Goal: Task Accomplishment & Management: Manage account settings

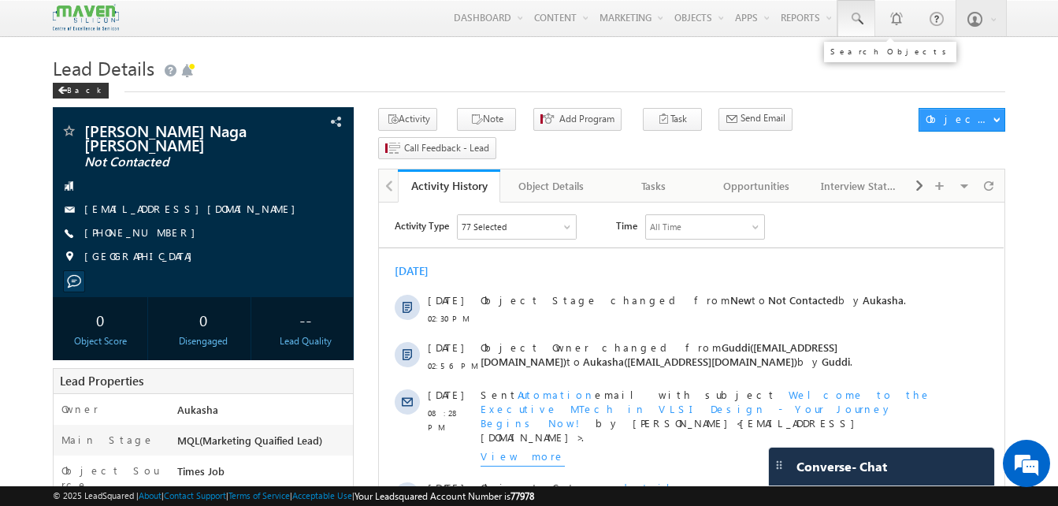
click at [859, 21] on span at bounding box center [856, 19] width 16 height 16
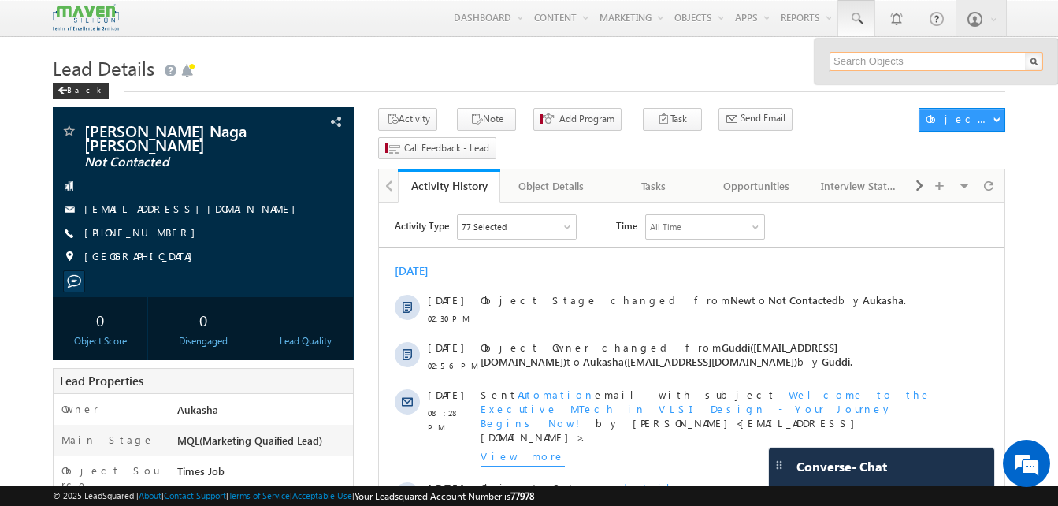
click at [864, 59] on input "text" at bounding box center [935, 61] width 213 height 19
paste input "8147987527"
type input "8147987527"
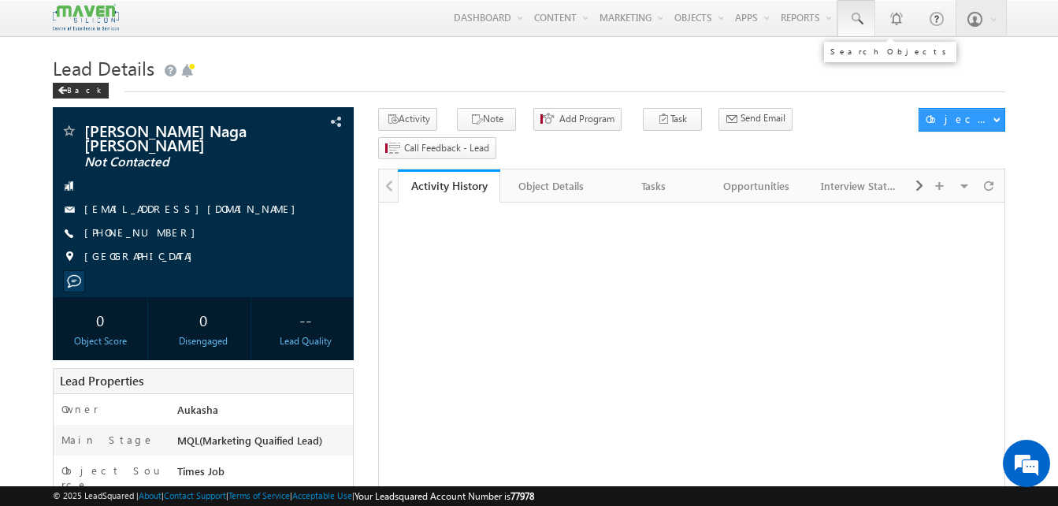
click at [846, 23] on link at bounding box center [856, 18] width 38 height 36
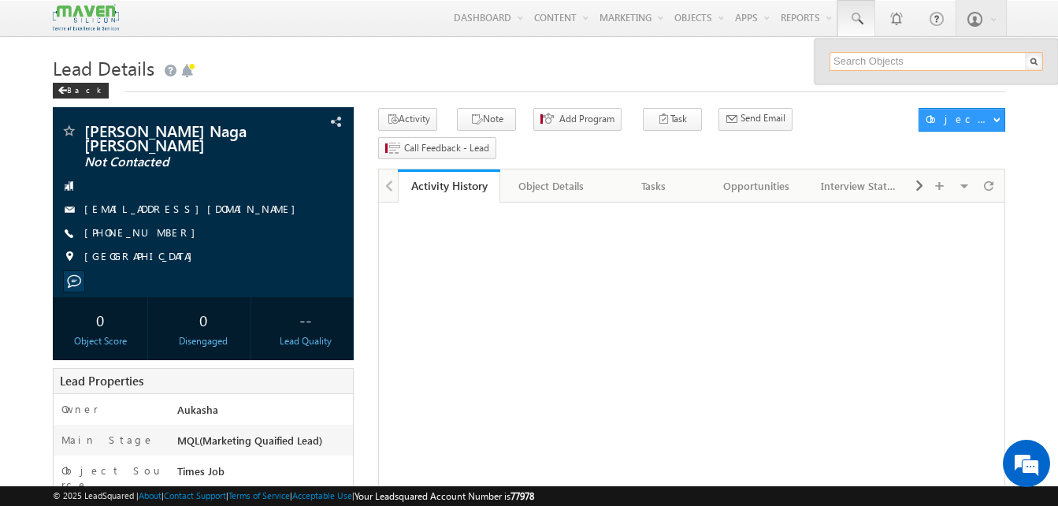
click at [862, 56] on input "text" at bounding box center [935, 61] width 213 height 19
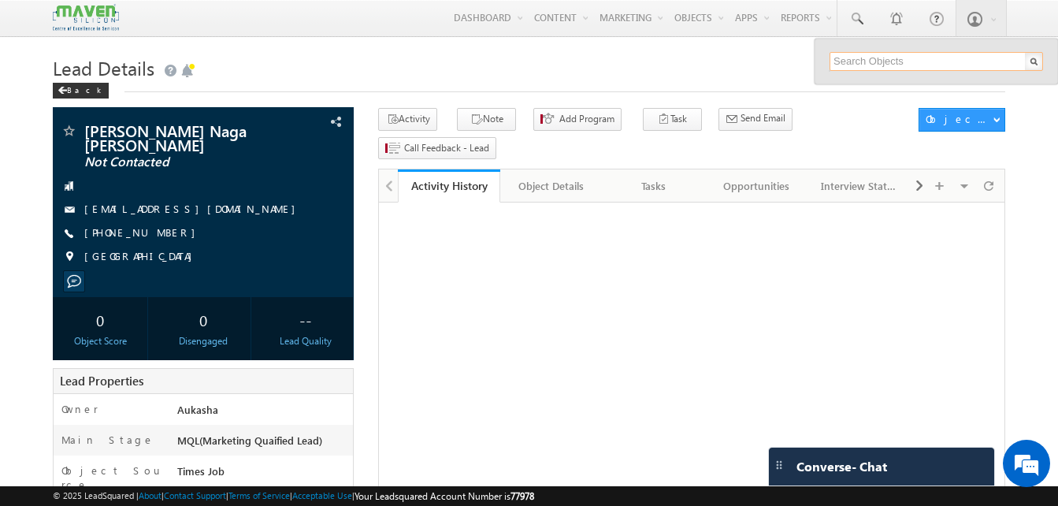
paste input "8147987527"
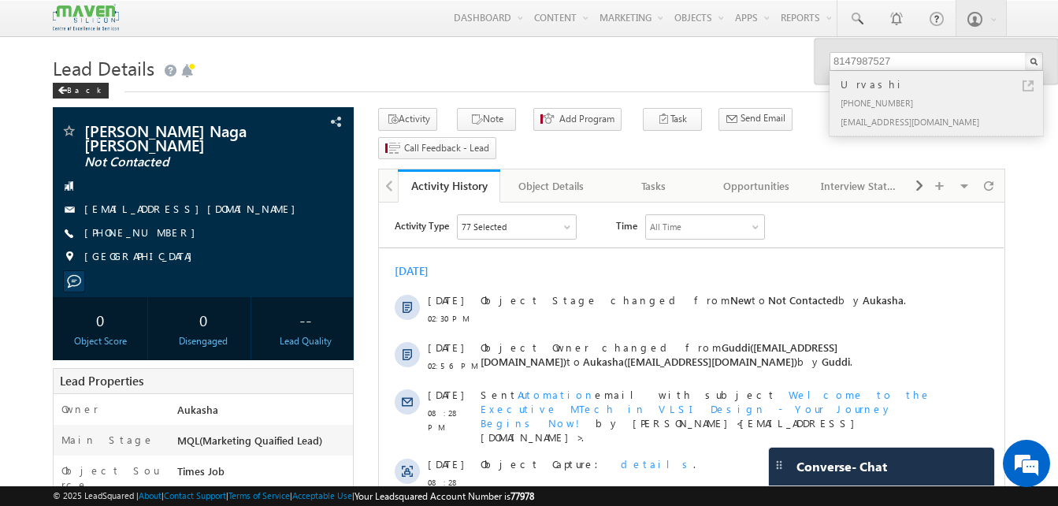
click at [1029, 84] on link at bounding box center [1027, 85] width 11 height 11
click at [946, 58] on input "8147987527" at bounding box center [935, 61] width 213 height 19
paste input "9347870983"
click at [1029, 89] on link at bounding box center [1027, 85] width 11 height 11
click at [928, 61] on input "9347870983" at bounding box center [935, 61] width 213 height 19
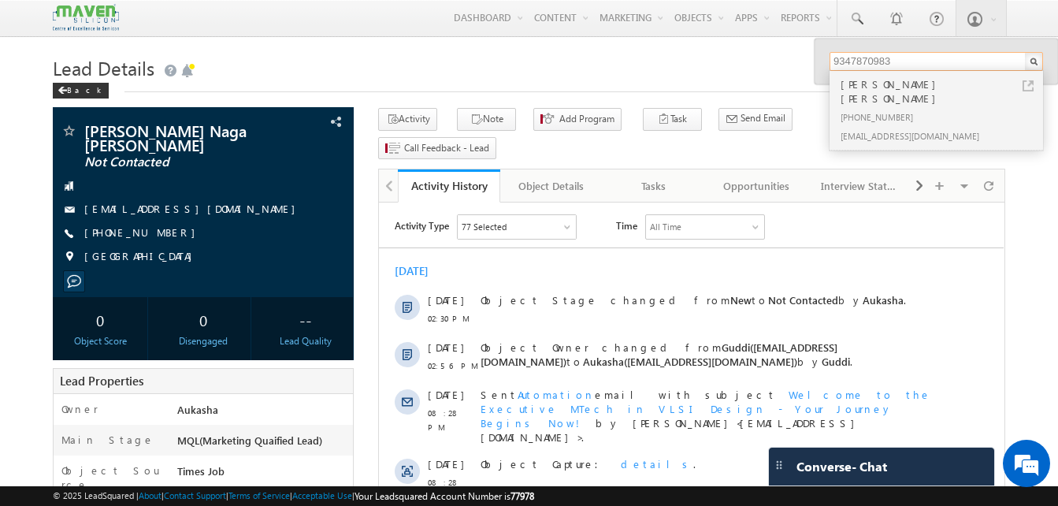
paste input "8639164484"
type input "8639164484"
click at [706, 83] on div "Back" at bounding box center [529, 87] width 952 height 10
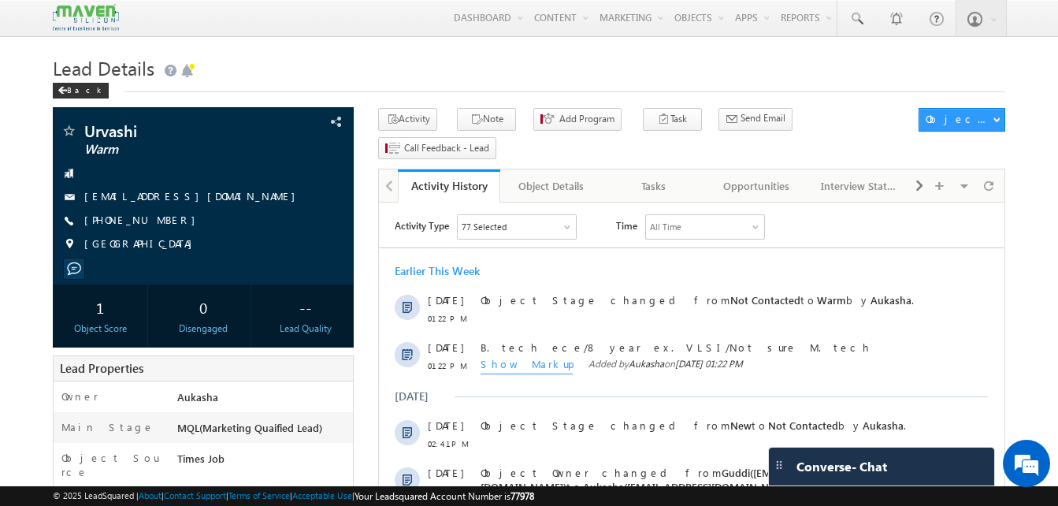
click at [472, 75] on h1 "Lead Details" at bounding box center [529, 66] width 952 height 31
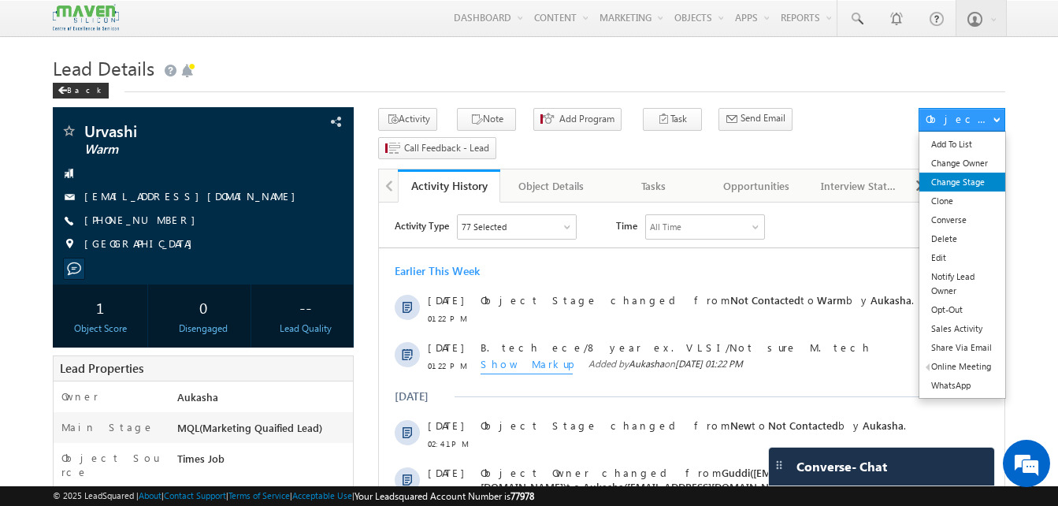
click at [976, 176] on link "Change Stage" at bounding box center [962, 181] width 86 height 19
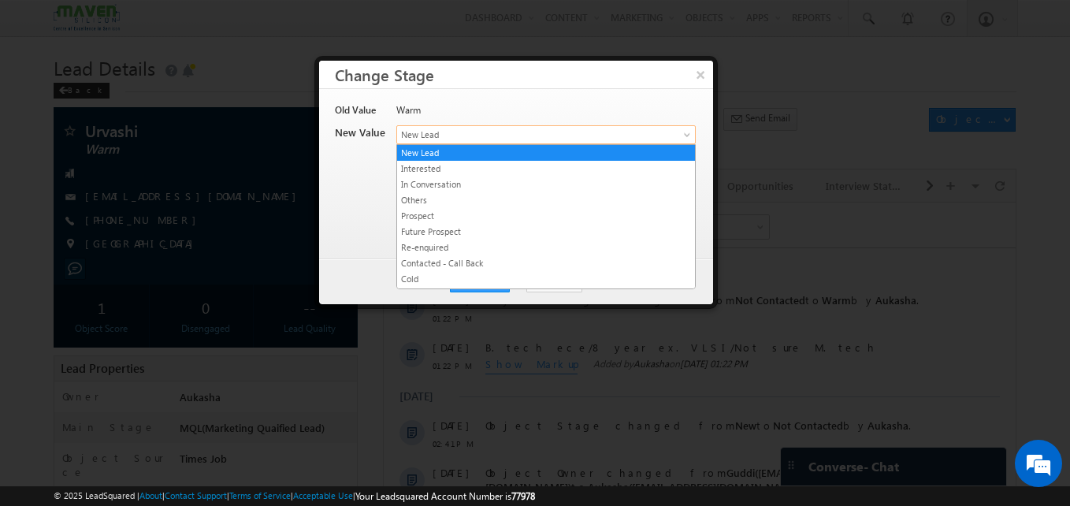
click at [534, 135] on span "New Lead" at bounding box center [520, 135] width 246 height 14
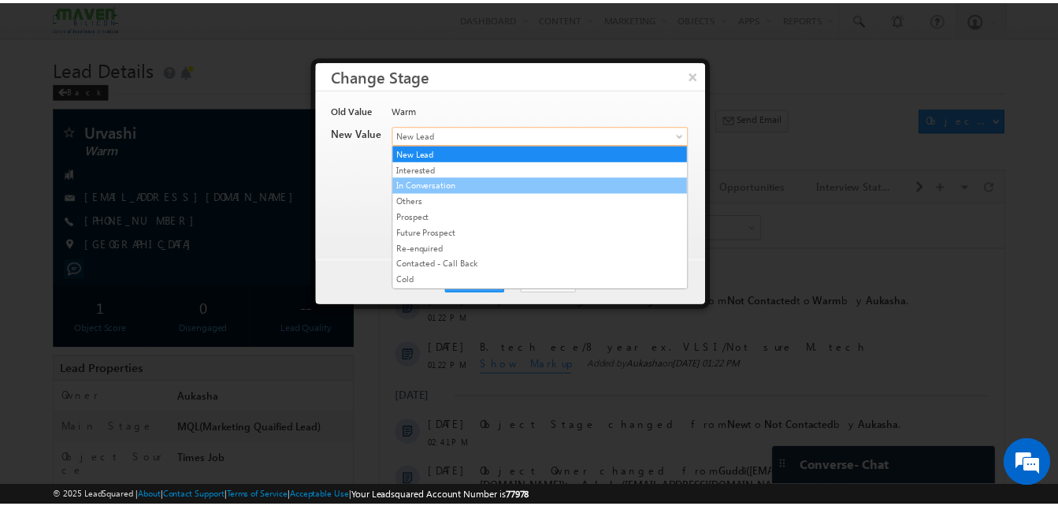
scroll to position [298, 0]
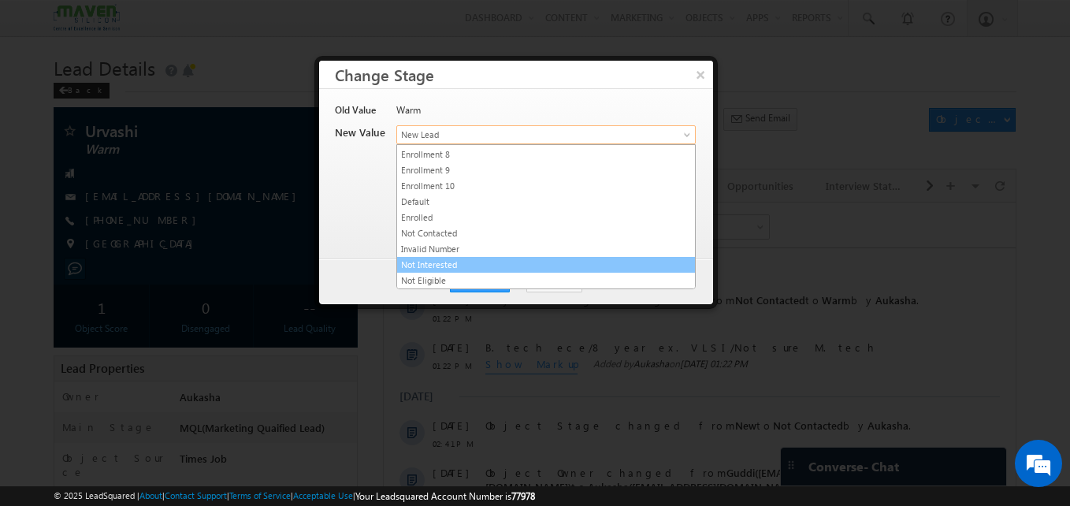
click at [477, 268] on link "Not Interested" at bounding box center [546, 265] width 298 height 14
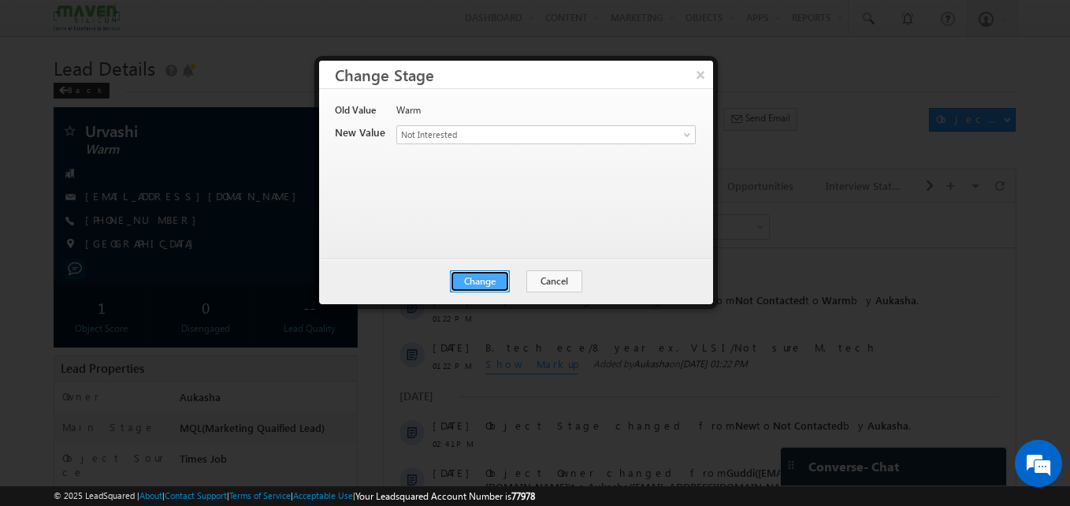
click at [481, 286] on button "Change" at bounding box center [480, 281] width 60 height 22
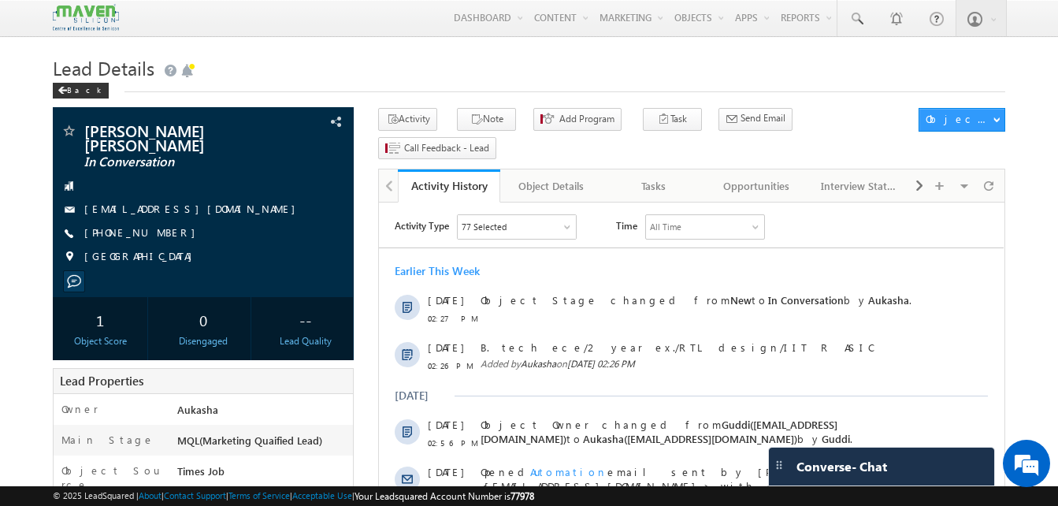
drag, startPoint x: 170, startPoint y: 224, endPoint x: 158, endPoint y: 223, distance: 11.9
click at [158, 225] on div "[PHONE_NUMBER]" at bounding box center [203, 233] width 285 height 16
copy div "[PHONE_NUMBER]"
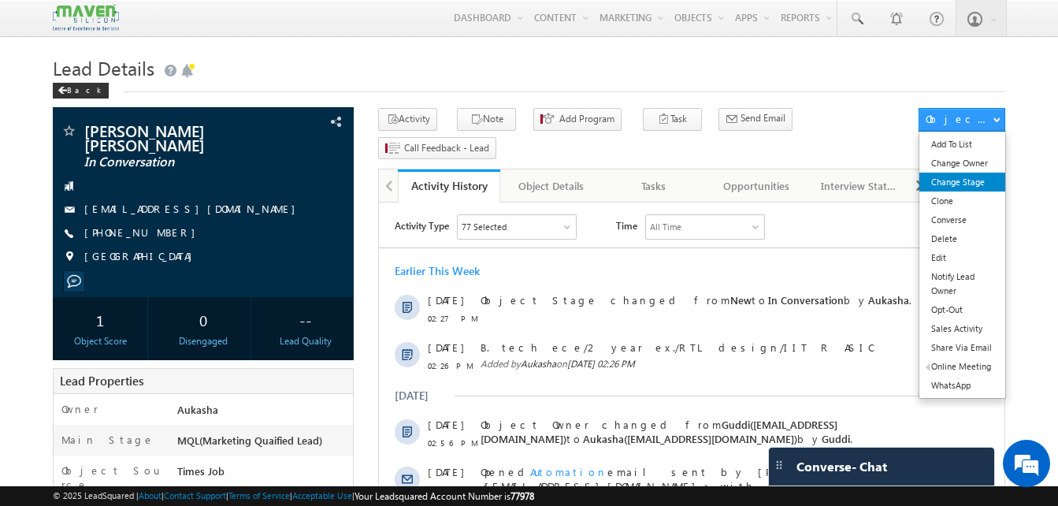
click at [968, 182] on link "Change Stage" at bounding box center [962, 181] width 86 height 19
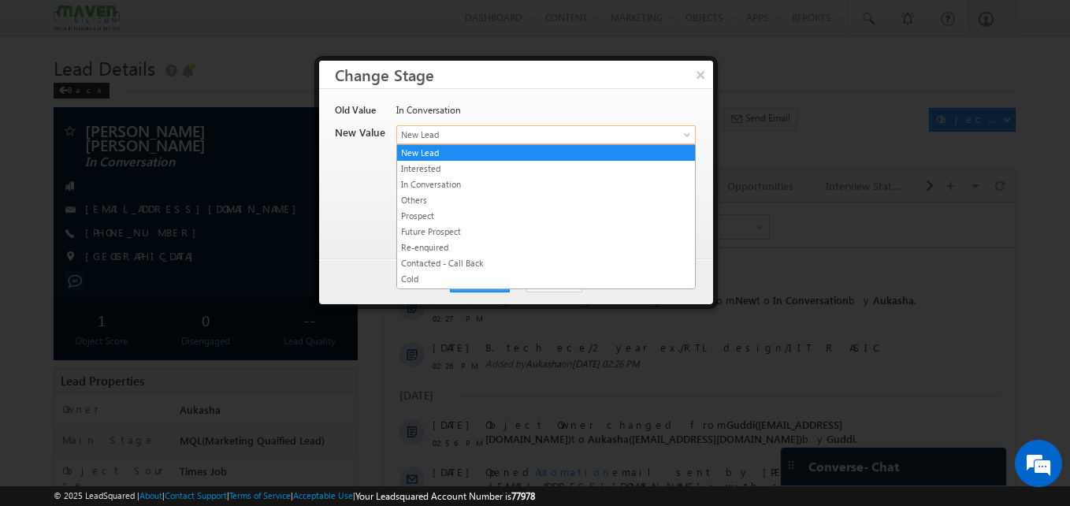
click at [535, 143] on link "New Lead" at bounding box center [545, 134] width 299 height 19
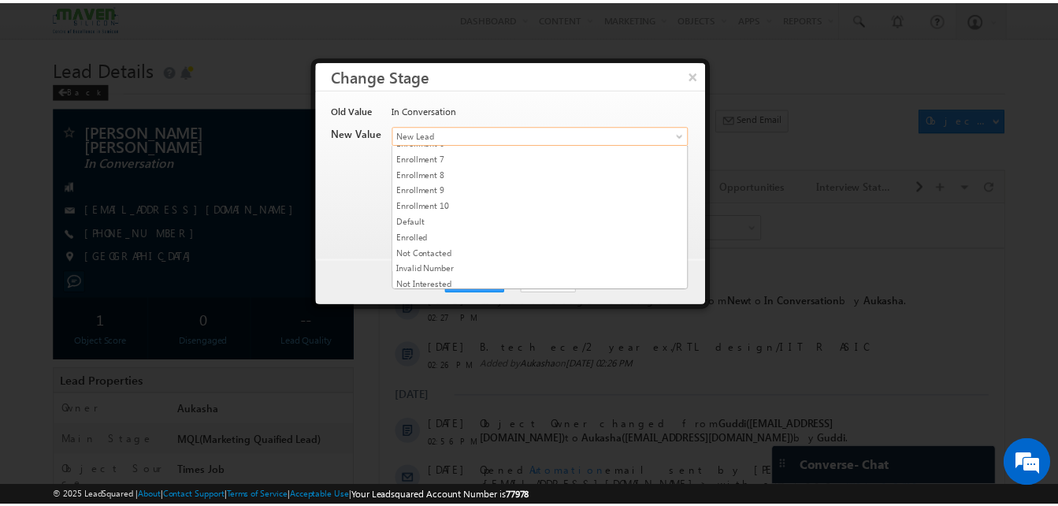
scroll to position [298, 0]
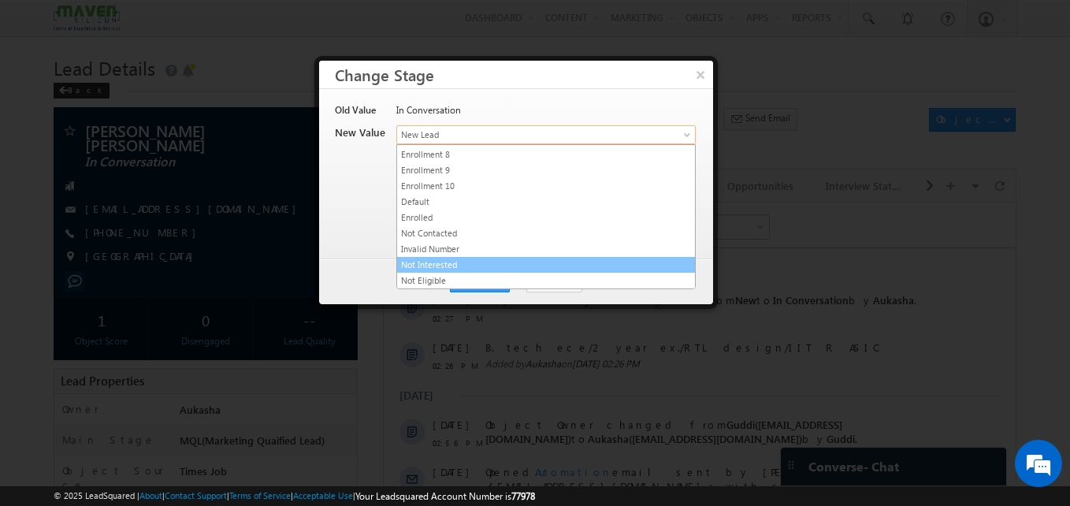
click at [499, 259] on link "Not Interested" at bounding box center [546, 265] width 298 height 14
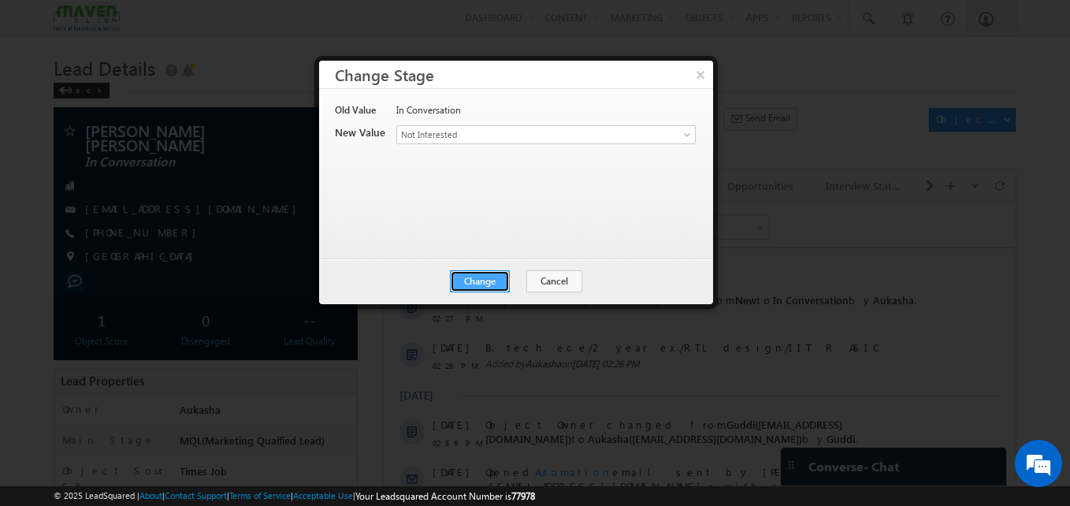
click at [510, 291] on button "Change" at bounding box center [480, 281] width 60 height 22
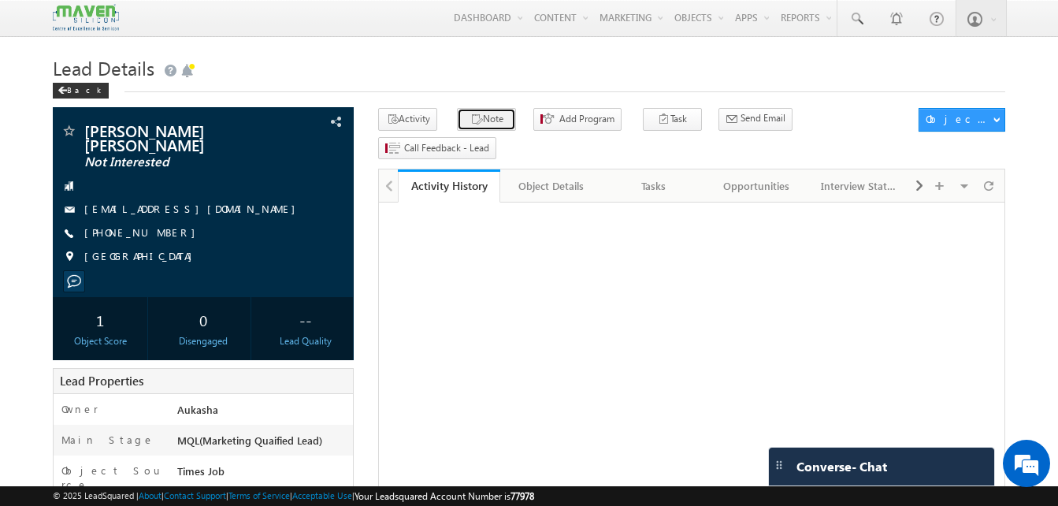
click at [470, 122] on icon "button" at bounding box center [476, 120] width 13 height 15
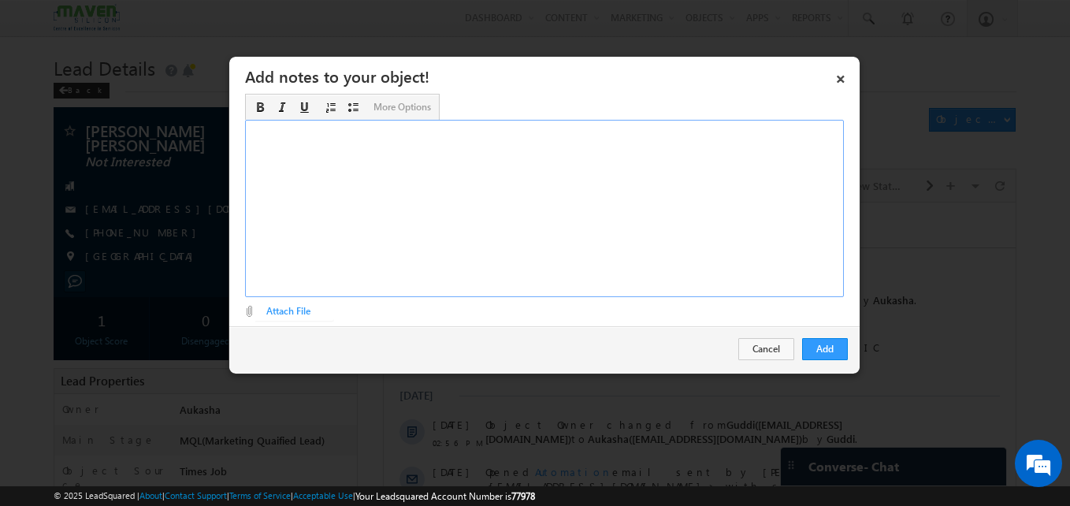
click at [436, 211] on div "Rich Text Editor, Description-inline-editor-div" at bounding box center [544, 208] width 599 height 177
click at [822, 344] on button "Add" at bounding box center [825, 349] width 46 height 22
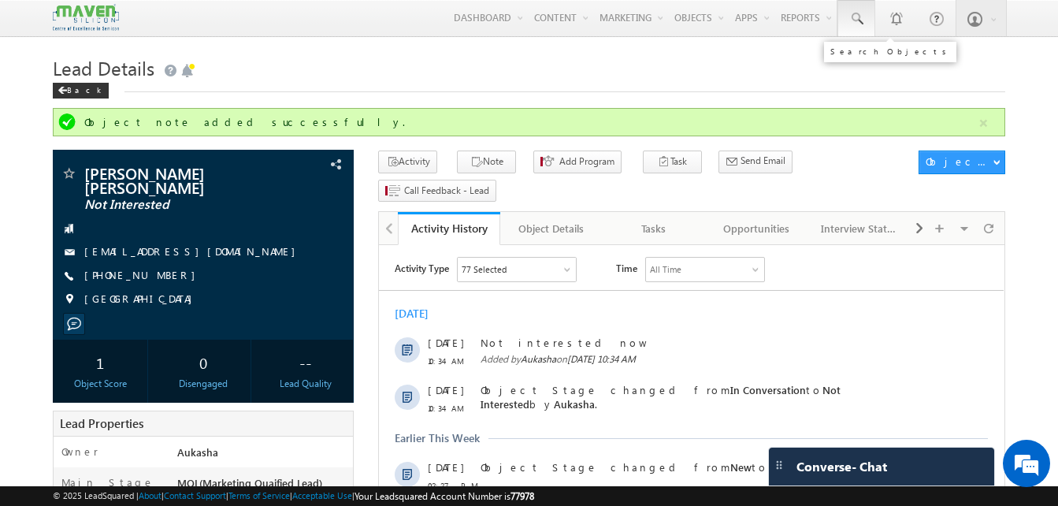
click at [860, 23] on span at bounding box center [856, 19] width 16 height 16
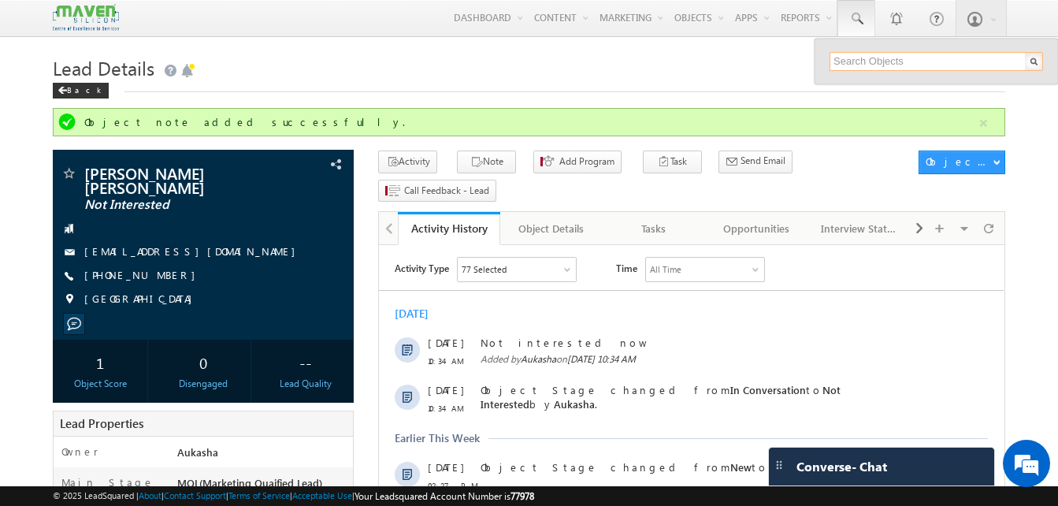
click at [862, 56] on input "text" at bounding box center [935, 61] width 213 height 19
paste input "9916523524"
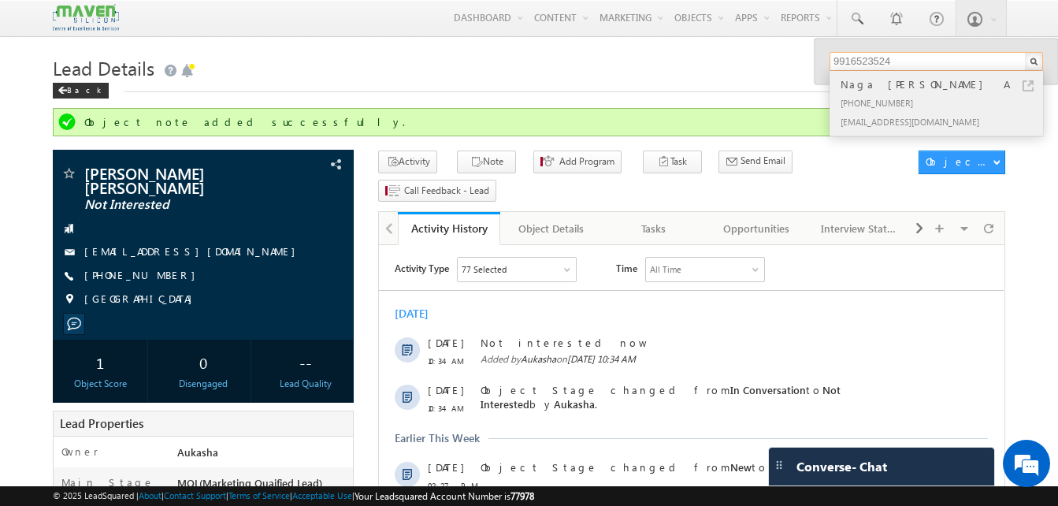
type input "9916523524"
click at [865, 107] on div "+91-9916523524" at bounding box center [942, 102] width 211 height 19
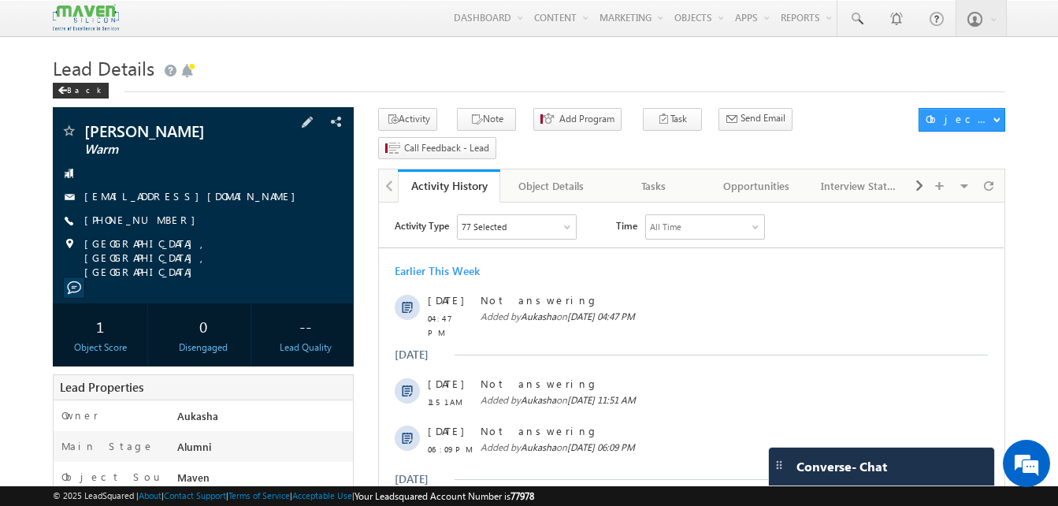
drag, startPoint x: 177, startPoint y: 224, endPoint x: 160, endPoint y: 222, distance: 17.4
click at [160, 222] on div "[PHONE_NUMBER]" at bounding box center [203, 221] width 285 height 16
copy div "[PHONE_NUMBER]"
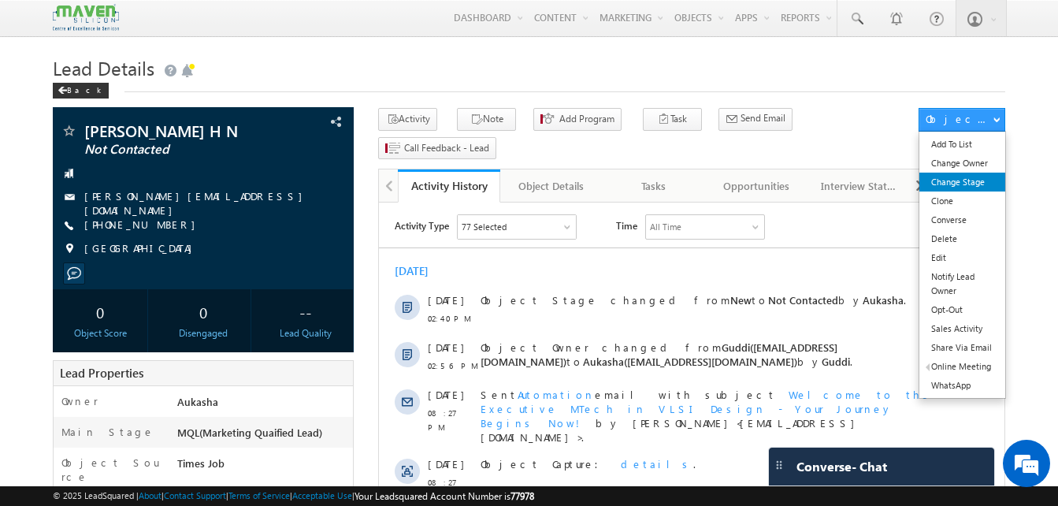
click at [965, 176] on link "Change Stage" at bounding box center [962, 181] width 86 height 19
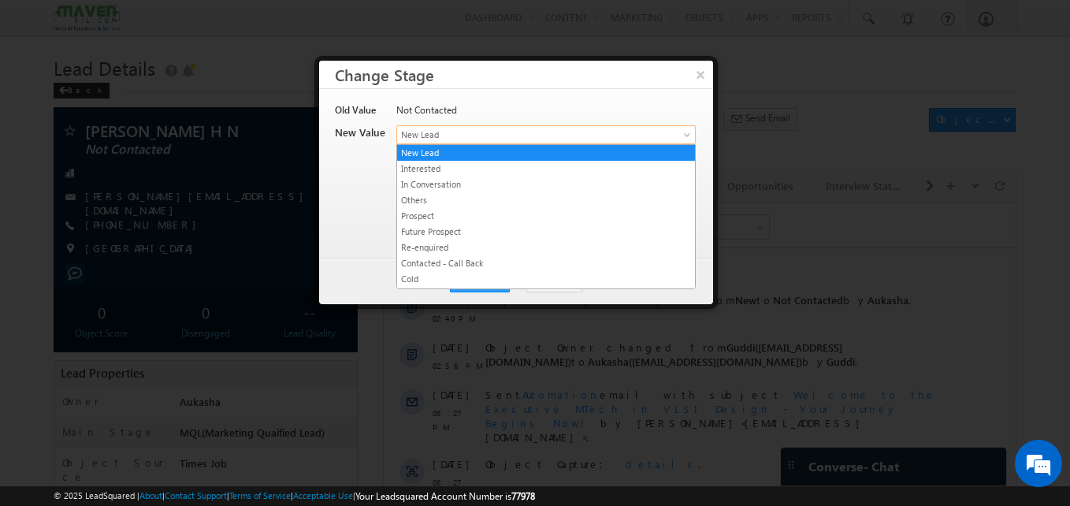
click at [462, 126] on link "New Lead" at bounding box center [545, 134] width 299 height 19
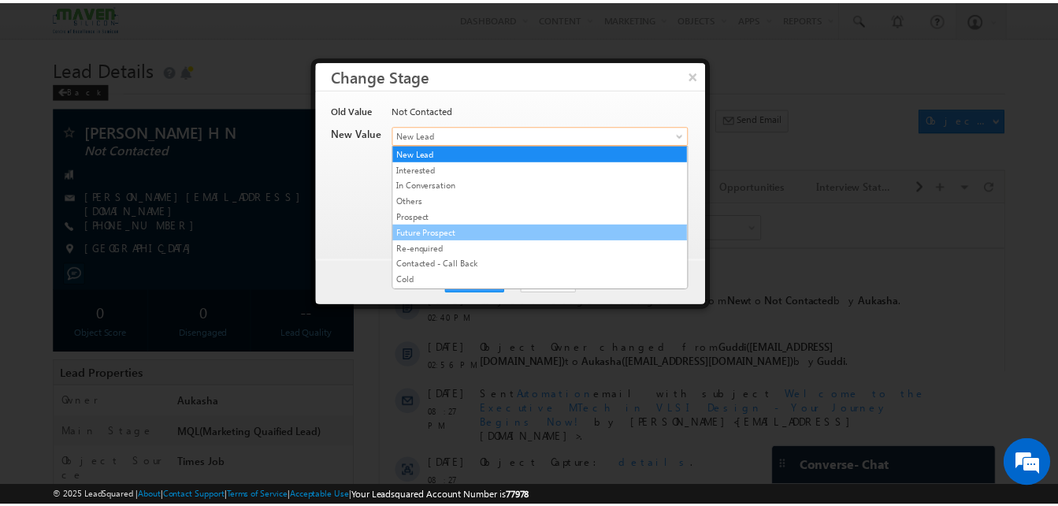
scroll to position [298, 0]
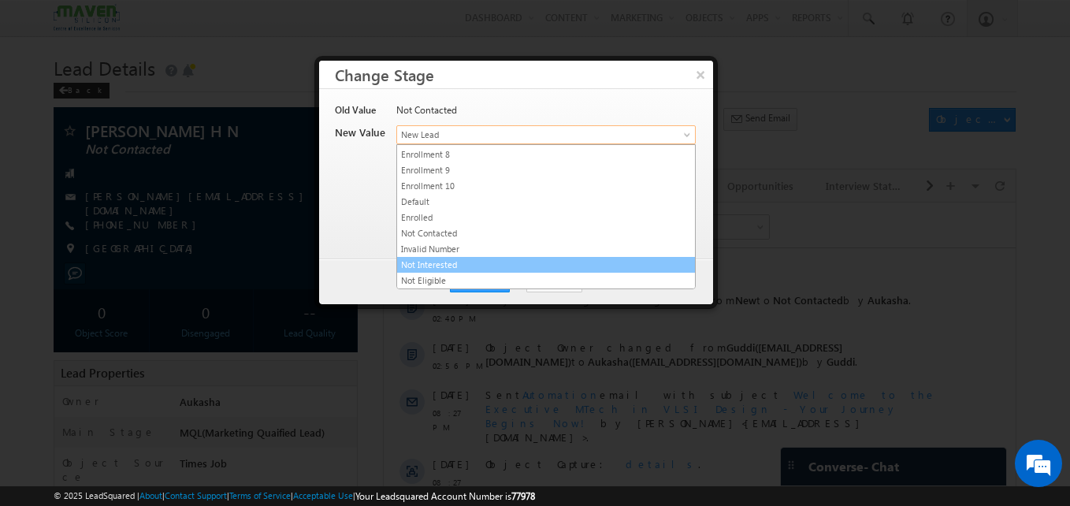
click at [478, 265] on link "Not Interested" at bounding box center [546, 265] width 298 height 14
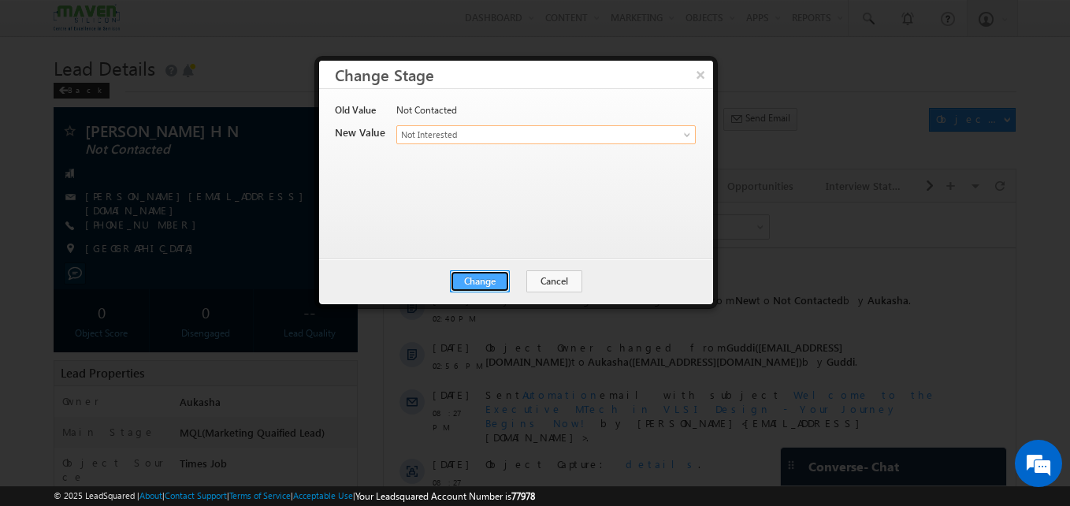
click at [480, 282] on button "Change" at bounding box center [480, 281] width 60 height 22
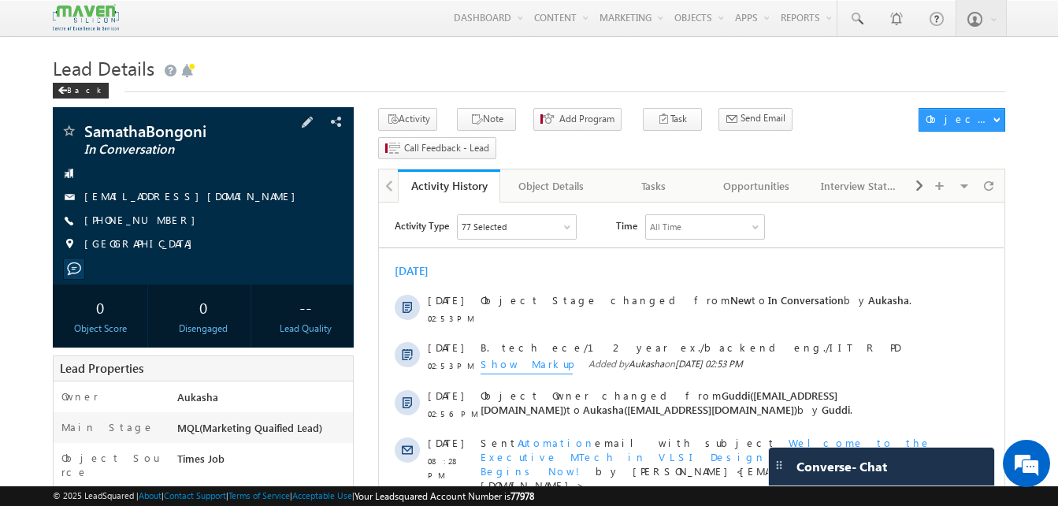
drag, startPoint x: 172, startPoint y: 226, endPoint x: 160, endPoint y: 223, distance: 12.2
click at [160, 223] on div "+91-7259751886" at bounding box center [203, 221] width 285 height 16
copy div "+91-7259751886"
click at [281, 64] on h1 "Lead Details" at bounding box center [529, 66] width 952 height 31
drag, startPoint x: 172, startPoint y: 222, endPoint x: 161, endPoint y: 222, distance: 11.0
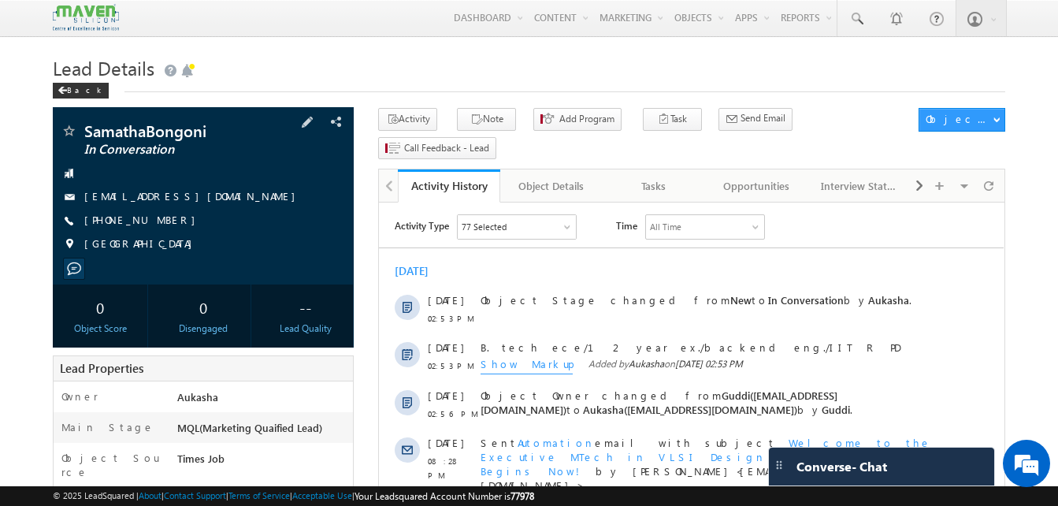
click at [161, 222] on div "+91-7259751886" at bounding box center [203, 221] width 285 height 16
copy div "+91-7259751886"
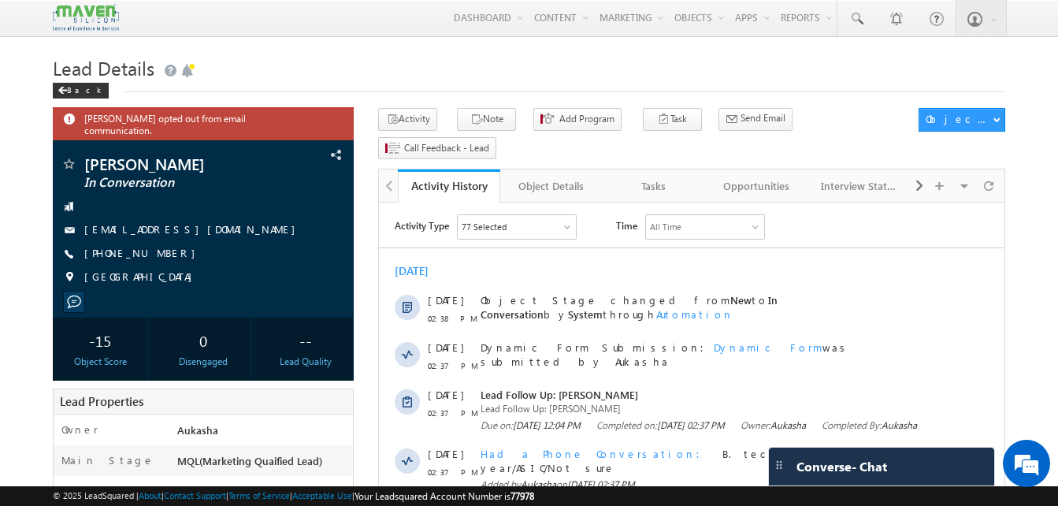
click at [280, 77] on h1 "Lead Details" at bounding box center [529, 66] width 952 height 31
drag, startPoint x: 168, startPoint y: 247, endPoint x: 159, endPoint y: 245, distance: 8.8
click at [159, 246] on div "[PHONE_NUMBER]" at bounding box center [203, 254] width 285 height 16
copy div "[PHONE_NUMBER]"
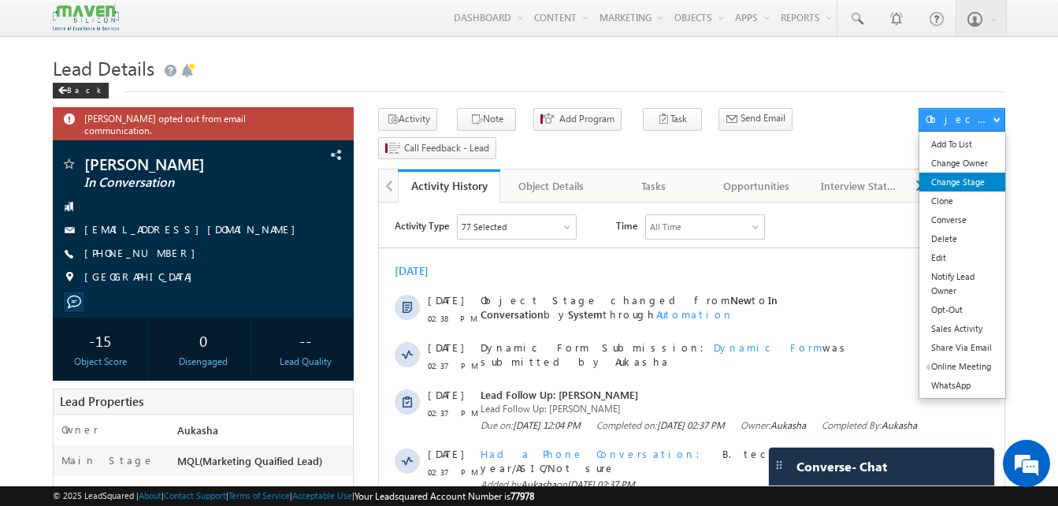
click at [964, 182] on link "Change Stage" at bounding box center [962, 181] width 86 height 19
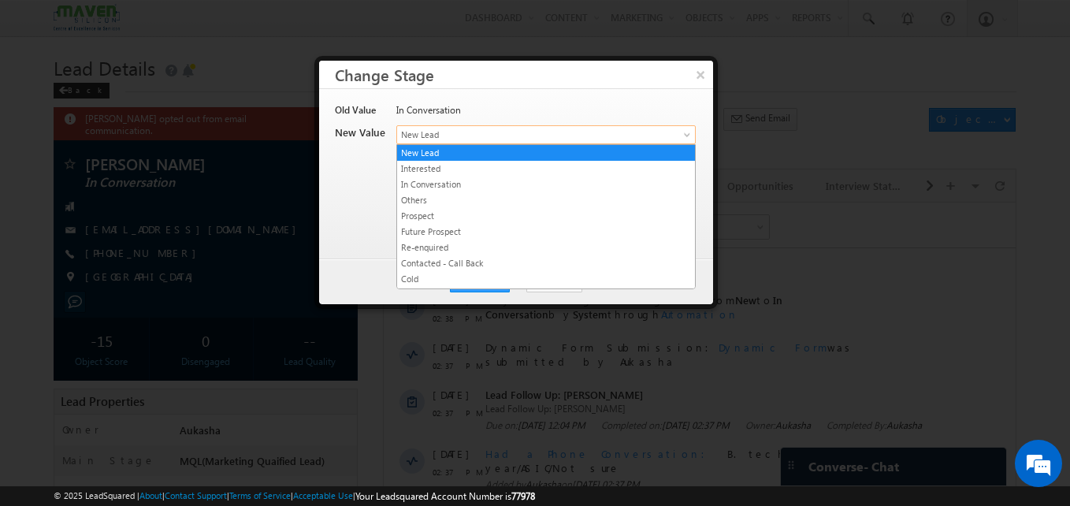
click at [446, 140] on span "New Lead" at bounding box center [520, 135] width 246 height 14
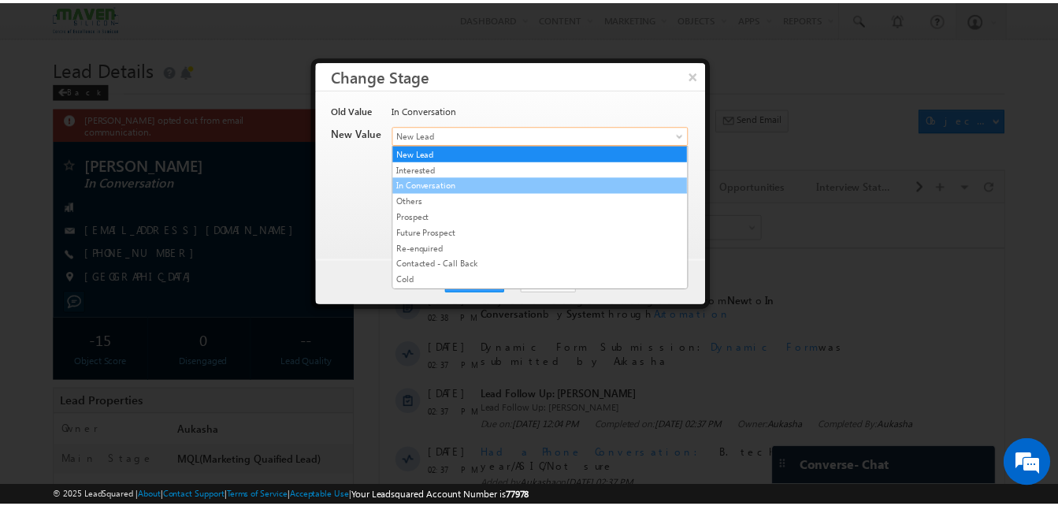
scroll to position [298, 0]
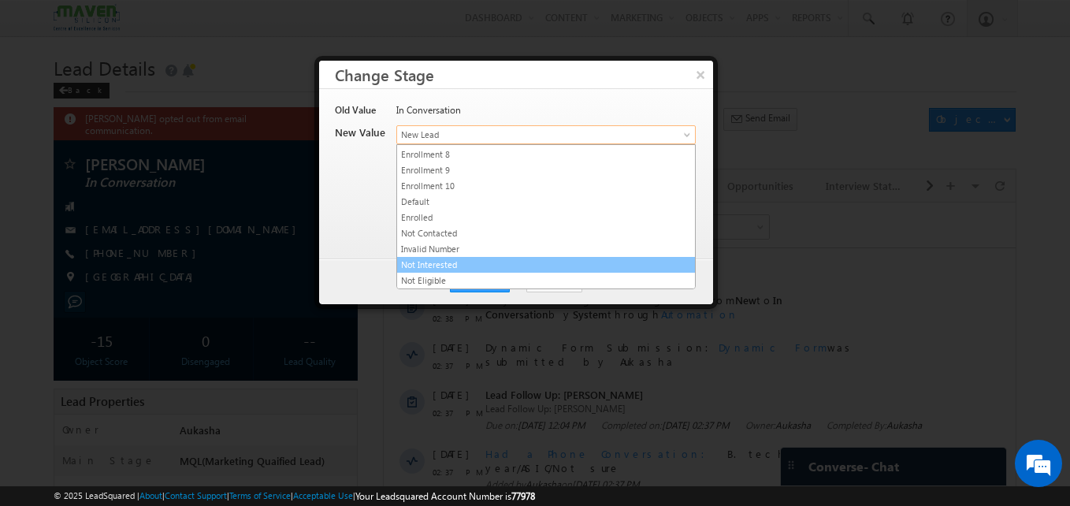
click at [458, 269] on link "Not Interested" at bounding box center [546, 265] width 298 height 14
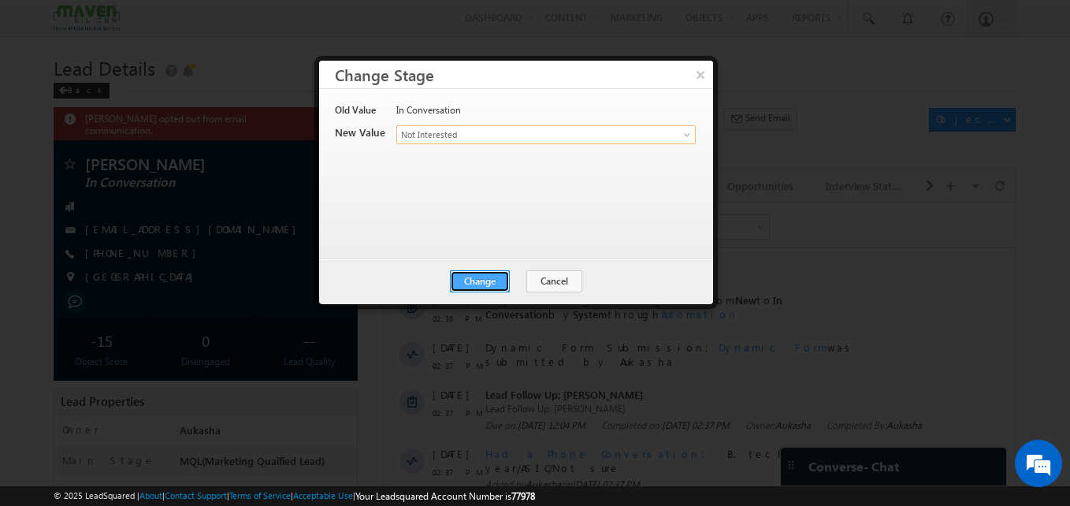
click at [467, 278] on button "Change" at bounding box center [480, 281] width 60 height 22
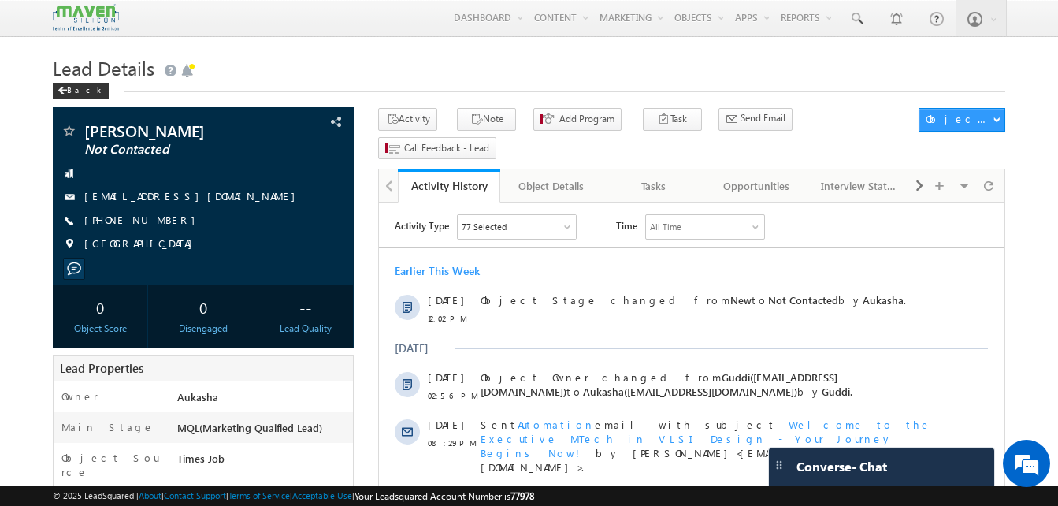
drag, startPoint x: 0, startPoint y: 98, endPoint x: -1, endPoint y: 80, distance: 18.9
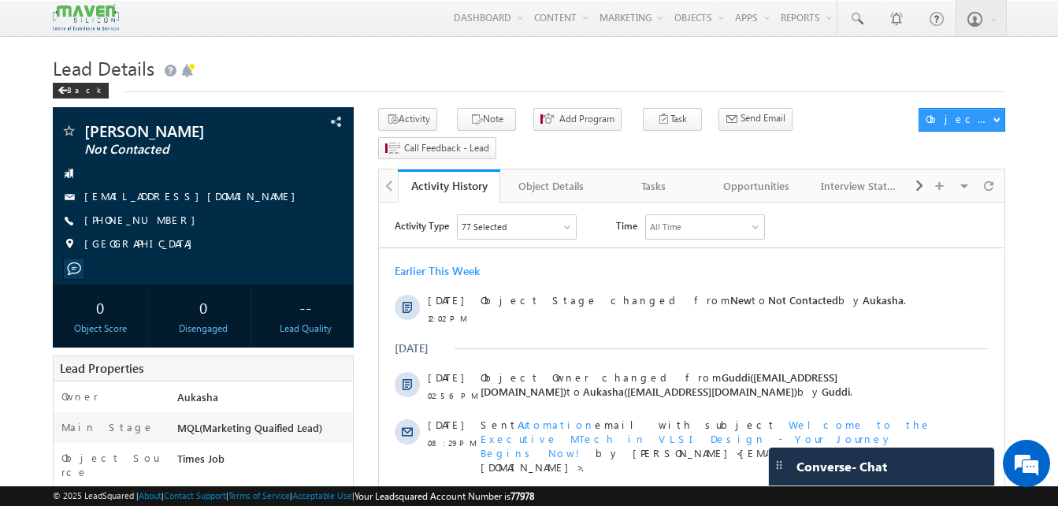
click at [401, 83] on div "Back" at bounding box center [529, 87] width 952 height 10
click at [276, 71] on h1 "Lead Details" at bounding box center [529, 66] width 952 height 31
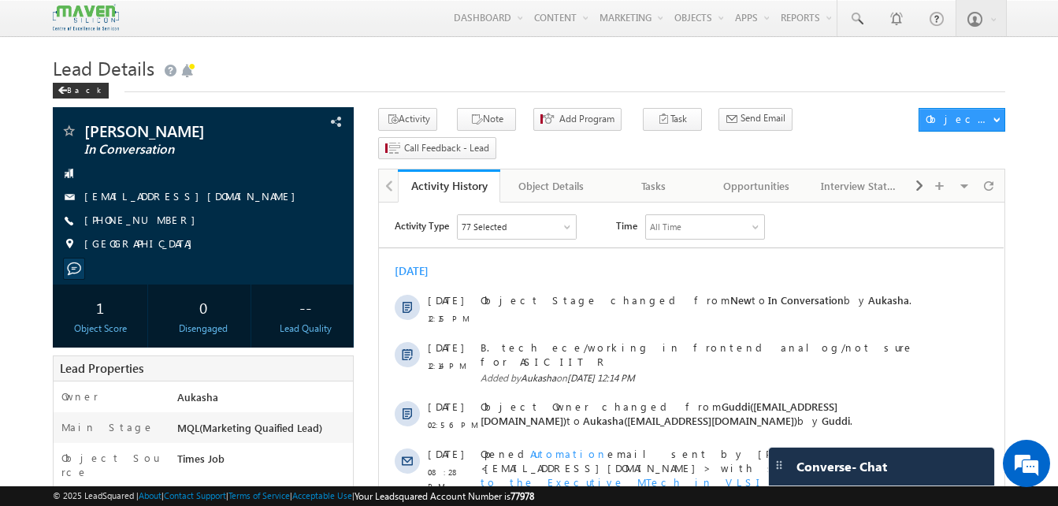
click at [317, 74] on h1 "Lead Details" at bounding box center [529, 66] width 952 height 31
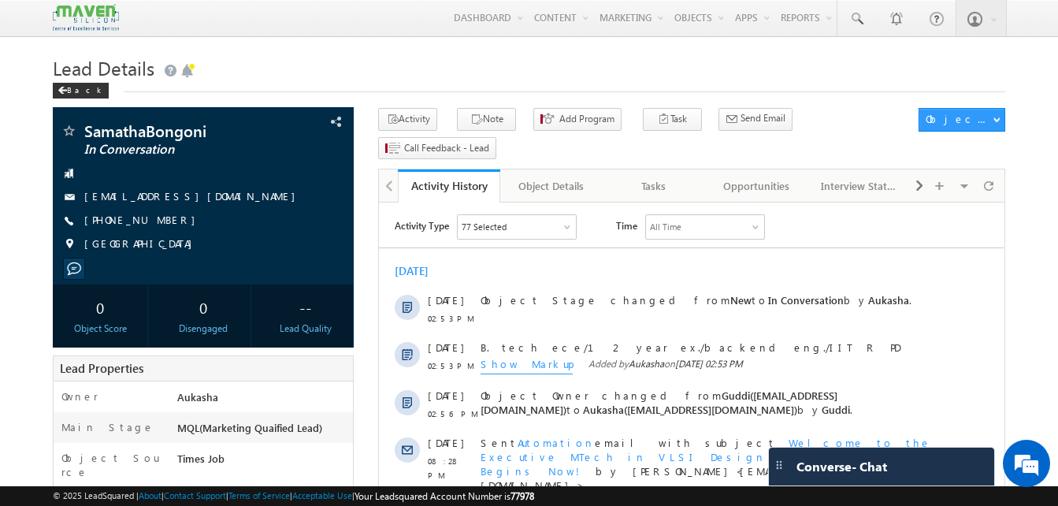
click at [286, 69] on h1 "Lead Details" at bounding box center [529, 66] width 952 height 31
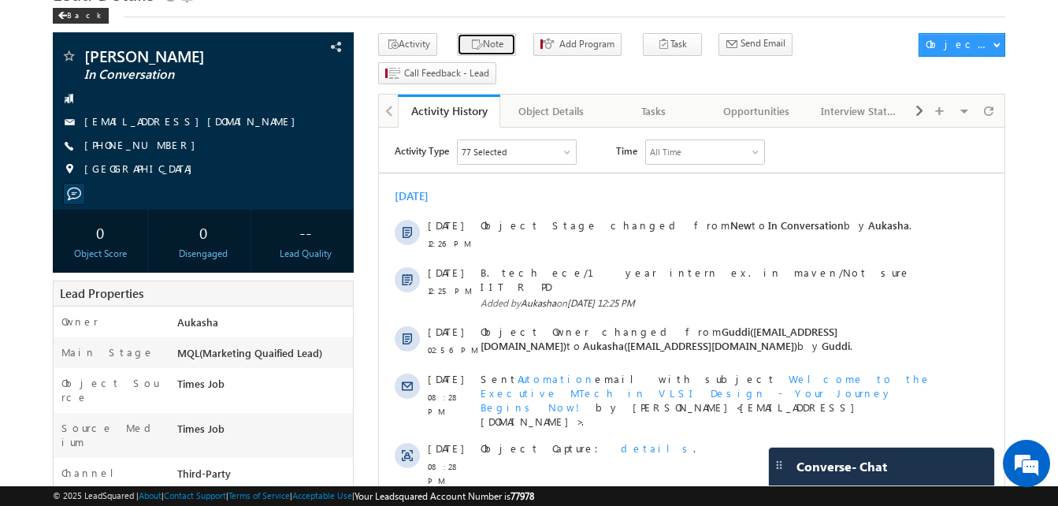
click at [470, 42] on icon "button" at bounding box center [476, 45] width 13 height 15
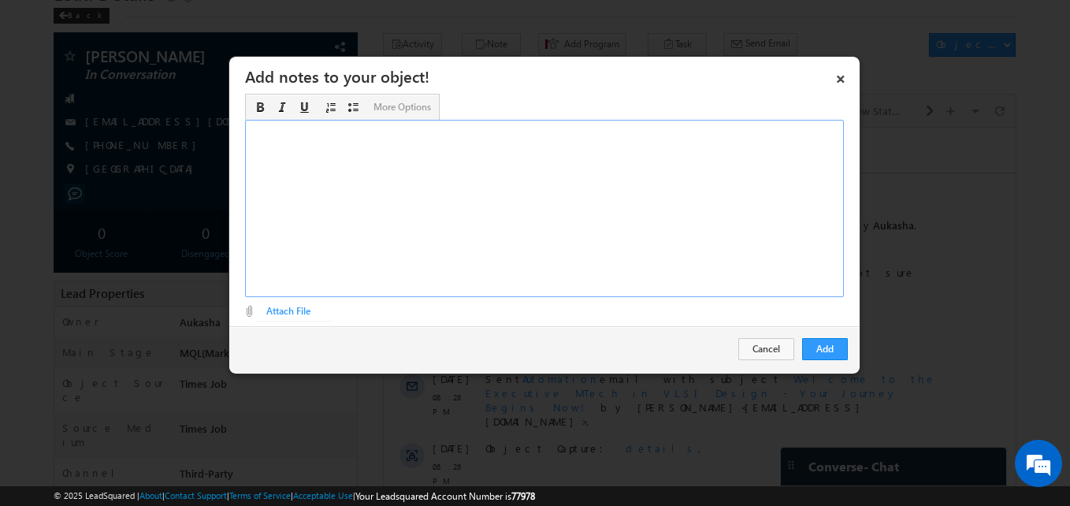
click at [430, 135] on div "Rich Text Editor, Description-inline-editor-div" at bounding box center [544, 208] width 599 height 177
click at [818, 346] on button "Add" at bounding box center [825, 349] width 46 height 22
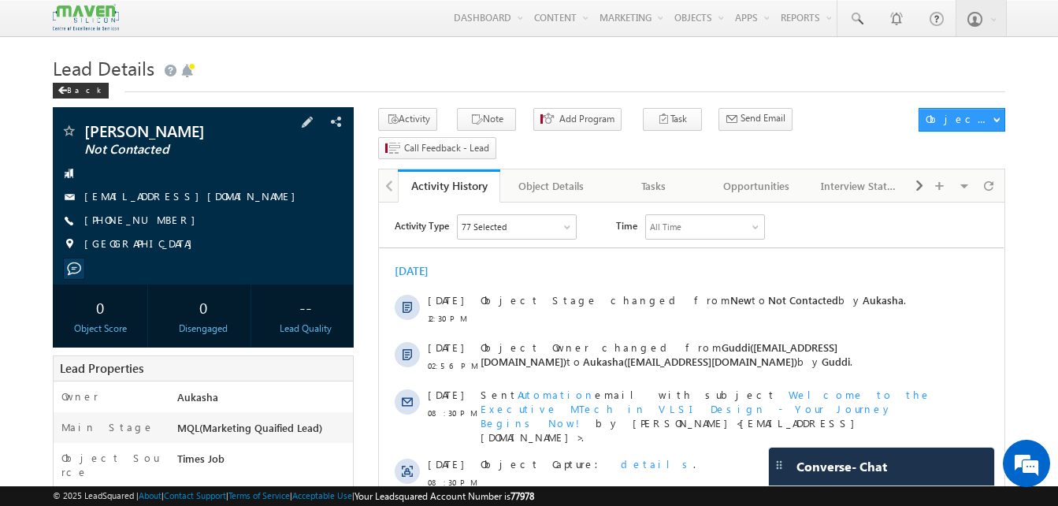
drag, startPoint x: 178, startPoint y: 219, endPoint x: 161, endPoint y: 225, distance: 18.4
click at [161, 225] on div "[PHONE_NUMBER]" at bounding box center [203, 221] width 285 height 16
copy div "[PHONE_NUMBER]"
click at [492, 126] on button "Note" at bounding box center [486, 119] width 59 height 23
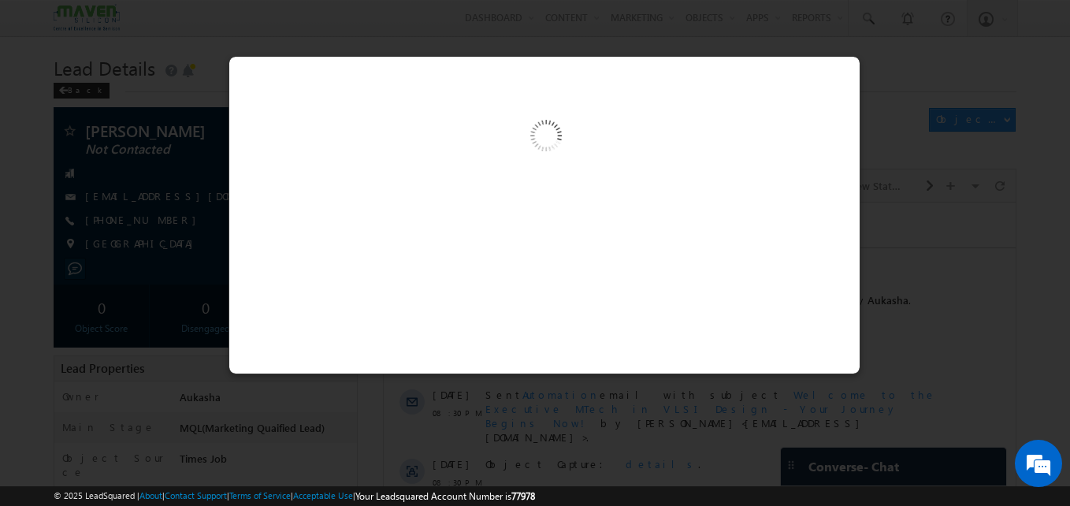
click at [377, 221] on div at bounding box center [544, 140] width 630 height 166
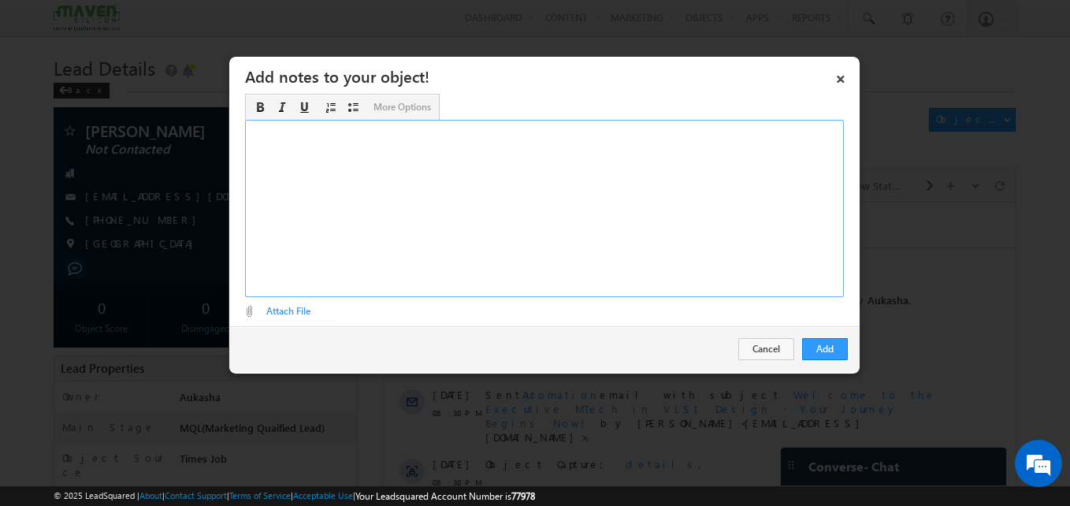
click at [488, 233] on div "Rich Text Editor, Description-inline-editor-div" at bounding box center [544, 208] width 599 height 177
click at [824, 351] on button "Add" at bounding box center [825, 349] width 46 height 22
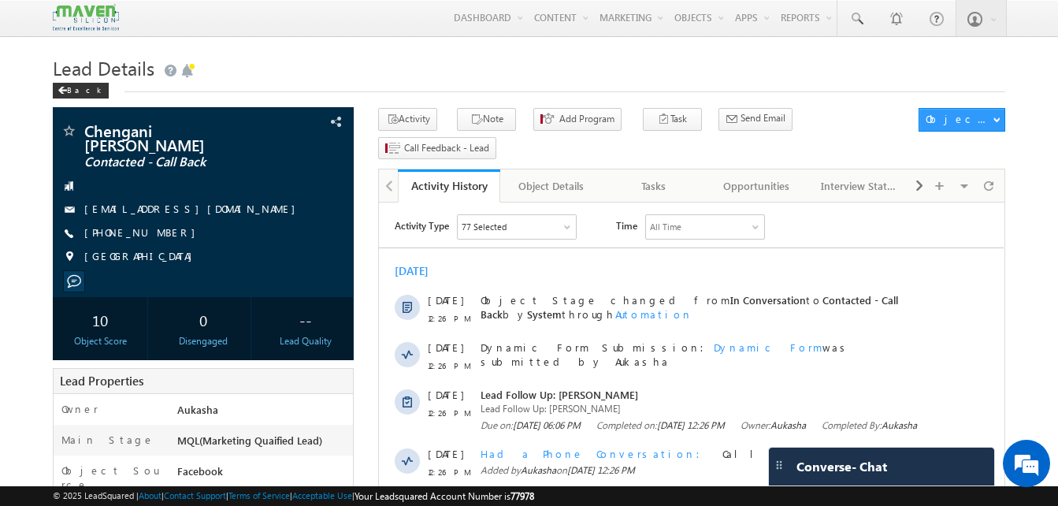
click at [347, 80] on h1 "Lead Details" at bounding box center [529, 66] width 952 height 31
click at [357, 71] on h1 "Lead Details" at bounding box center [529, 66] width 952 height 31
click at [470, 124] on icon "button" at bounding box center [476, 120] width 13 height 15
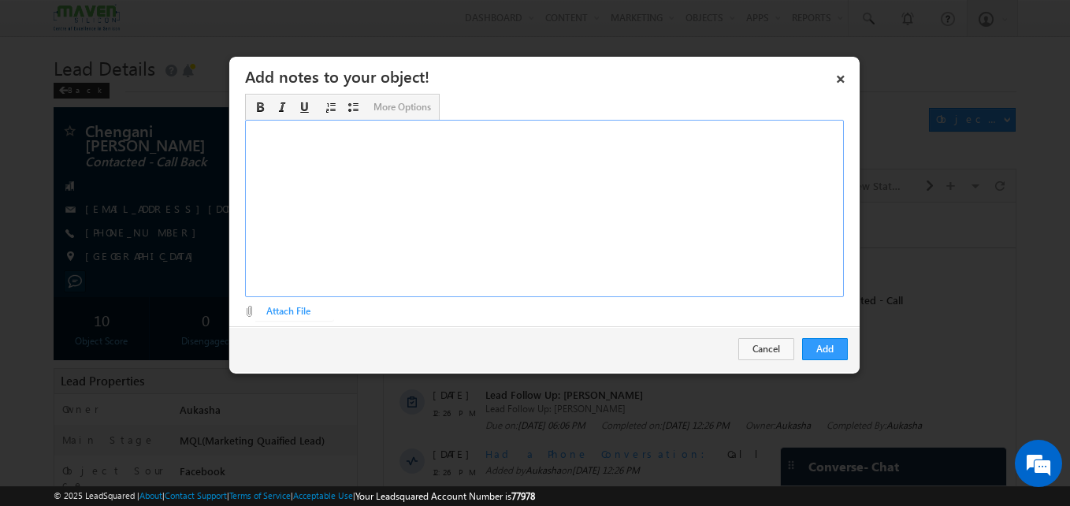
click at [347, 249] on div "Rich Text Editor, Description-inline-editor-div" at bounding box center [544, 208] width 599 height 177
click at [846, 351] on button "Add" at bounding box center [825, 349] width 46 height 22
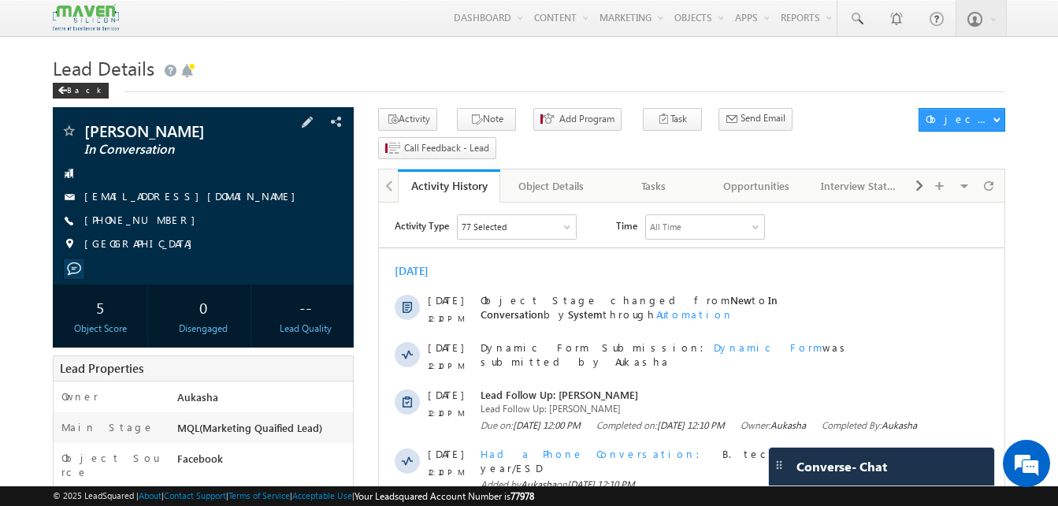
drag, startPoint x: 169, startPoint y: 220, endPoint x: 161, endPoint y: 221, distance: 7.9
click at [161, 221] on div "[PHONE_NUMBER]" at bounding box center [203, 221] width 285 height 16
copy div "[PHONE_NUMBER]"
click at [480, 122] on button "Note" at bounding box center [486, 119] width 59 height 23
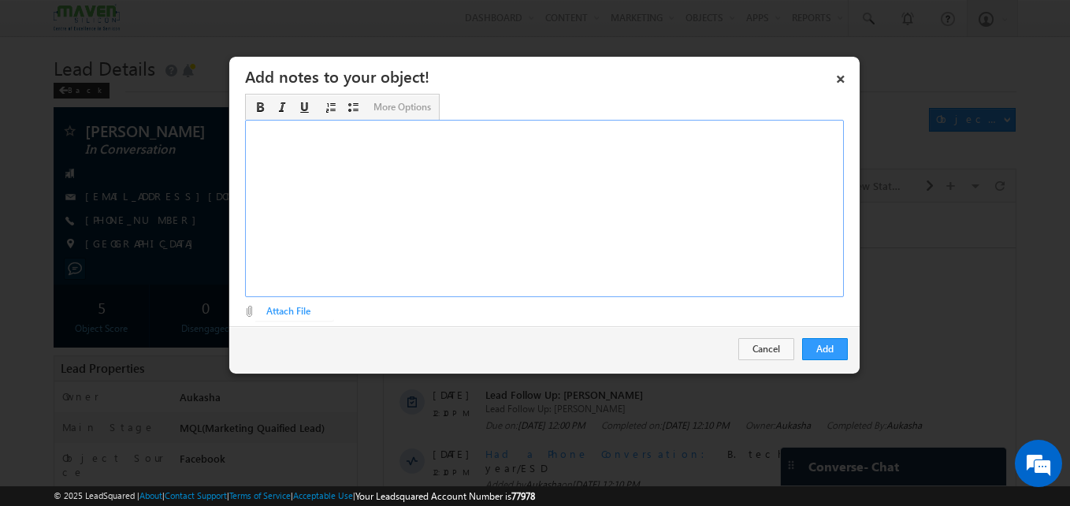
click at [533, 219] on div "Rich Text Editor, Description-inline-editor-div" at bounding box center [544, 208] width 599 height 177
click at [815, 342] on button "Add" at bounding box center [825, 349] width 46 height 22
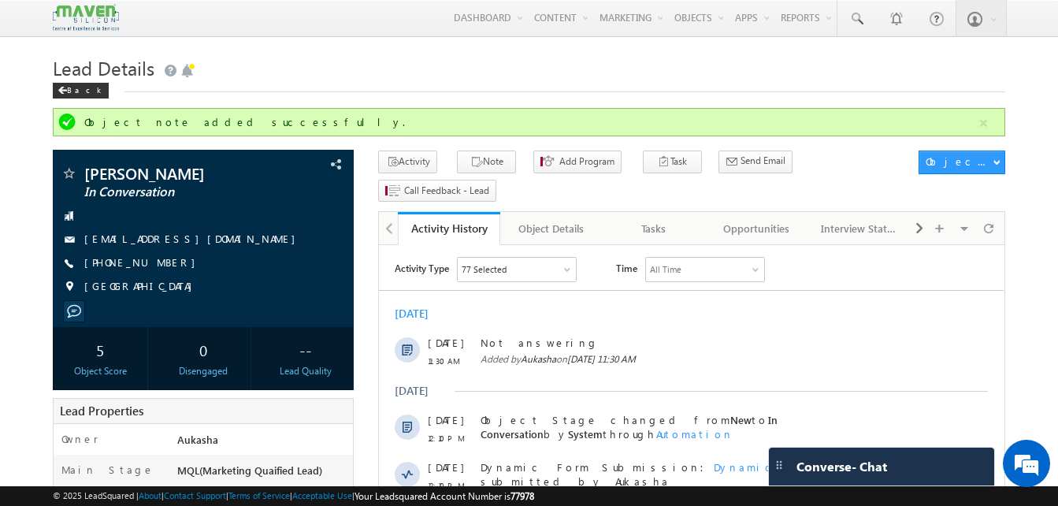
click at [521, 77] on h1 "Lead Details" at bounding box center [529, 66] width 952 height 31
click at [540, 104] on div "Lead Details Back" at bounding box center [529, 79] width 952 height 57
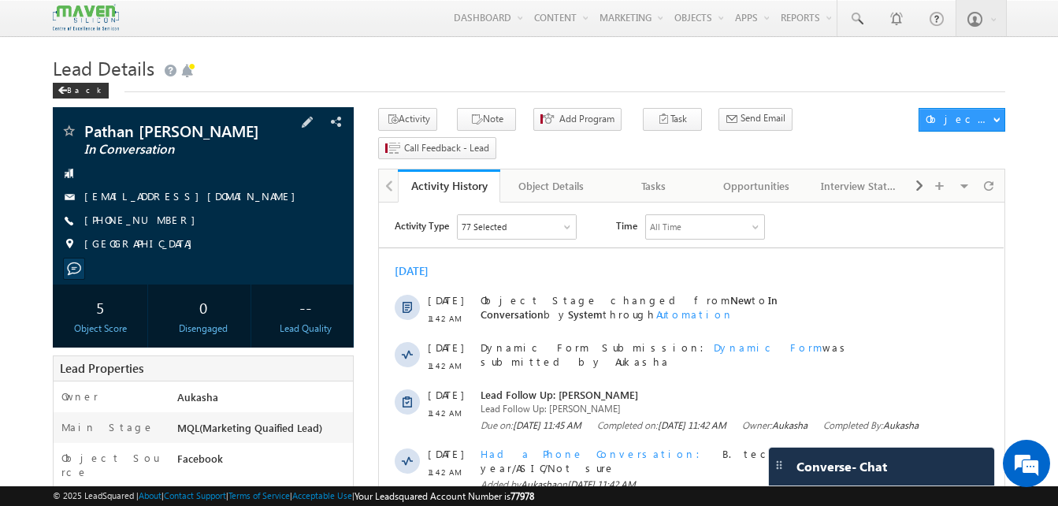
drag, startPoint x: 168, startPoint y: 224, endPoint x: 161, endPoint y: 219, distance: 8.5
click at [161, 219] on div "[PHONE_NUMBER]" at bounding box center [203, 221] width 285 height 16
copy div "[PHONE_NUMBER]"
click at [470, 128] on icon "button" at bounding box center [476, 120] width 13 height 15
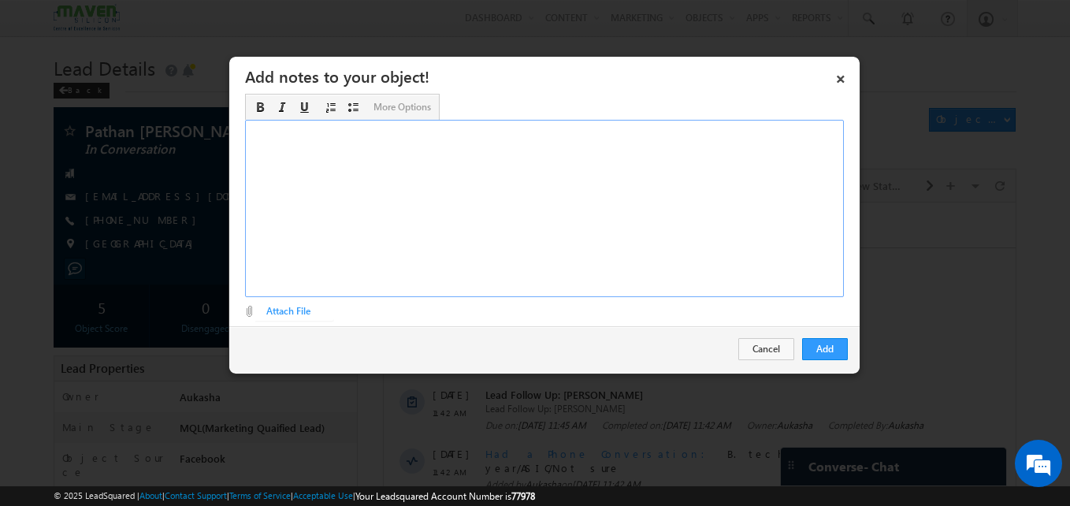
click at [439, 206] on div "Rich Text Editor, Description-inline-editor-div" at bounding box center [544, 208] width 599 height 177
click at [813, 343] on button "Add" at bounding box center [825, 349] width 46 height 22
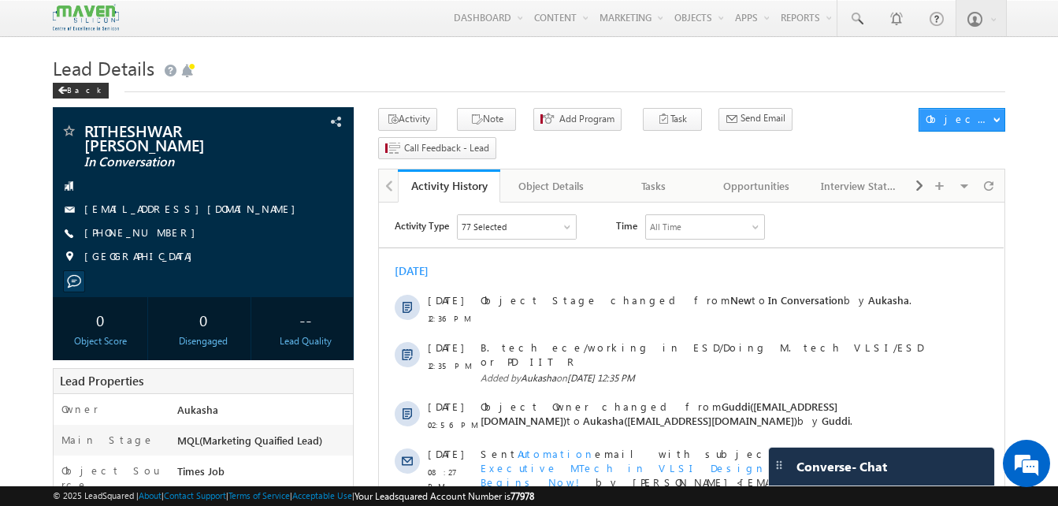
click at [236, 63] on h1 "Lead Details" at bounding box center [529, 66] width 952 height 31
drag, startPoint x: 169, startPoint y: 241, endPoint x: 162, endPoint y: 235, distance: 8.9
click at [162, 235] on div "[PHONE_NUMBER]" at bounding box center [203, 233] width 285 height 16
click at [161, 232] on div "[PHONE_NUMBER]" at bounding box center [203, 233] width 285 height 16
copy div "[PHONE_NUMBER]"
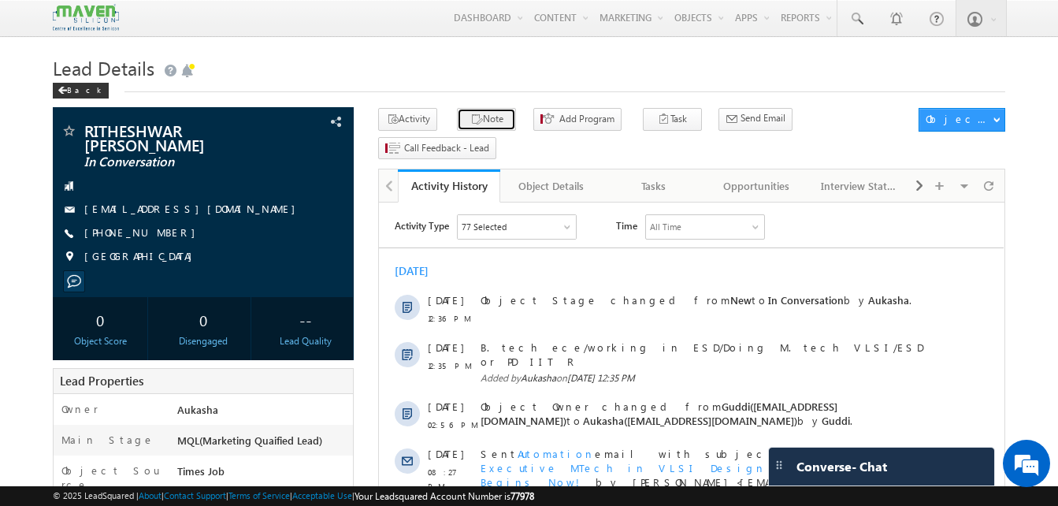
click at [470, 125] on icon "button" at bounding box center [476, 120] width 13 height 15
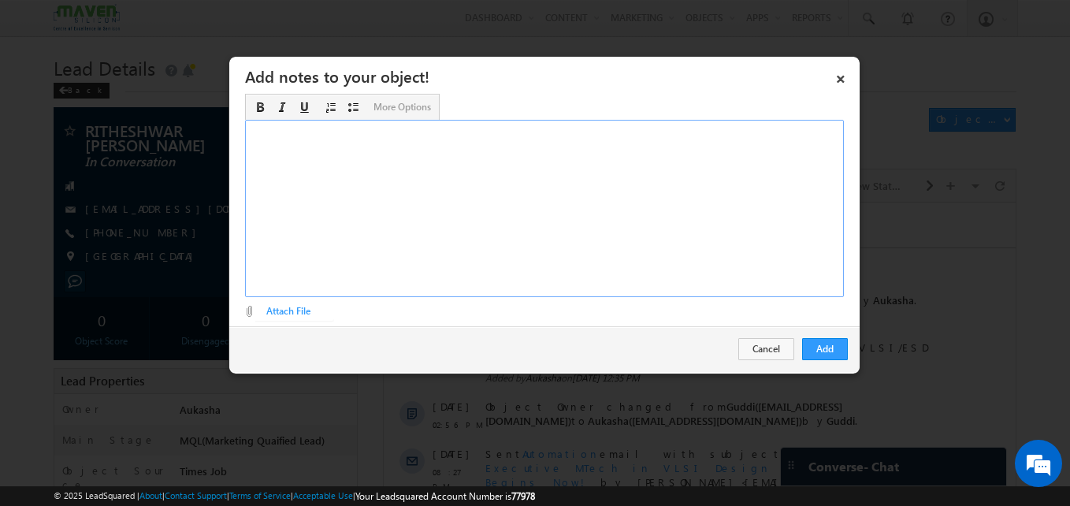
click at [499, 205] on div "Rich Text Editor, Description-inline-editor-div" at bounding box center [544, 208] width 599 height 177
click at [843, 353] on button "Add" at bounding box center [825, 349] width 46 height 22
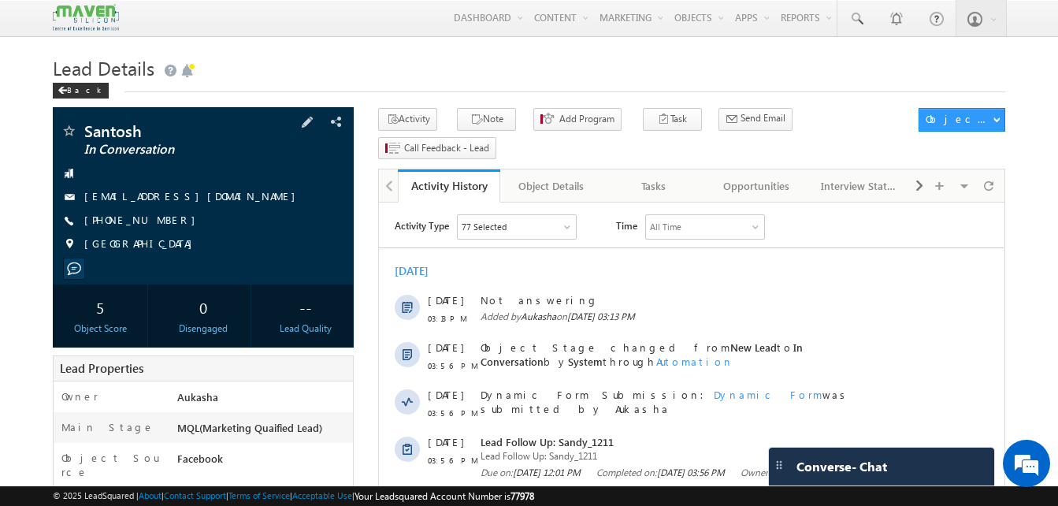
drag, startPoint x: 175, startPoint y: 217, endPoint x: 159, endPoint y: 223, distance: 17.0
click at [159, 223] on div "[PHONE_NUMBER]" at bounding box center [203, 221] width 285 height 16
copy div "[PHONE_NUMBER]"
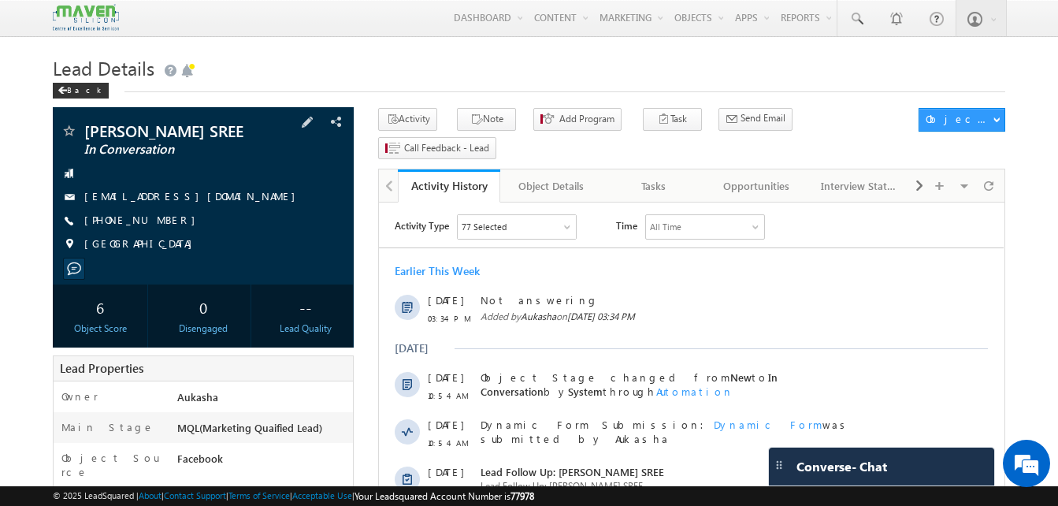
drag, startPoint x: 172, startPoint y: 217, endPoint x: 159, endPoint y: 222, distance: 13.8
click at [159, 222] on div "+91-9121656940" at bounding box center [203, 221] width 285 height 16
copy div "+91-9121656940"
click at [491, 125] on button "Note" at bounding box center [486, 119] width 59 height 23
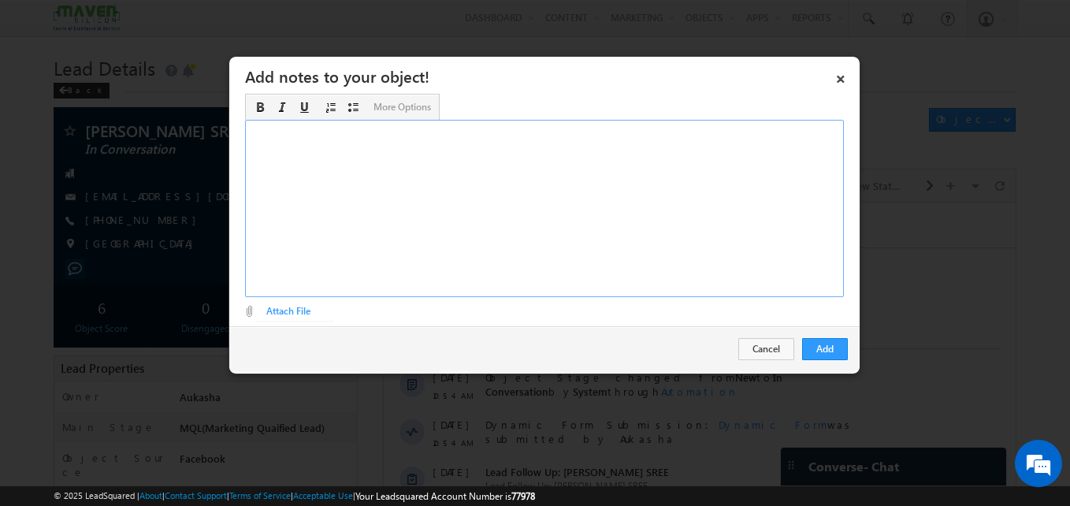
click at [485, 174] on div "Rich Text Editor, Description-inline-editor-div" at bounding box center [544, 208] width 599 height 177
click at [825, 352] on button "Add" at bounding box center [825, 349] width 46 height 22
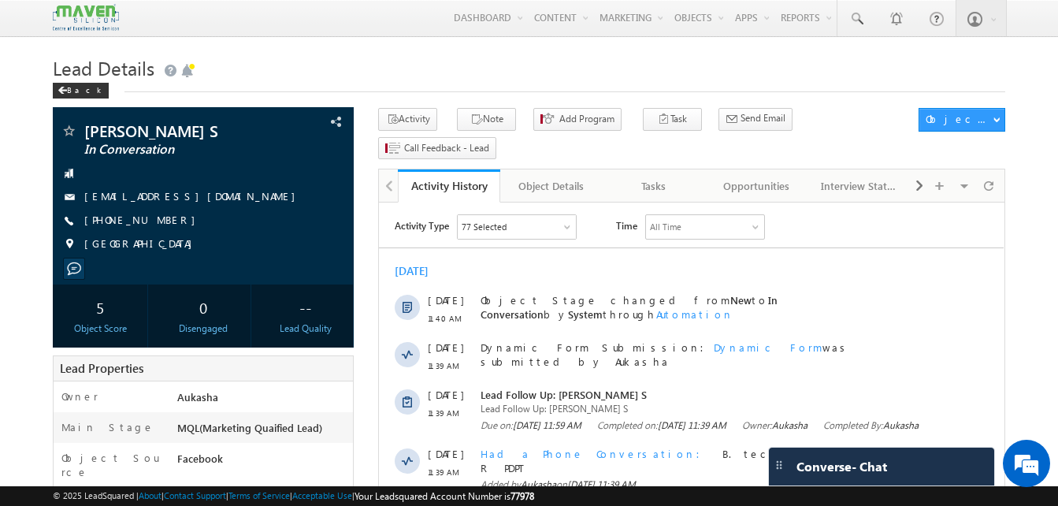
drag, startPoint x: 168, startPoint y: 219, endPoint x: 161, endPoint y: 223, distance: 8.1
click at [161, 223] on div "+91-9789592408" at bounding box center [203, 221] width 285 height 16
copy div "+91-9789592408"
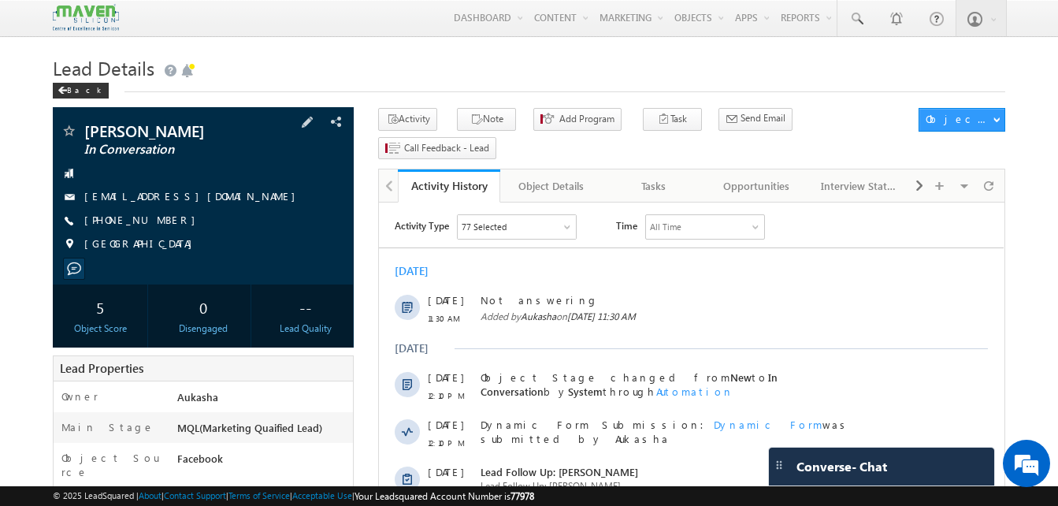
click at [161, 221] on div "[PHONE_NUMBER]" at bounding box center [203, 221] width 285 height 16
copy div "[PHONE_NUMBER]"
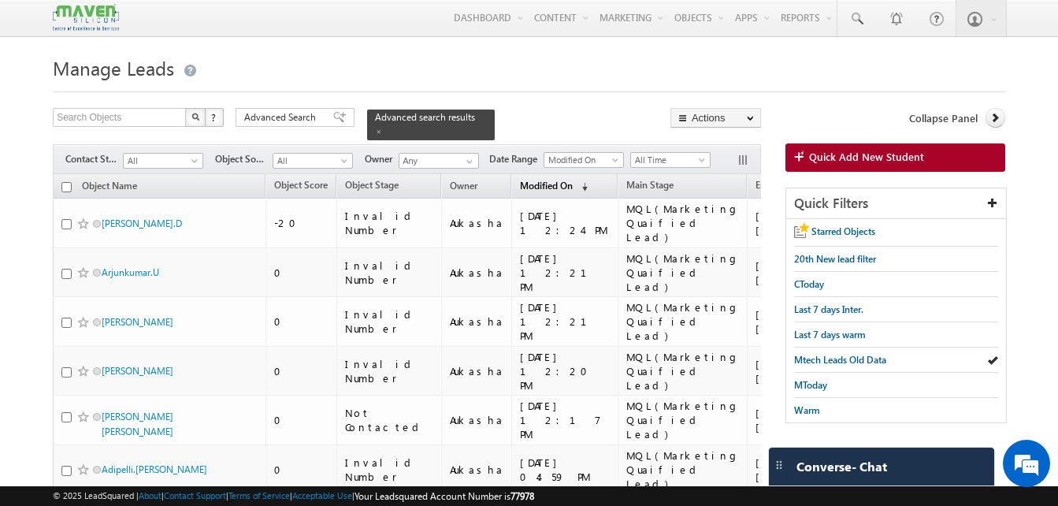
click at [520, 180] on span "Modified On" at bounding box center [546, 186] width 53 height 12
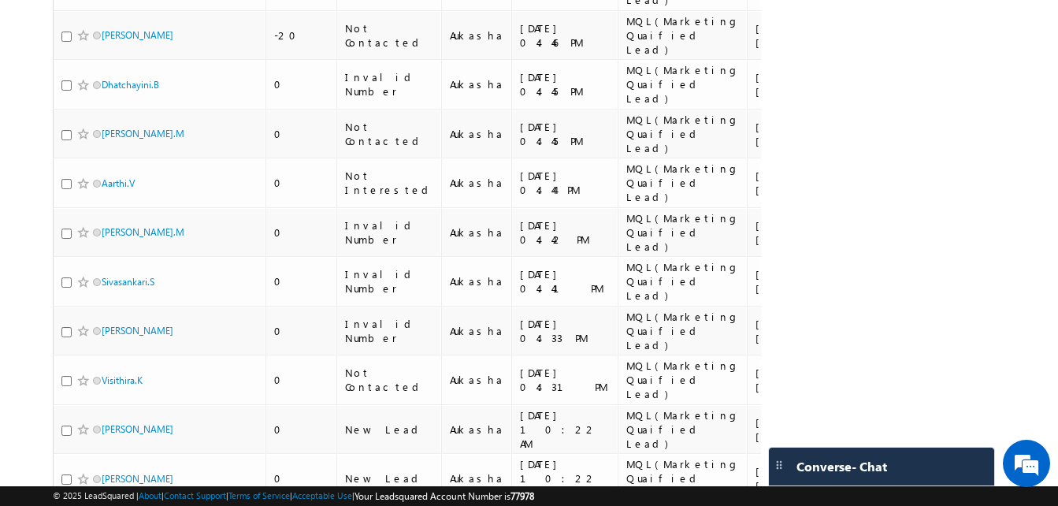
scroll to position [632, 0]
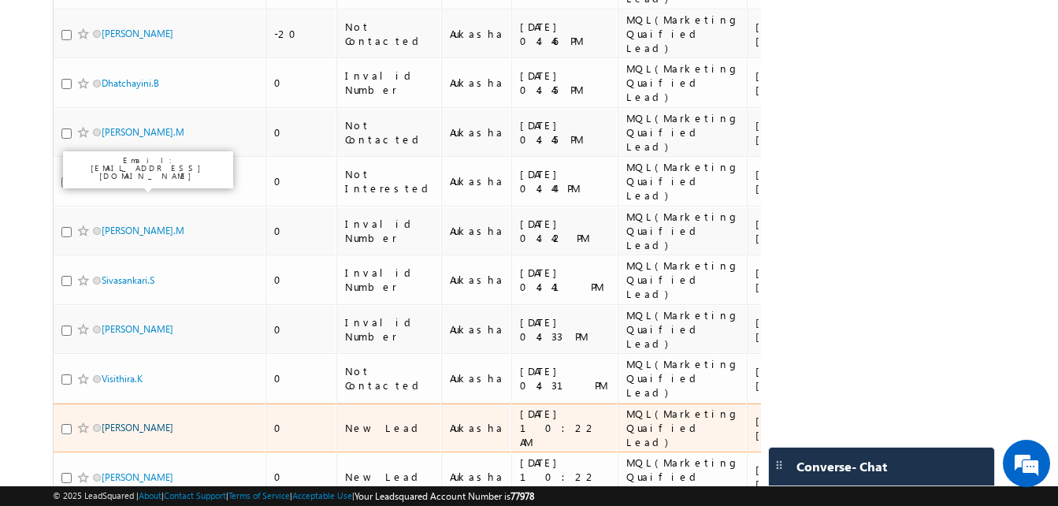
click at [117, 421] on link "Arvind Kumar" at bounding box center [138, 427] width 72 height 12
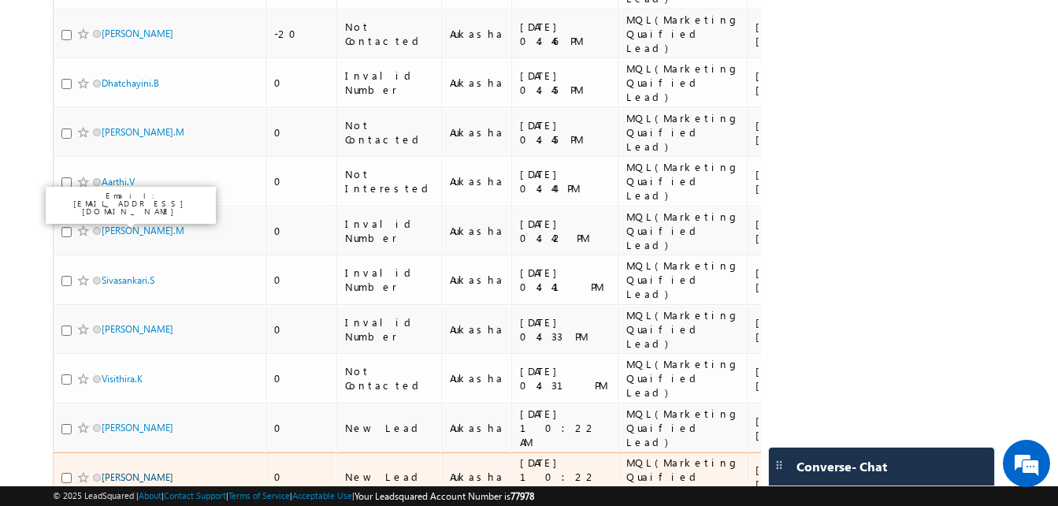
click at [121, 471] on link "Harpreet" at bounding box center [138, 477] width 72 height 12
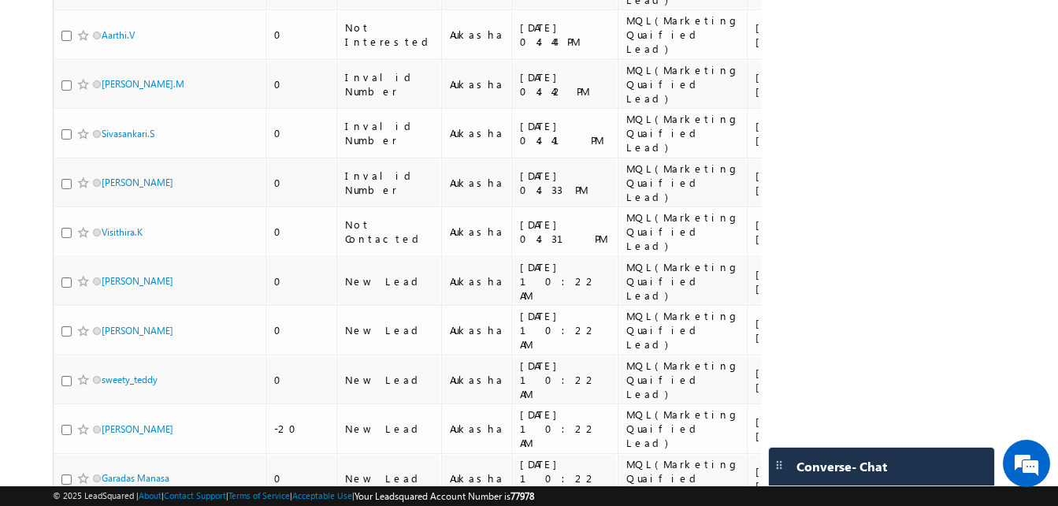
scroll to position [785, 0]
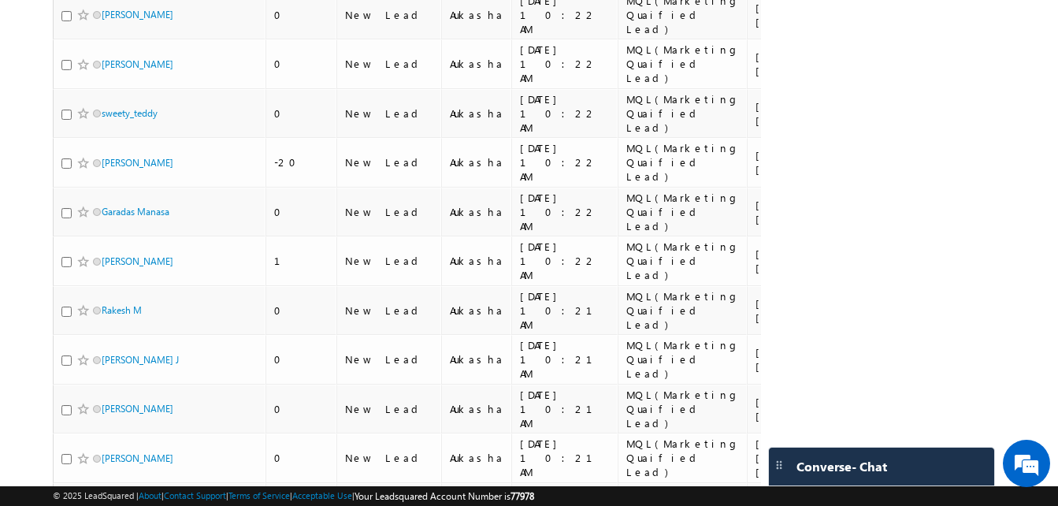
scroll to position [1046, 0]
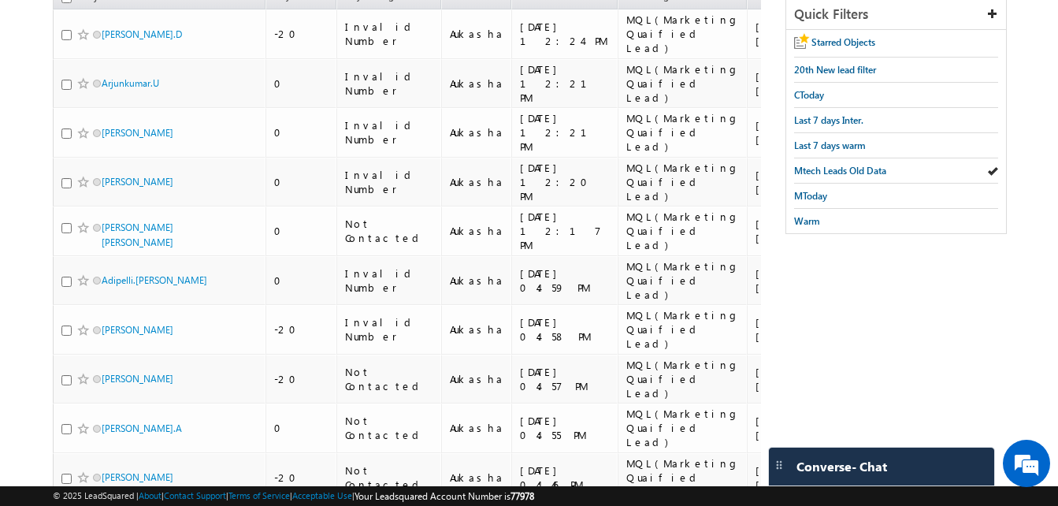
scroll to position [0, 0]
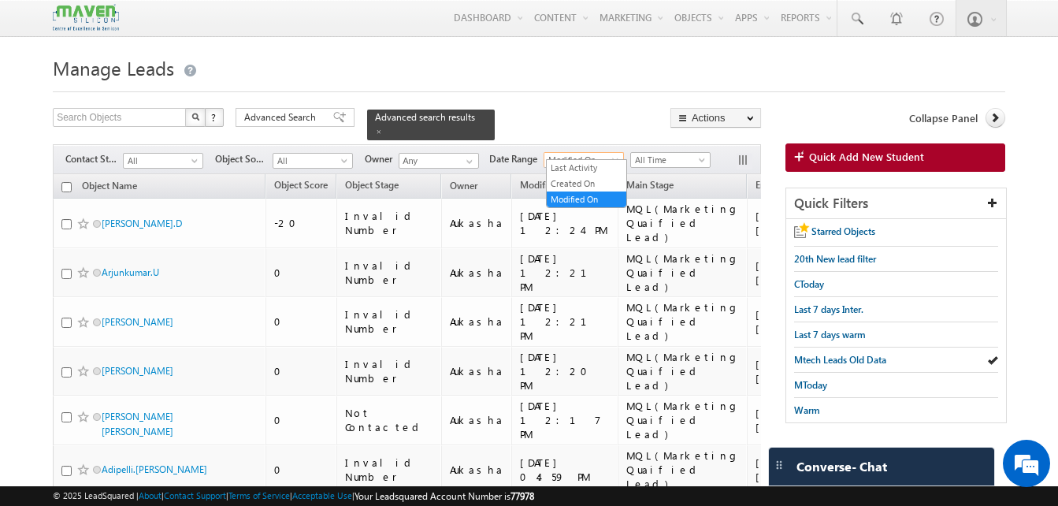
click at [622, 157] on span at bounding box center [616, 163] width 13 height 13
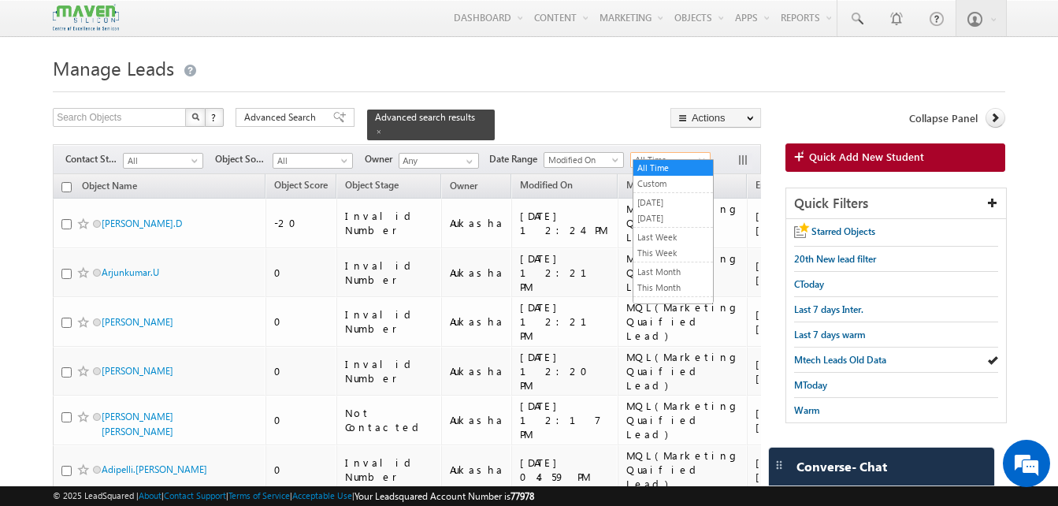
click at [669, 154] on span "All Time" at bounding box center [668, 160] width 75 height 14
click at [669, 181] on link "Custom" at bounding box center [673, 183] width 80 height 14
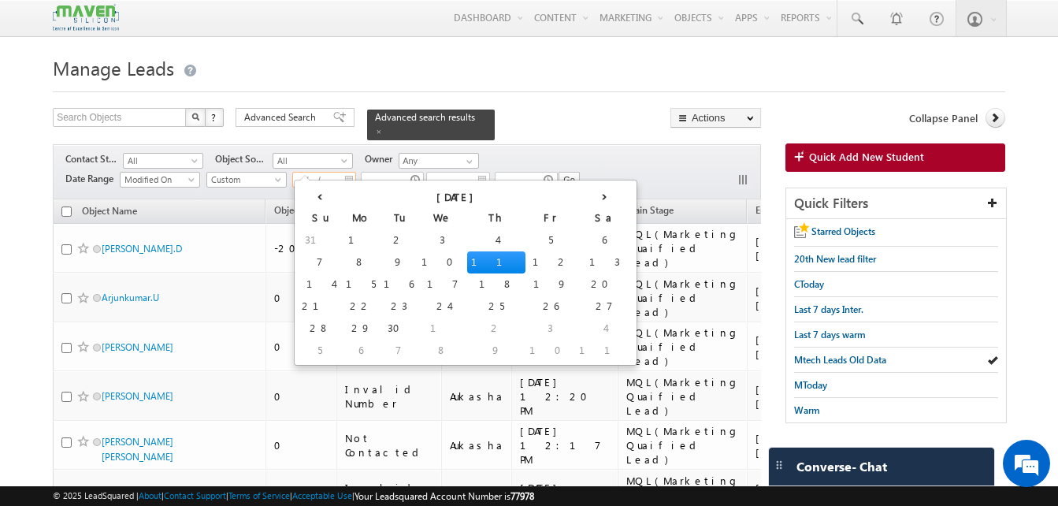
click at [327, 172] on input "__/__/____" at bounding box center [324, 180] width 64 height 16
click at [342, 262] on td "8" at bounding box center [361, 262] width 38 height 22
type input "08/09/2025"
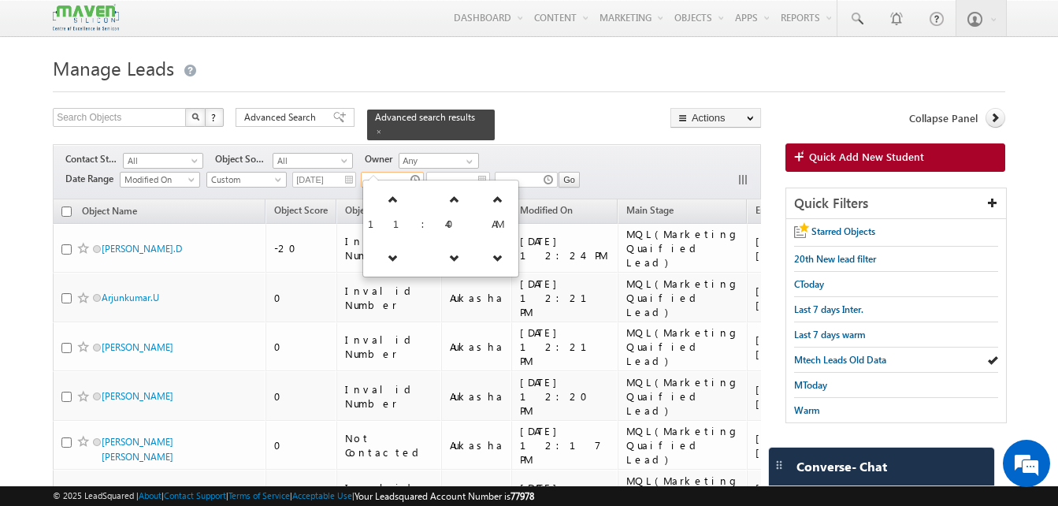
click at [395, 172] on input "text" at bounding box center [392, 180] width 63 height 16
type input "__/__/____"
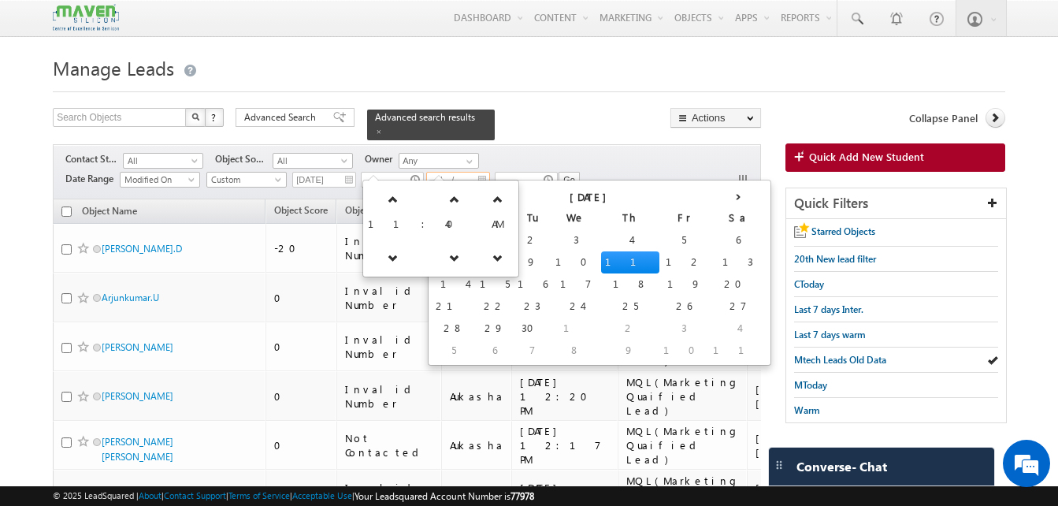
click at [477, 172] on input "__/__/____" at bounding box center [458, 180] width 64 height 16
type input "11:40 AM"
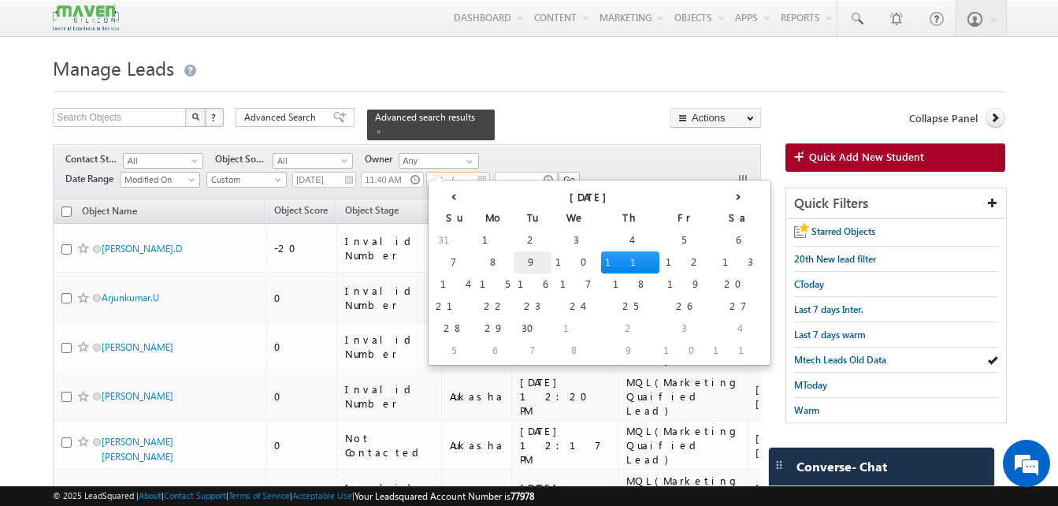
click at [514, 262] on td "9" at bounding box center [533, 262] width 38 height 22
type input "09/09/2025"
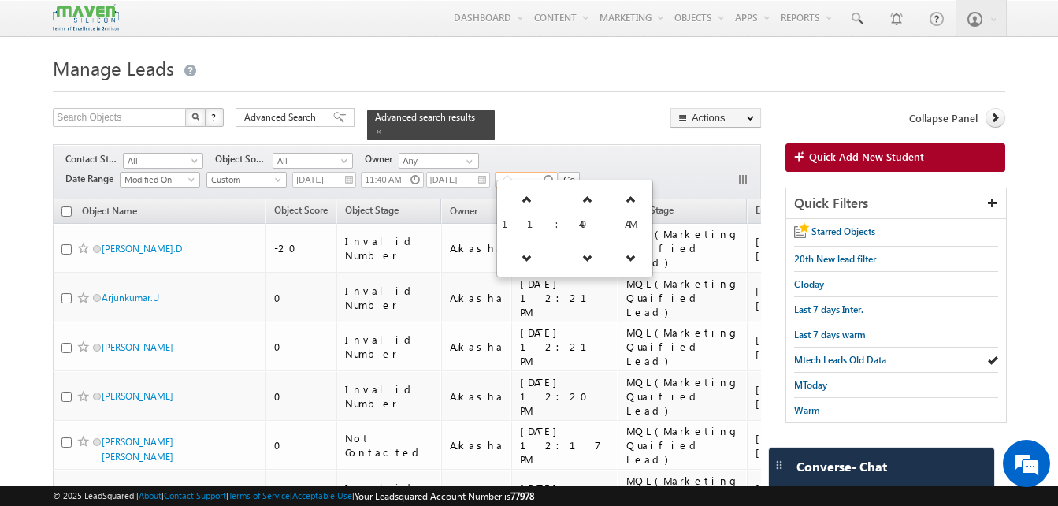
click at [549, 172] on input "text" at bounding box center [526, 180] width 63 height 16
click at [521, 201] on icon at bounding box center [526, 199] width 11 height 11
click at [519, 201] on icon at bounding box center [519, 199] width 11 height 11
click at [519, 201] on icon at bounding box center [517, 199] width 11 height 11
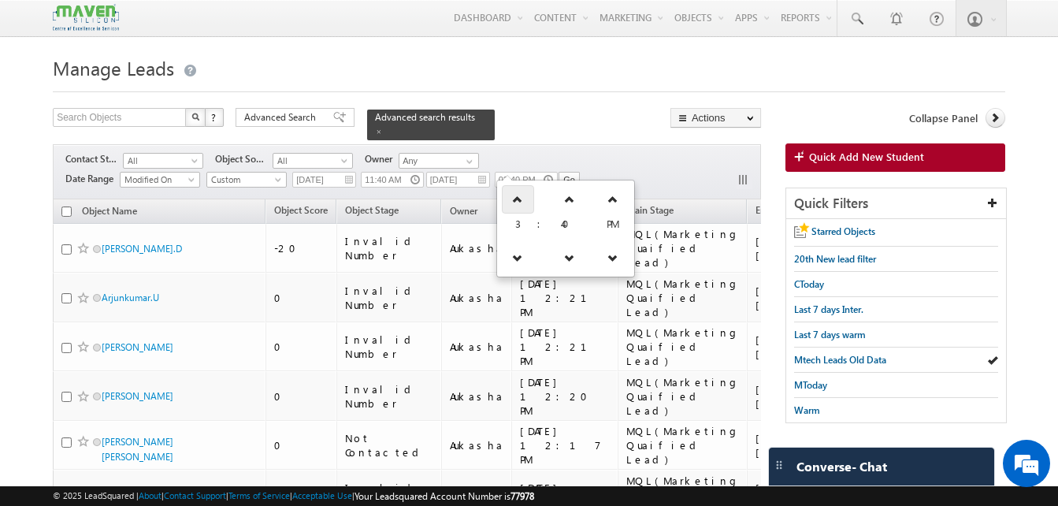
click at [519, 201] on icon at bounding box center [517, 199] width 11 height 11
type input "06:40 PM"
click at [569, 173] on input "Go" at bounding box center [568, 180] width 21 height 16
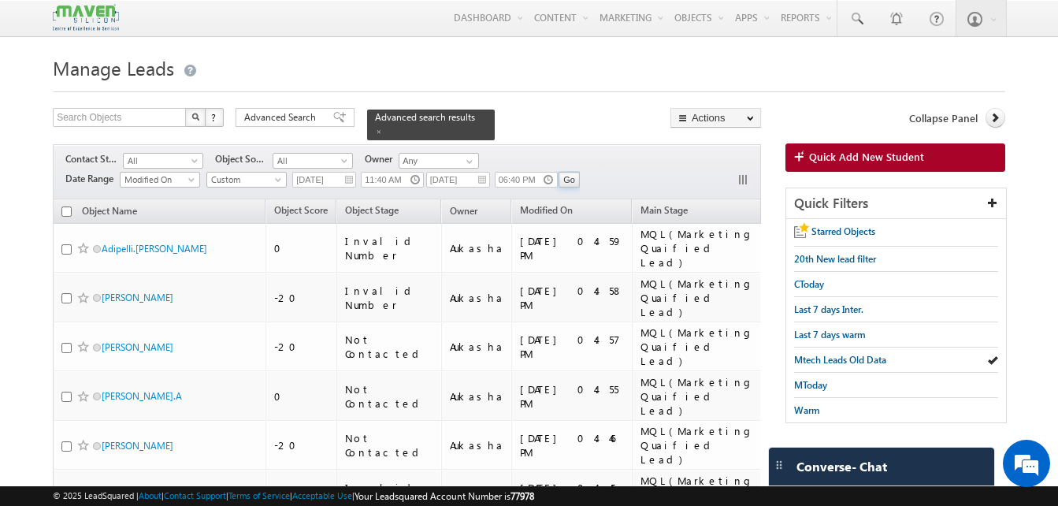
click at [65, 206] on input "checkbox" at bounding box center [66, 211] width 10 height 10
checkbox input "true"
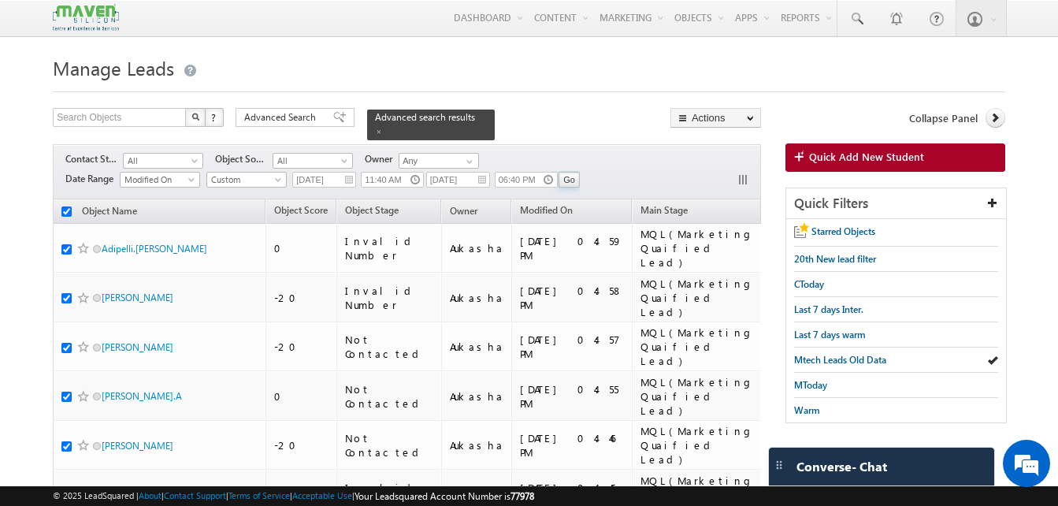
checkbox input "true"
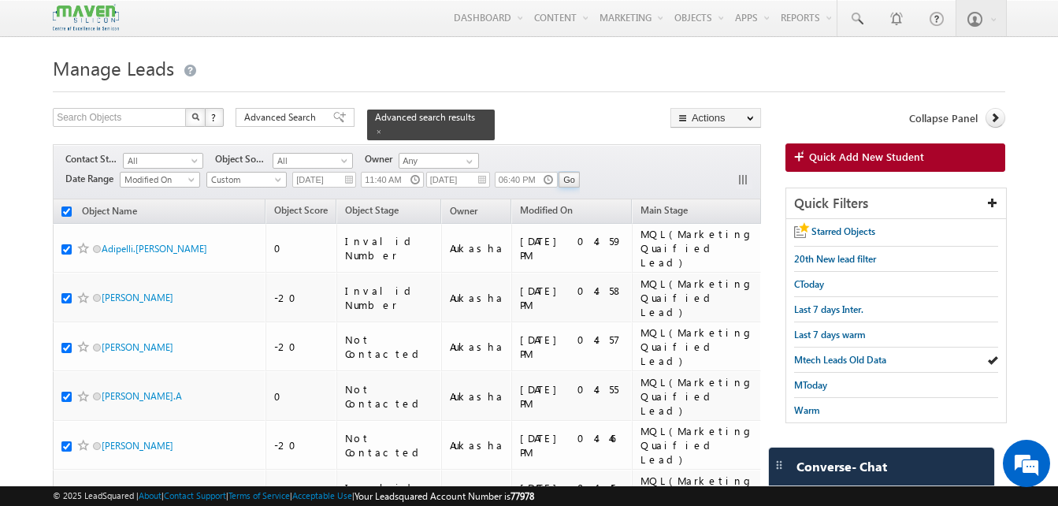
checkbox input "true"
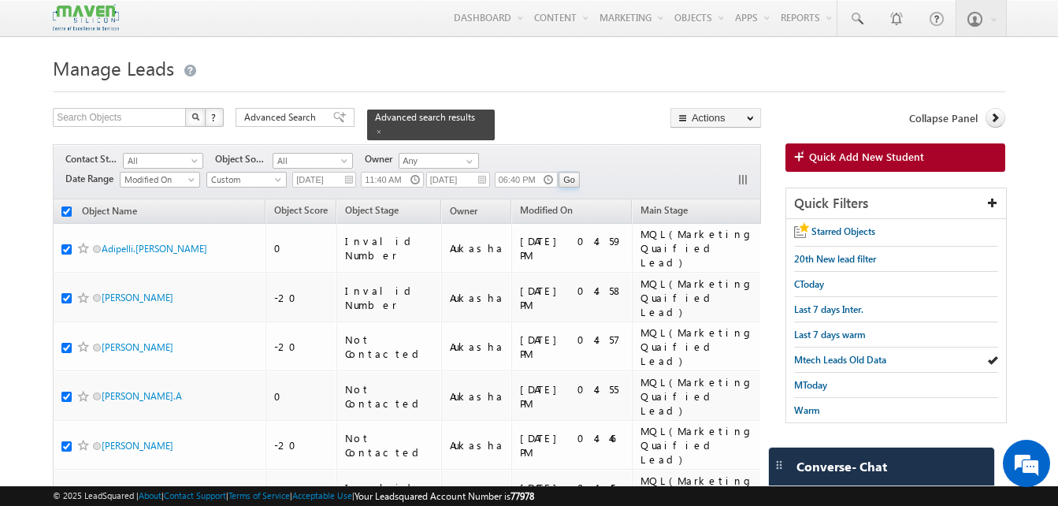
checkbox input "true"
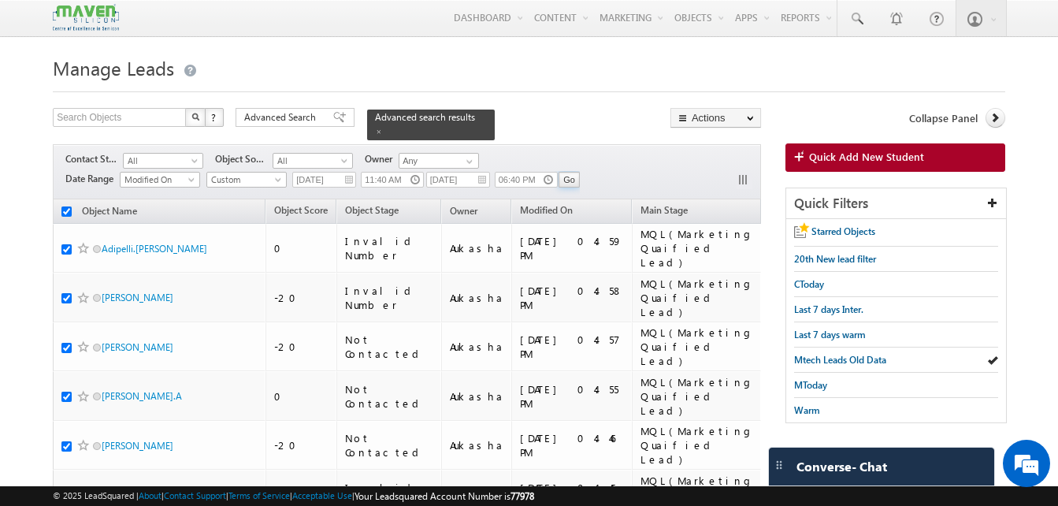
checkbox input "true"
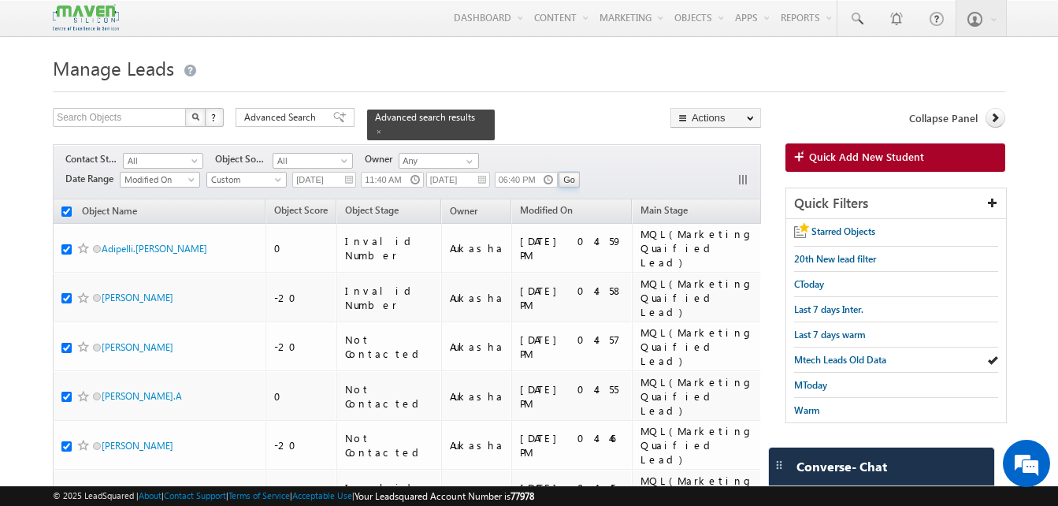
checkbox input "true"
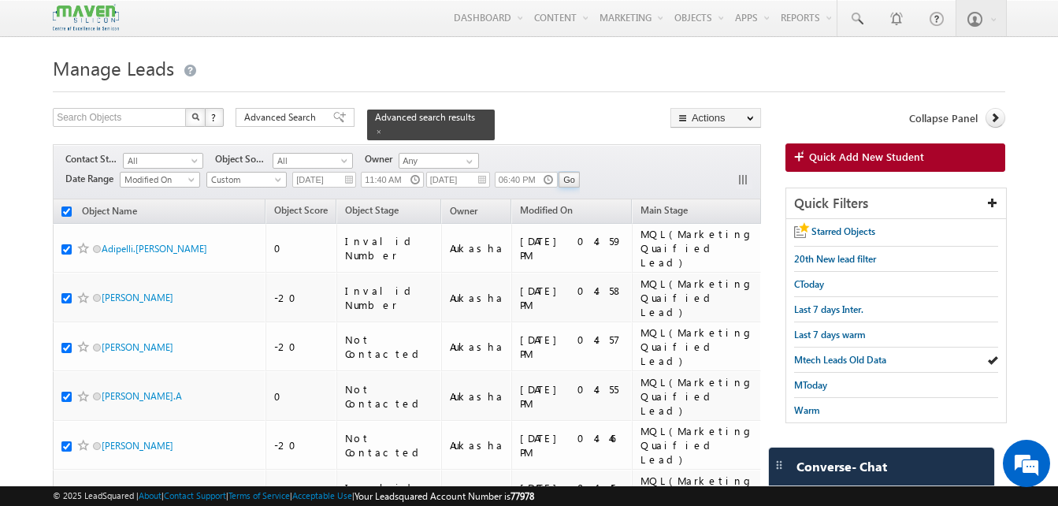
checkbox input "true"
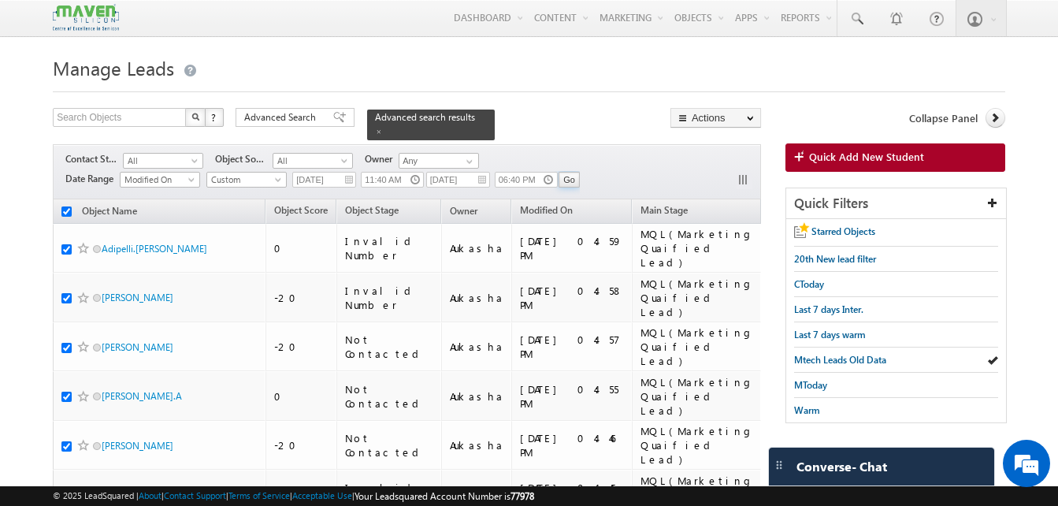
checkbox input "true"
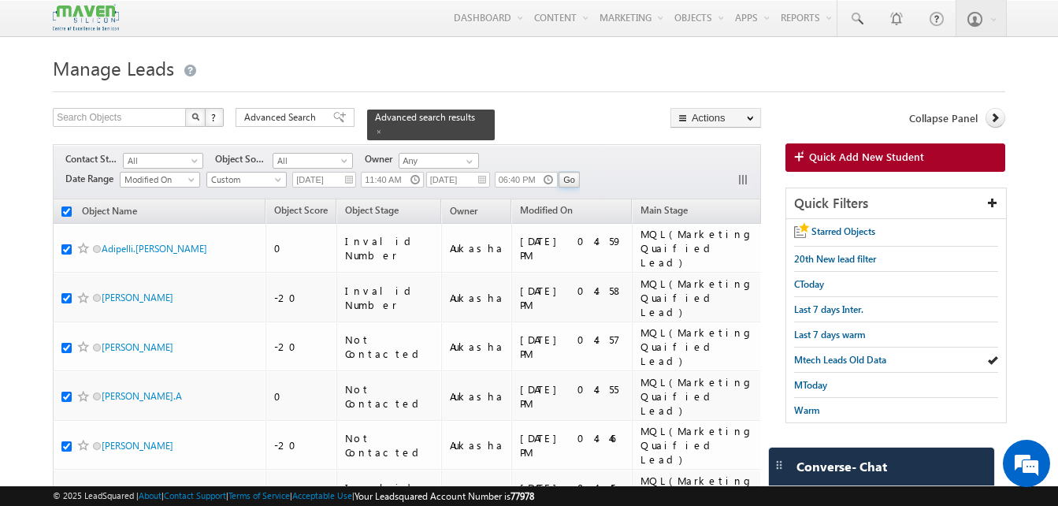
checkbox input "true"
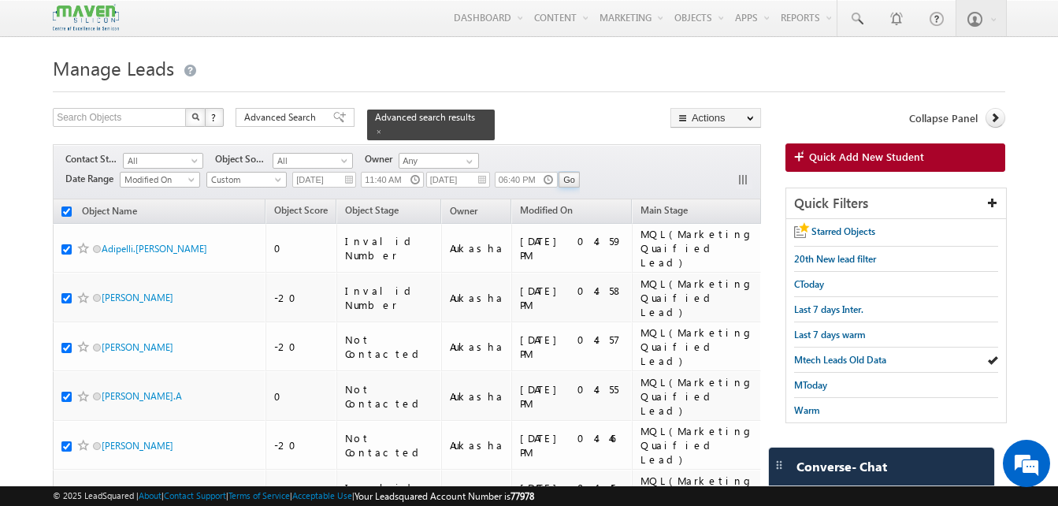
checkbox input "true"
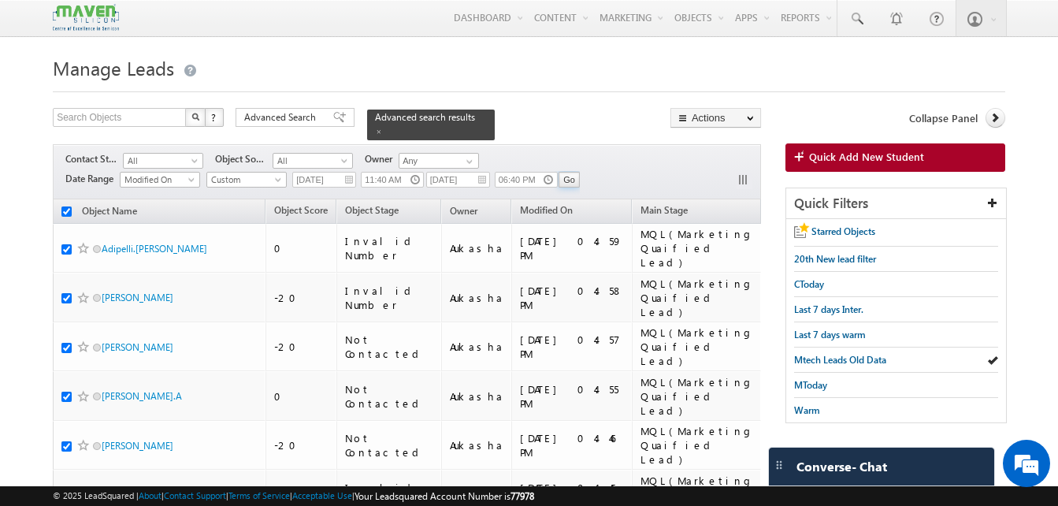
checkbox input "true"
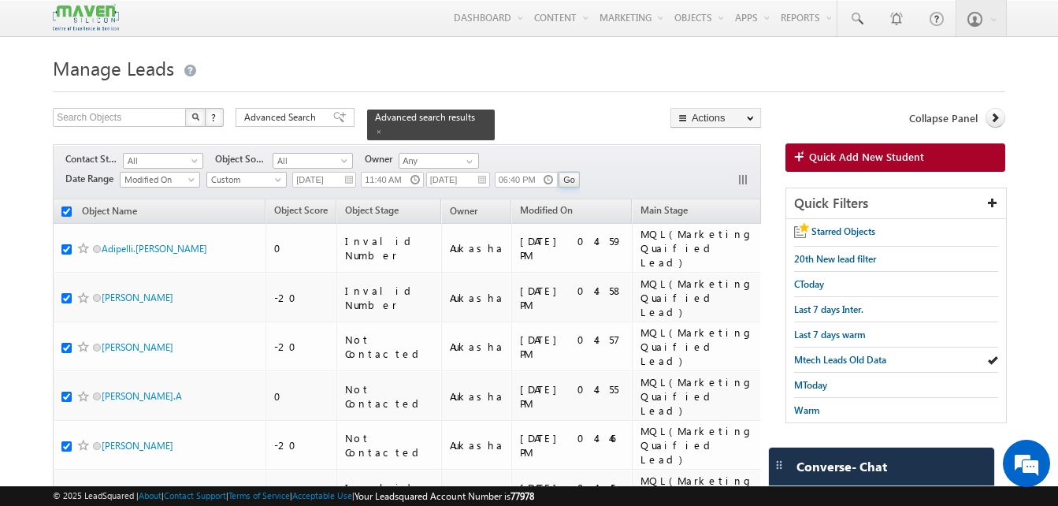
checkbox input "true"
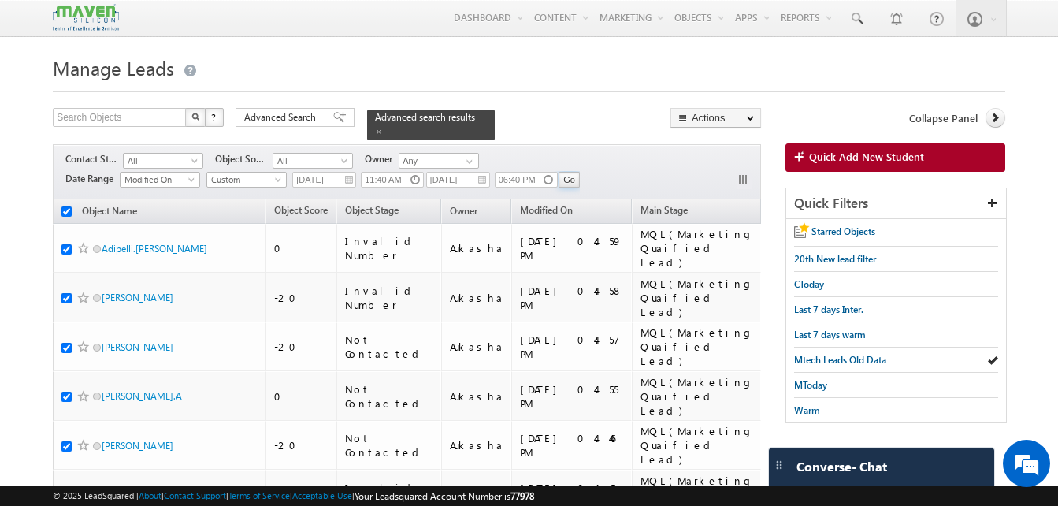
checkbox input "true"
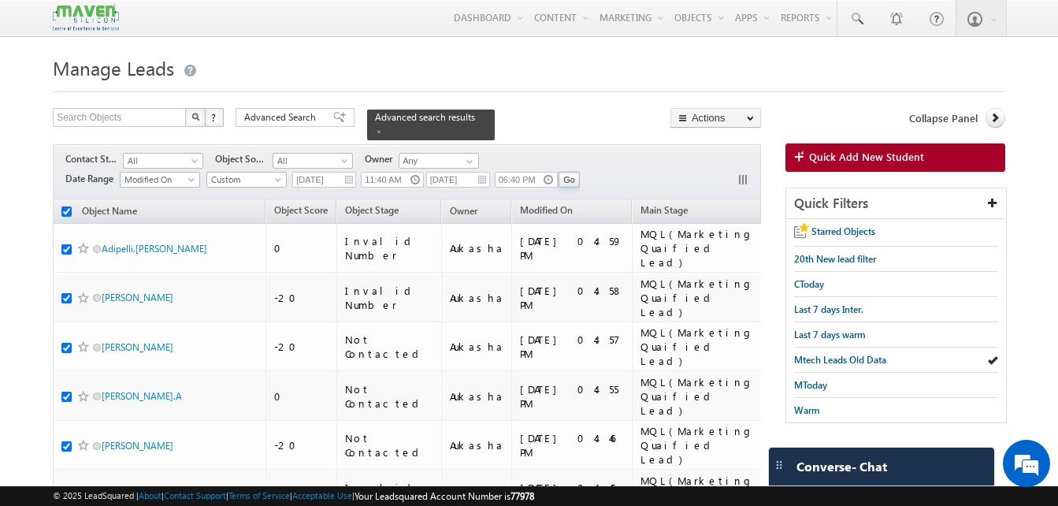
checkbox input "true"
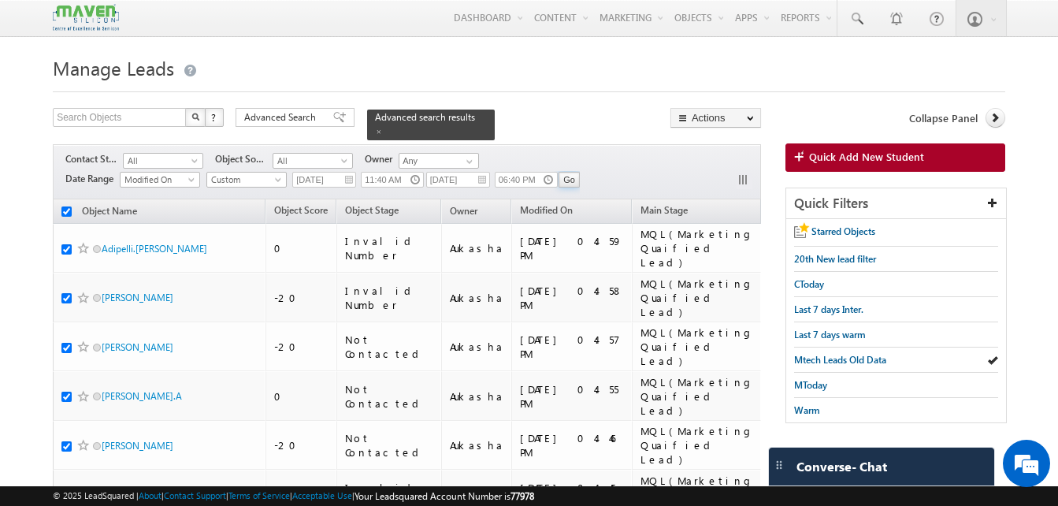
checkbox input "true"
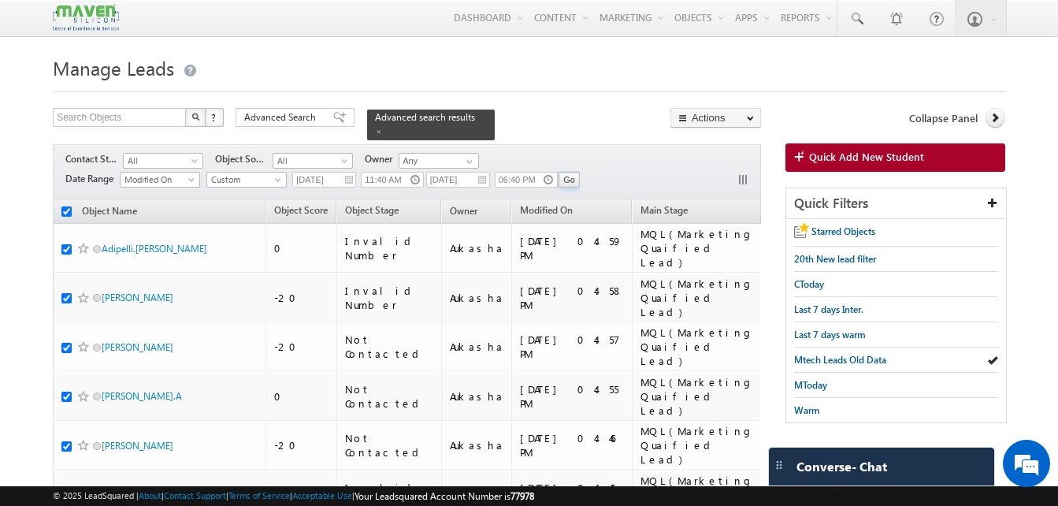
checkbox input "true"
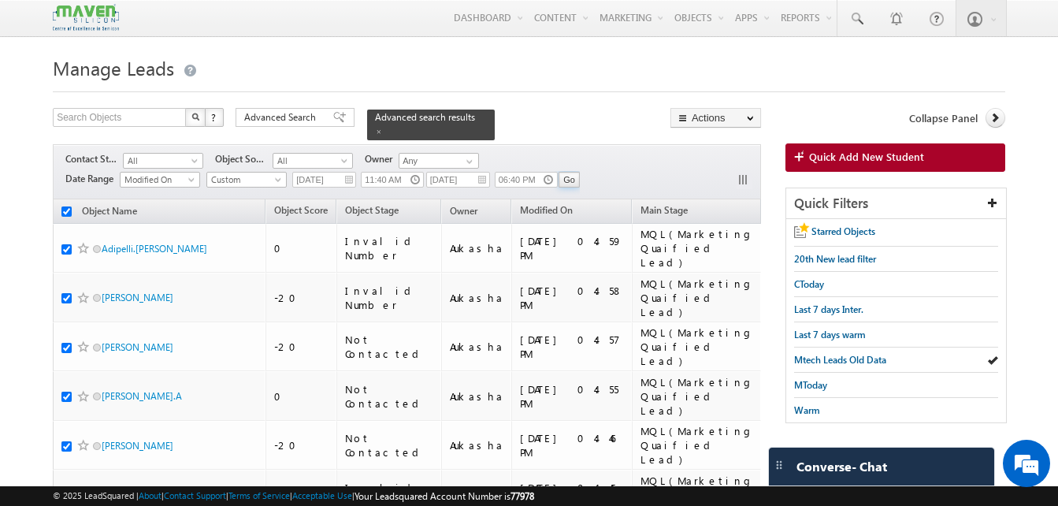
checkbox input "true"
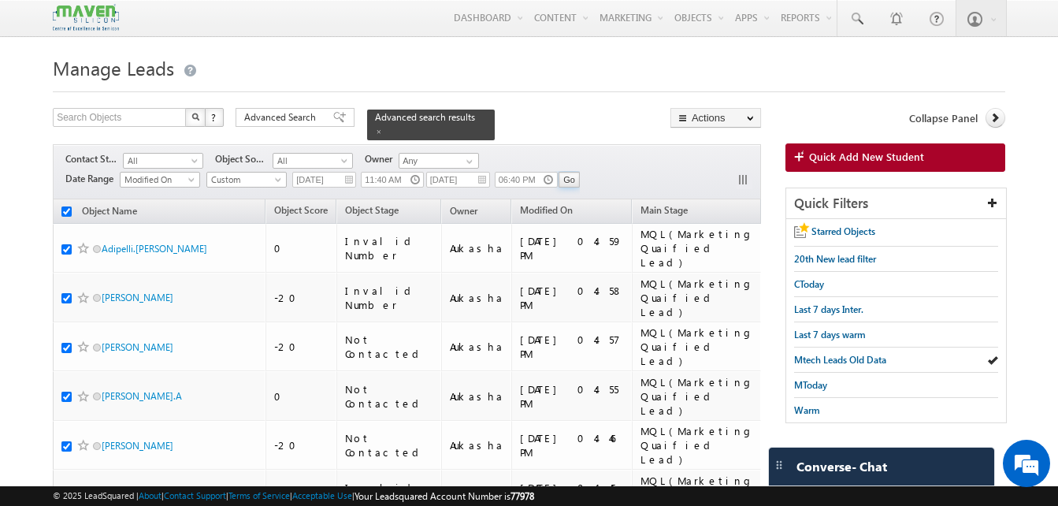
checkbox input "true"
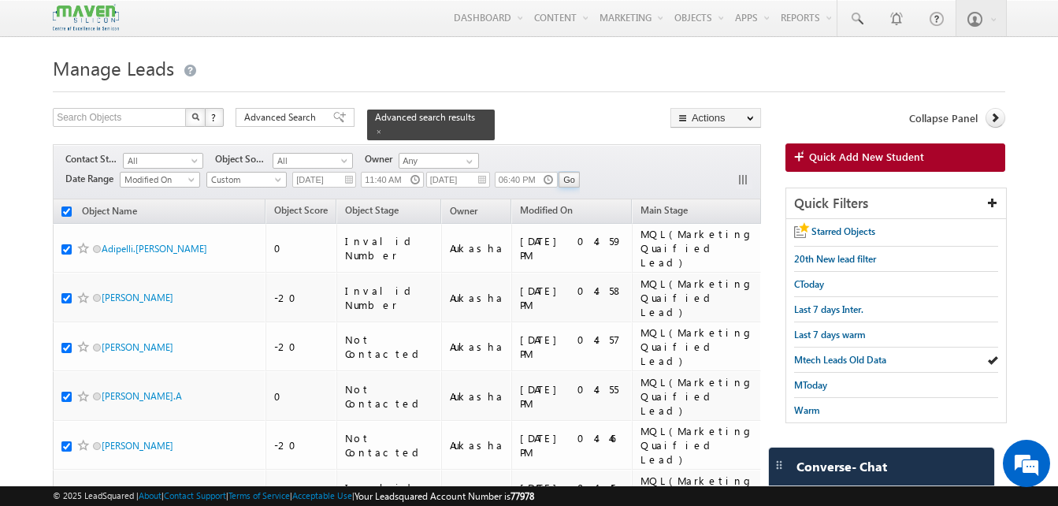
checkbox input "true"
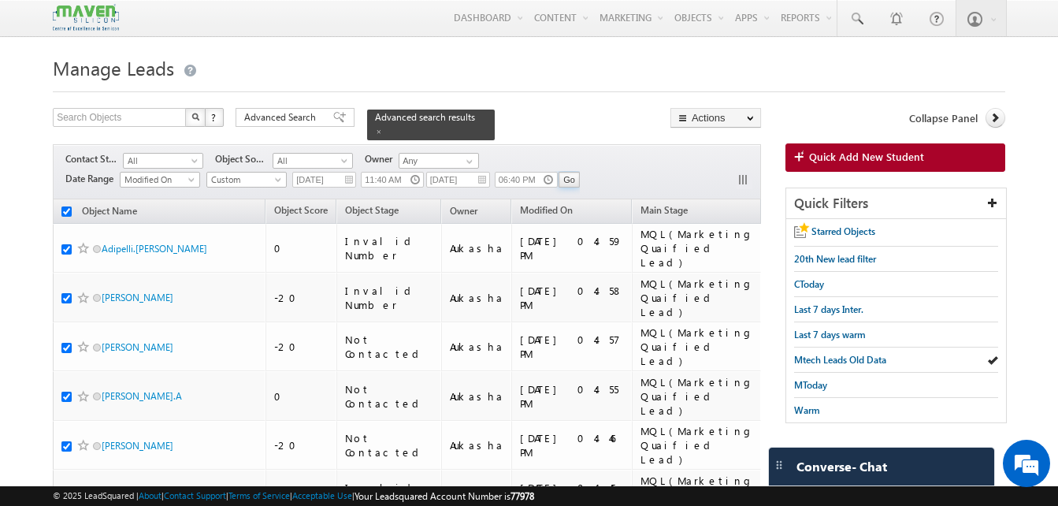
checkbox input "true"
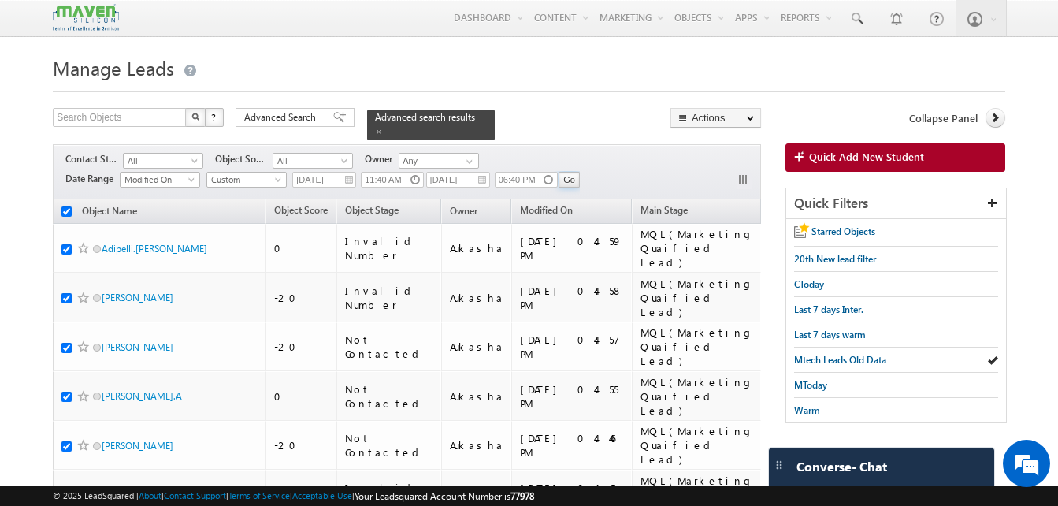
checkbox input "true"
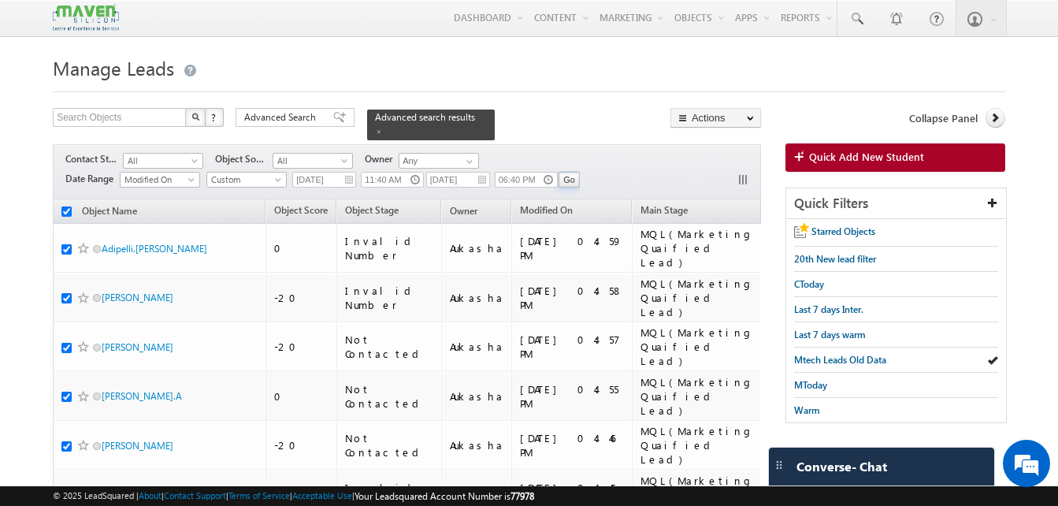
checkbox input "true"
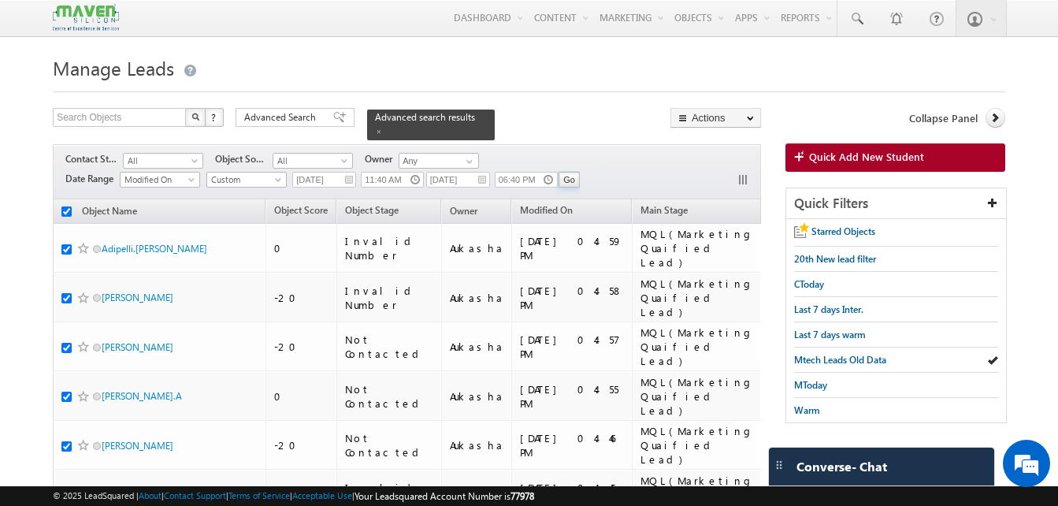
checkbox input "true"
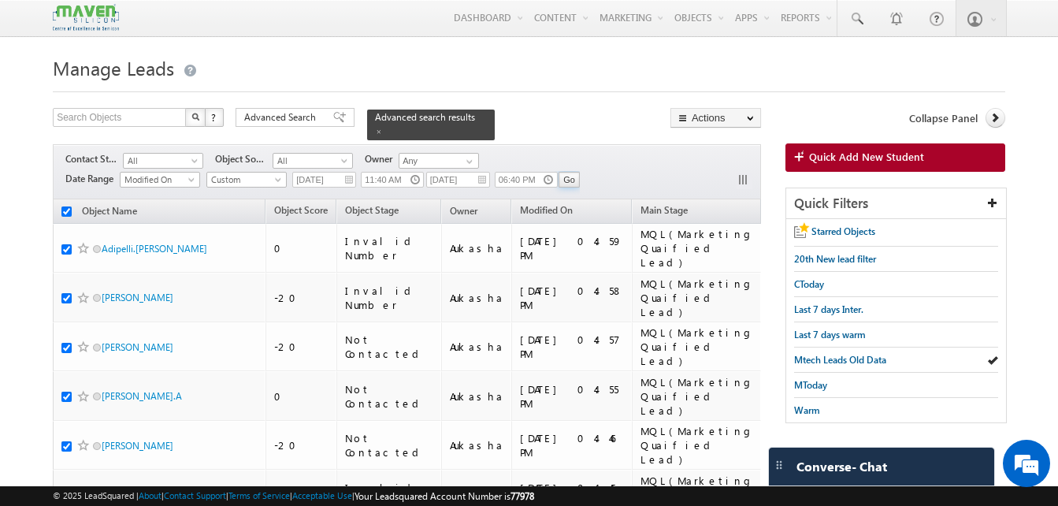
checkbox input "true"
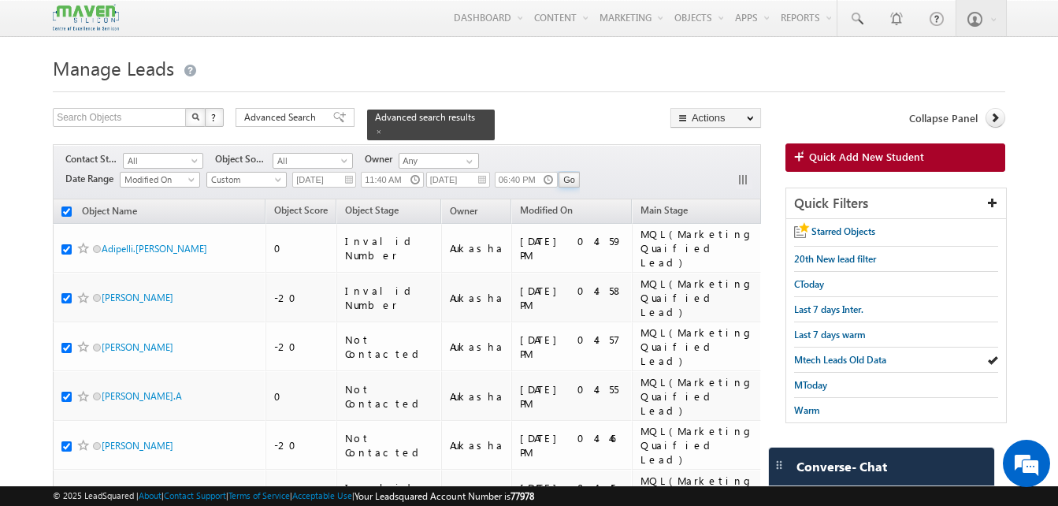
checkbox input "true"
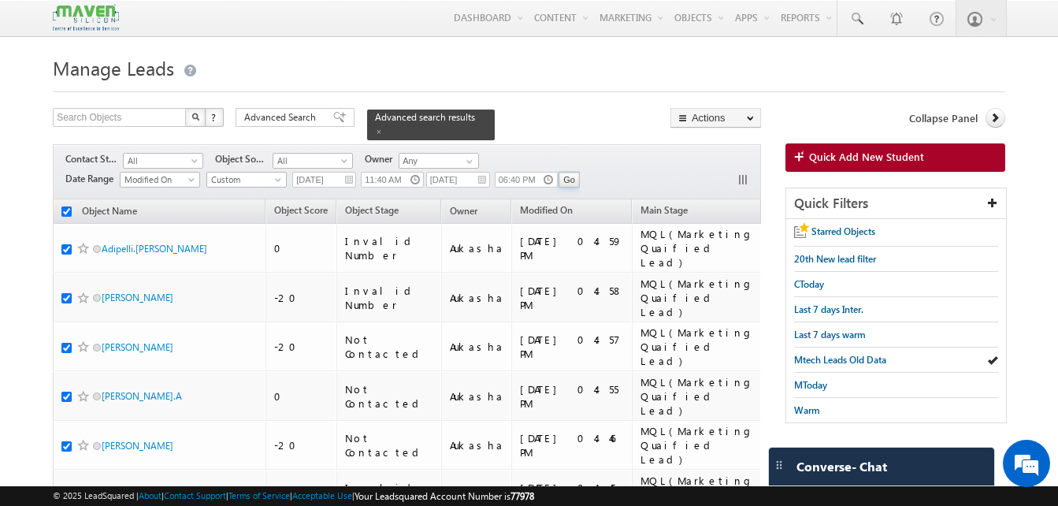
checkbox input "true"
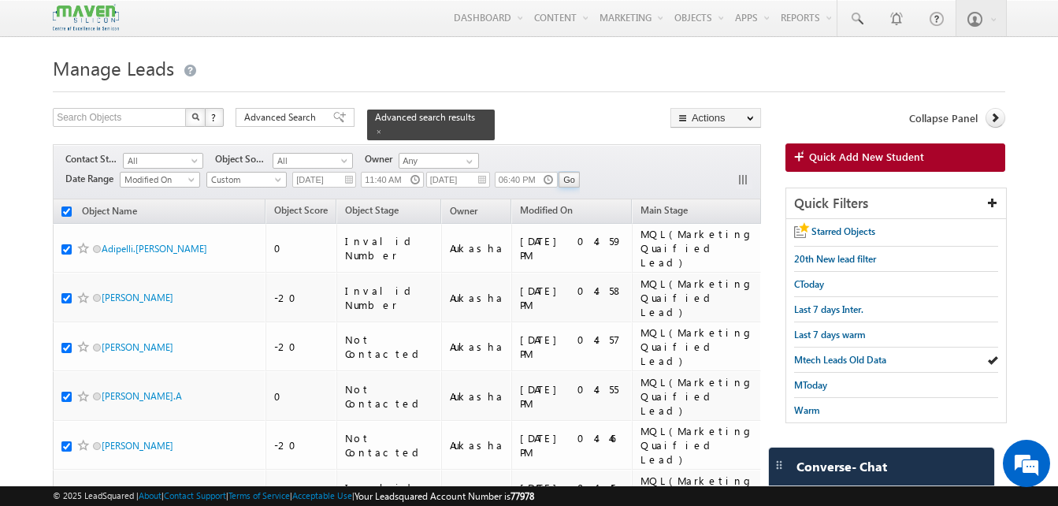
checkbox input "true"
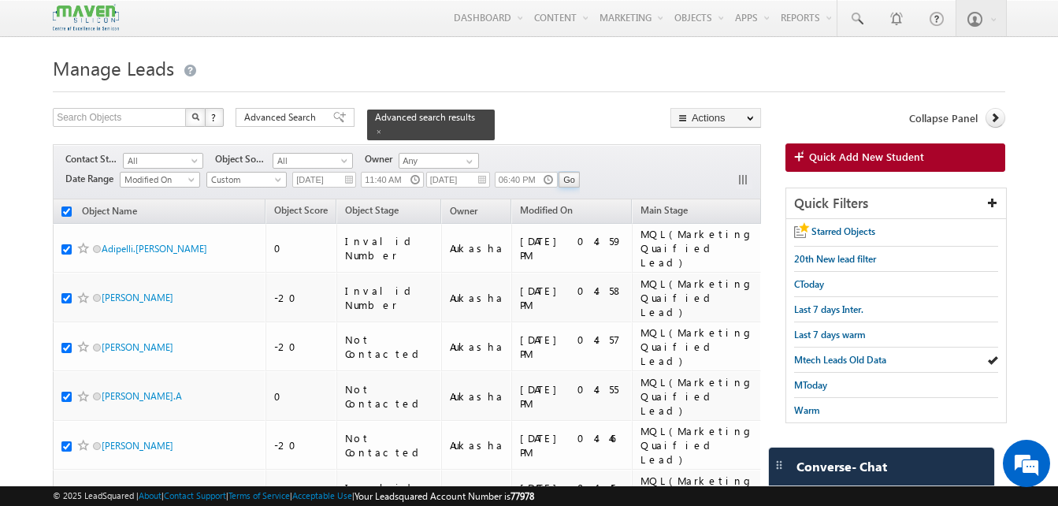
checkbox input "true"
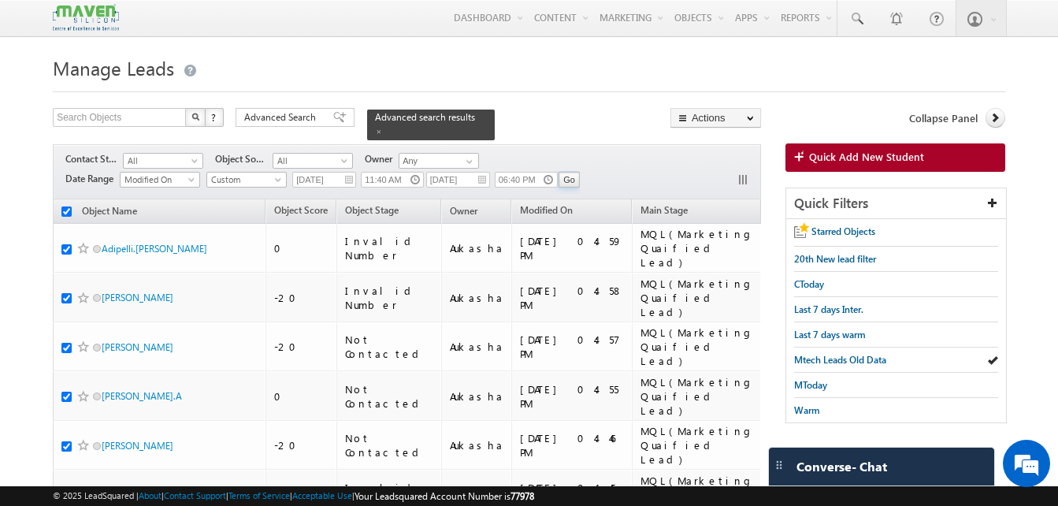
checkbox input "true"
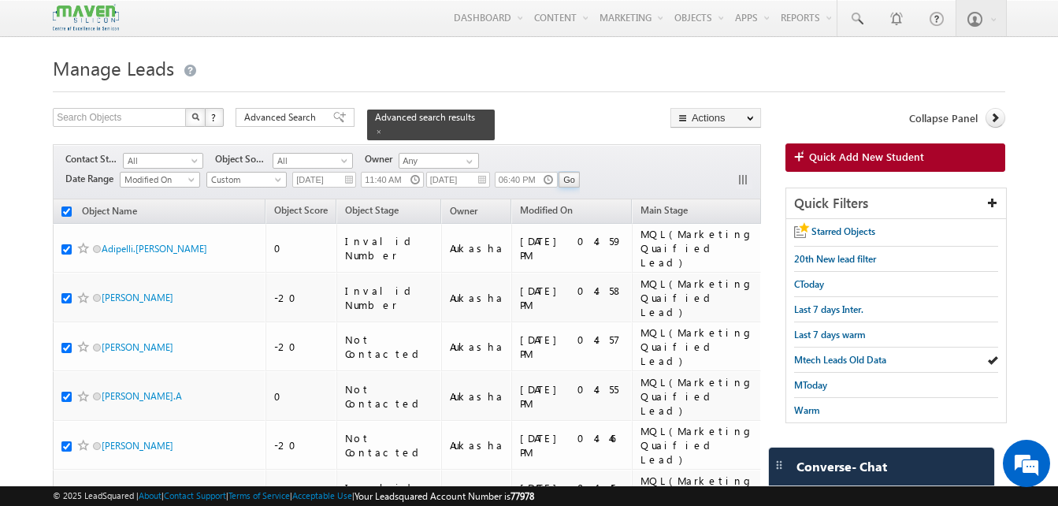
checkbox input "true"
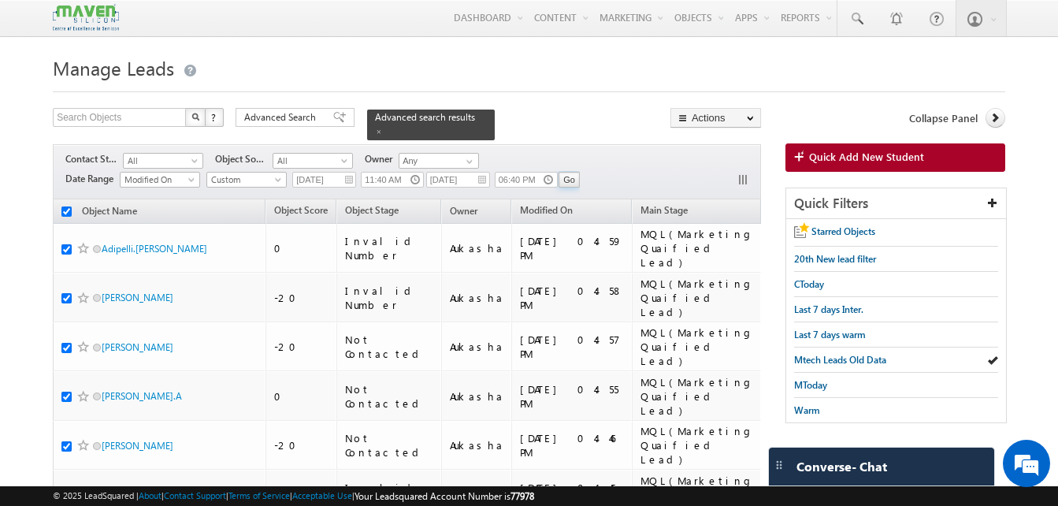
checkbox input "true"
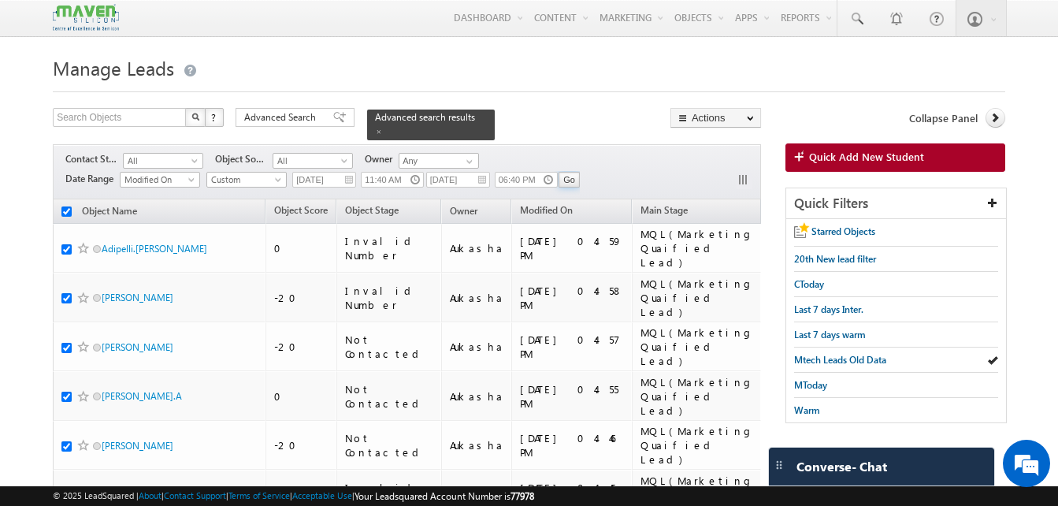
checkbox input "true"
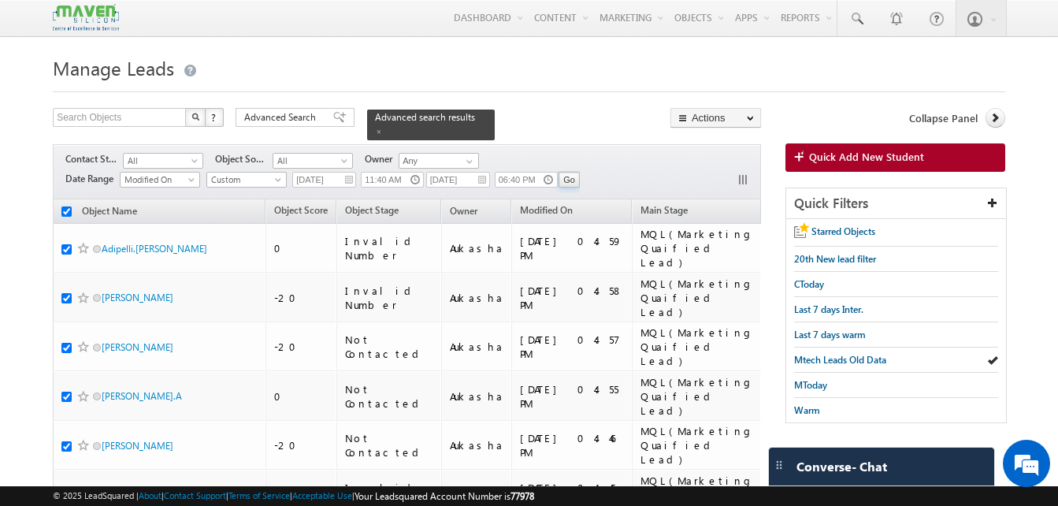
checkbox input "true"
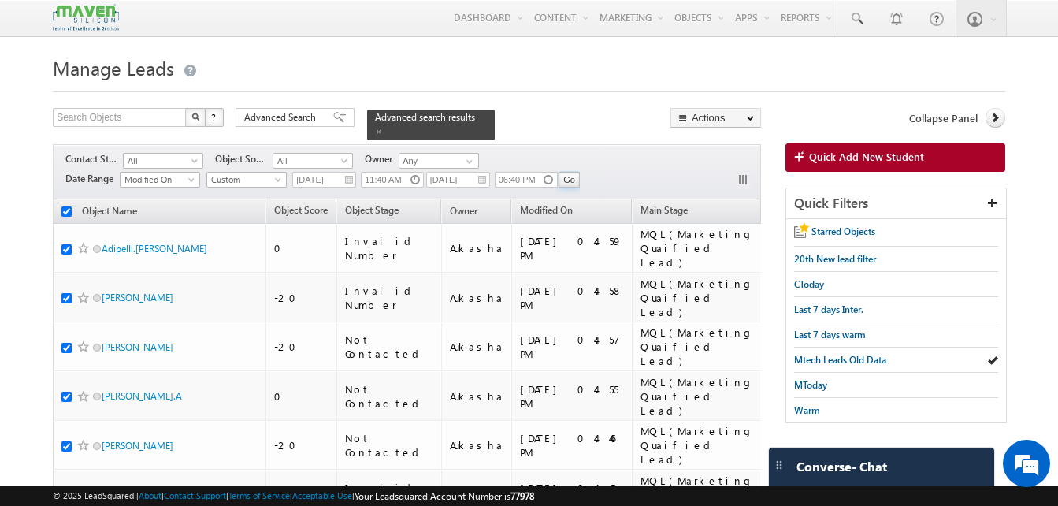
checkbox input "true"
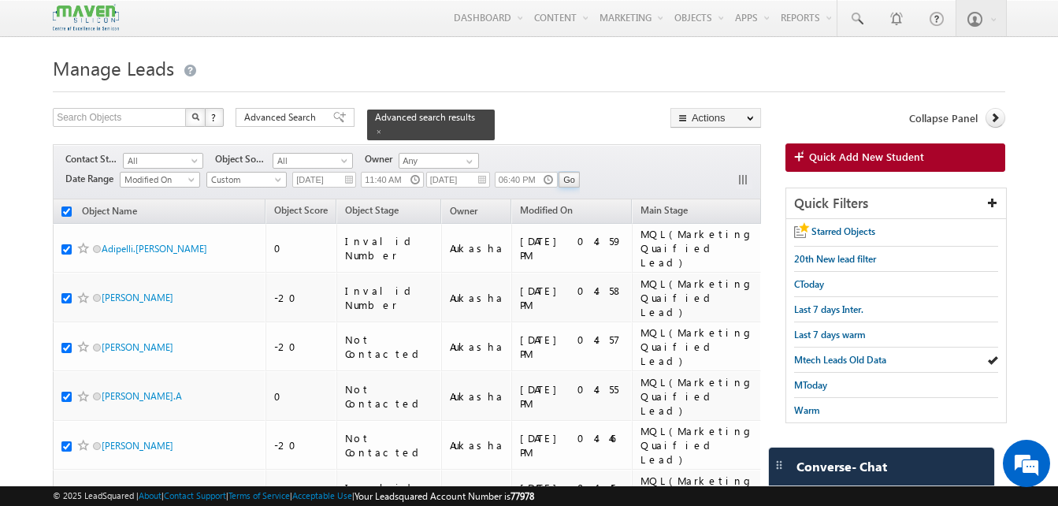
checkbox input "true"
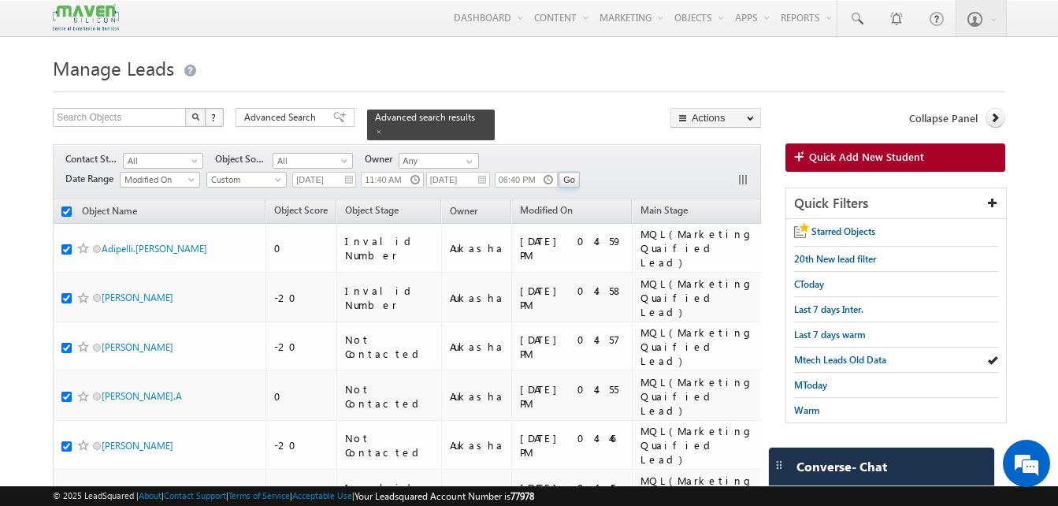
checkbox input "true"
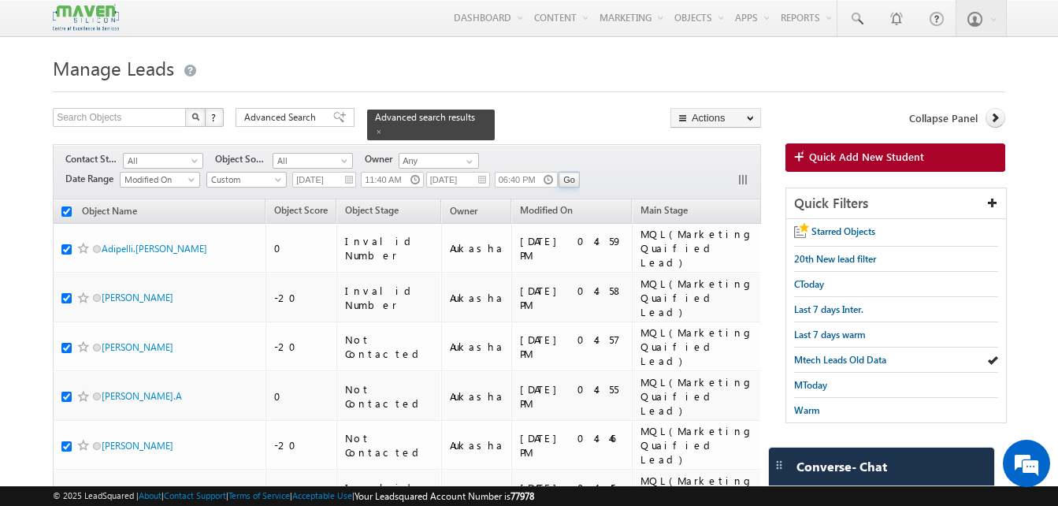
checkbox input "true"
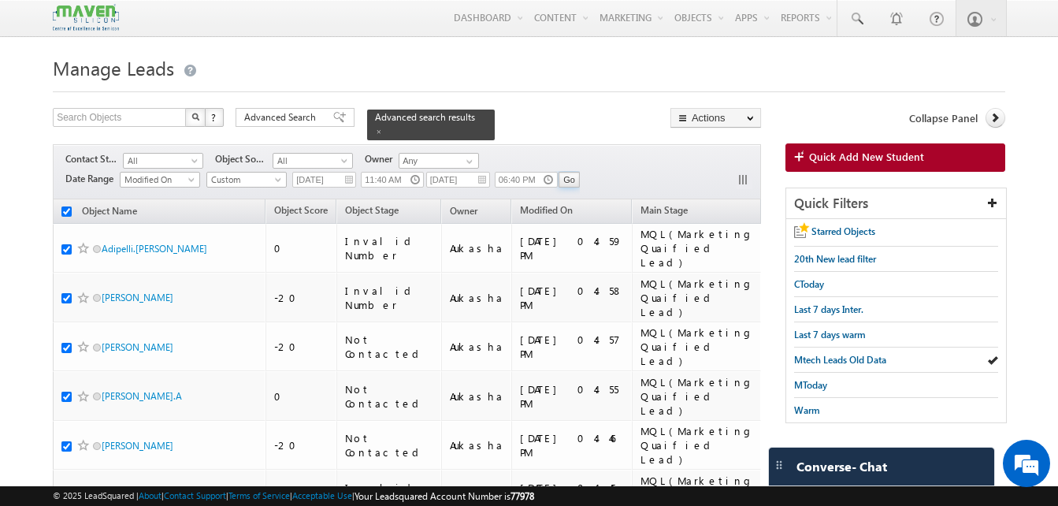
checkbox input "true"
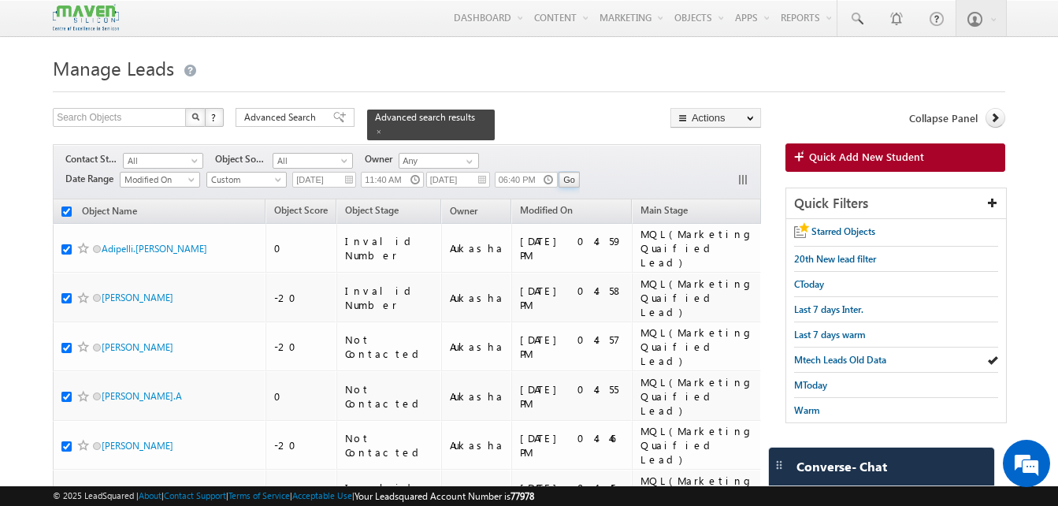
checkbox input "true"
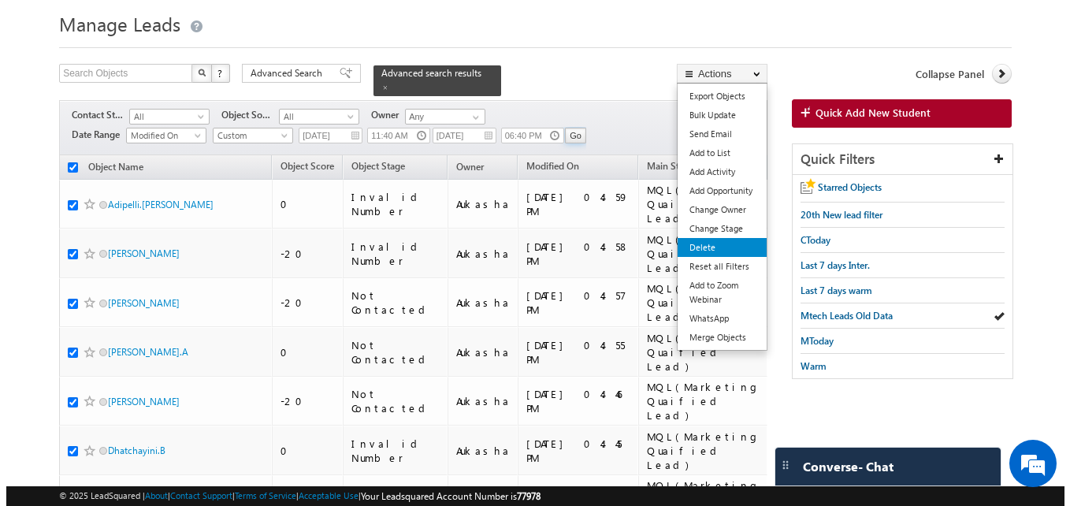
scroll to position [46, 0]
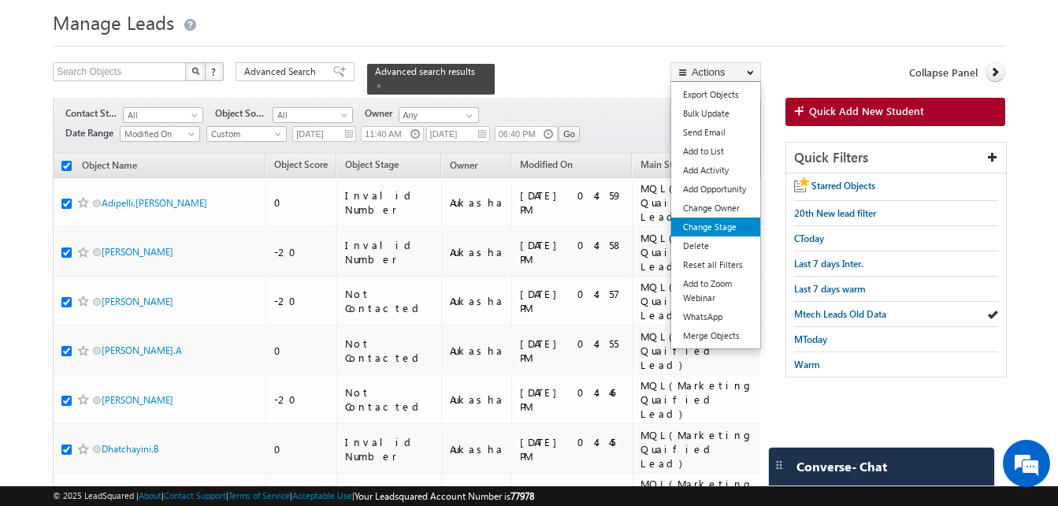
click at [730, 224] on link "Change Stage" at bounding box center [715, 226] width 89 height 19
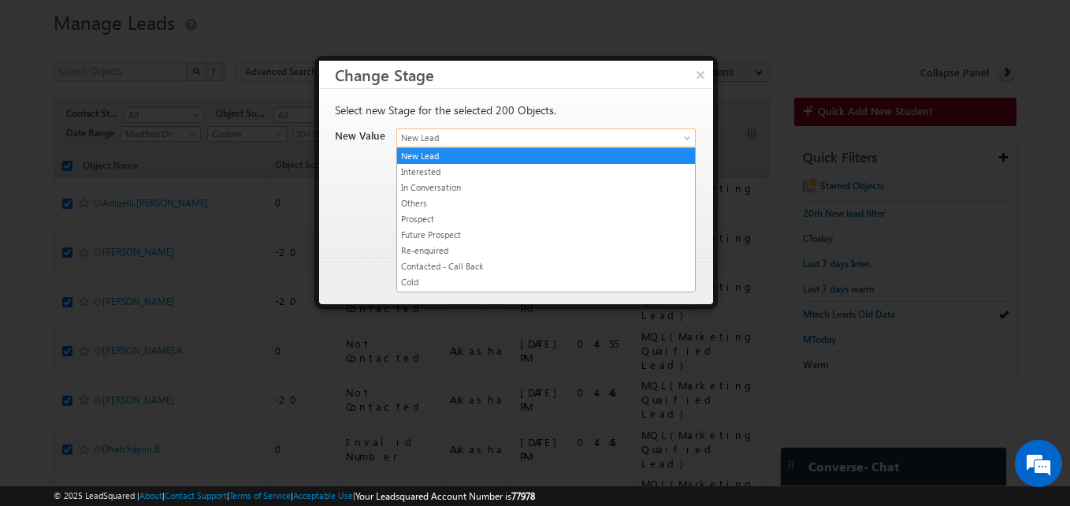
click at [489, 132] on span "New Lead" at bounding box center [527, 138] width 261 height 14
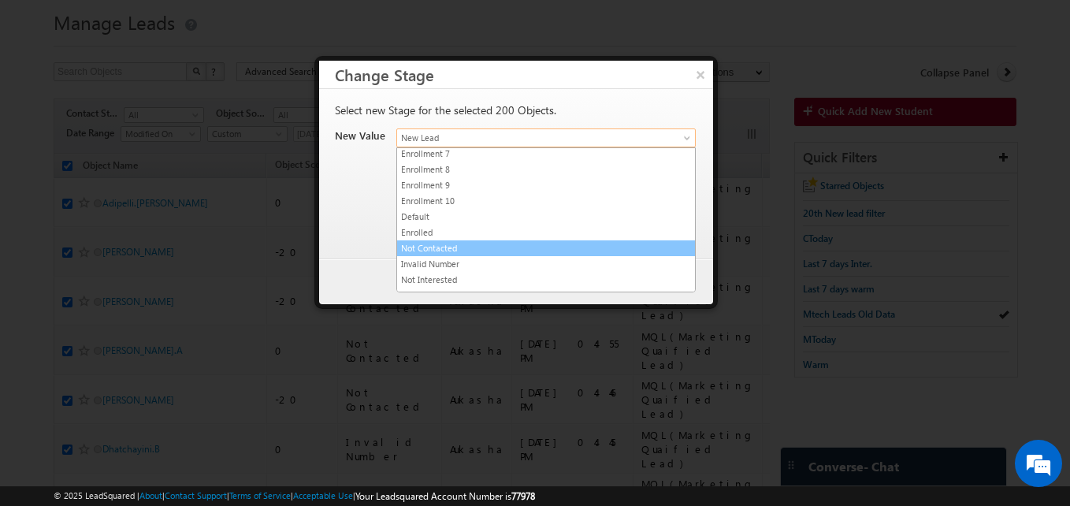
scroll to position [298, 0]
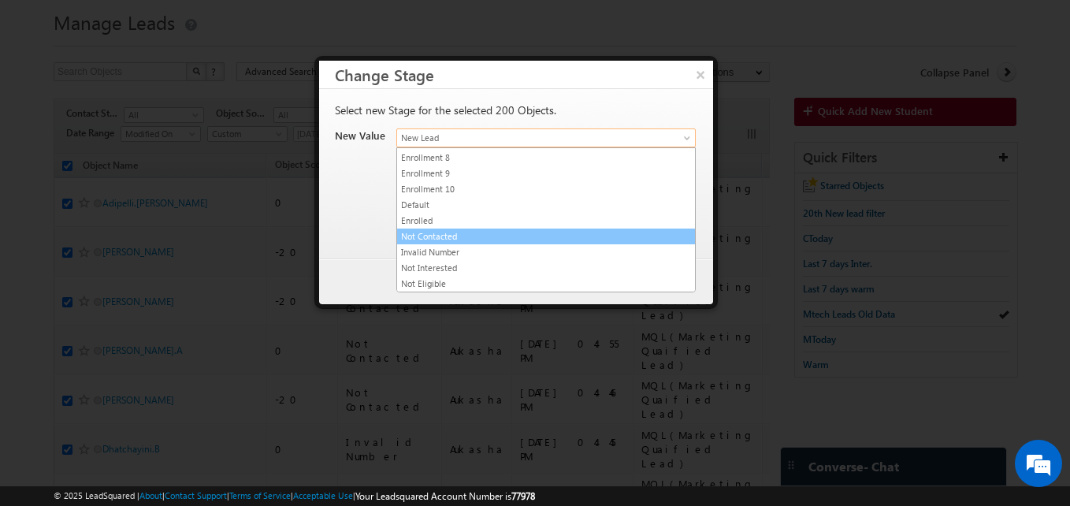
click at [510, 236] on link "Not Contacted" at bounding box center [546, 236] width 298 height 14
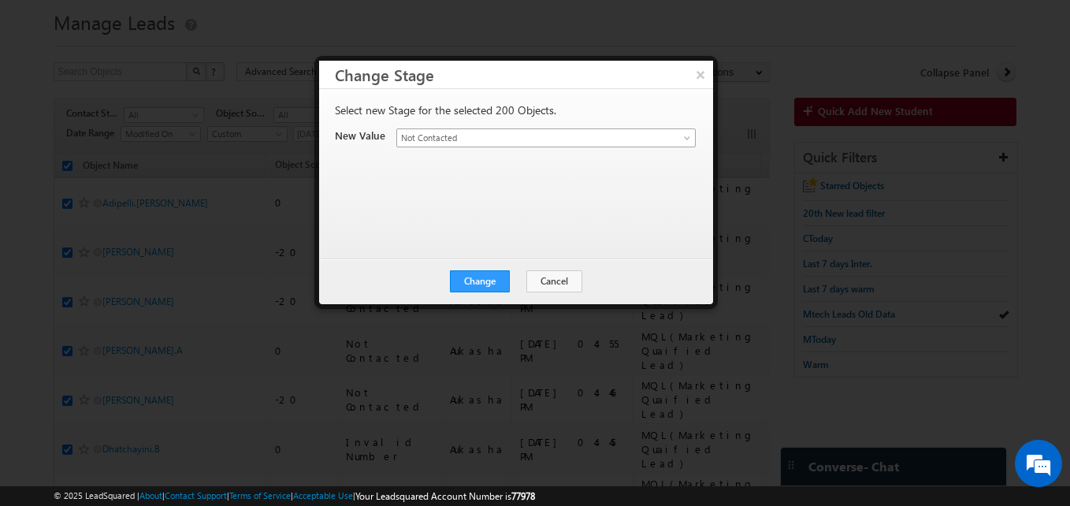
click at [573, 143] on span "Not Contacted" at bounding box center [527, 138] width 261 height 14
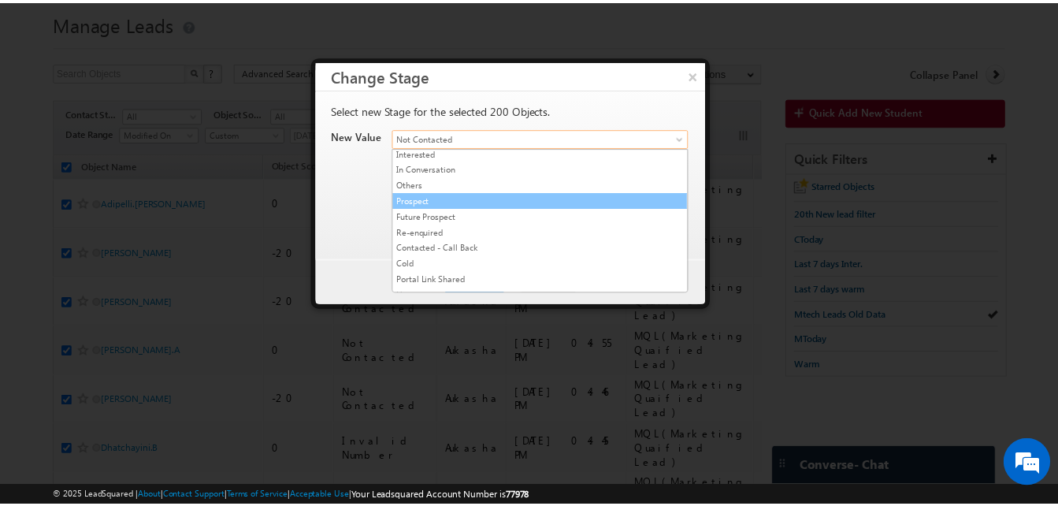
scroll to position [0, 0]
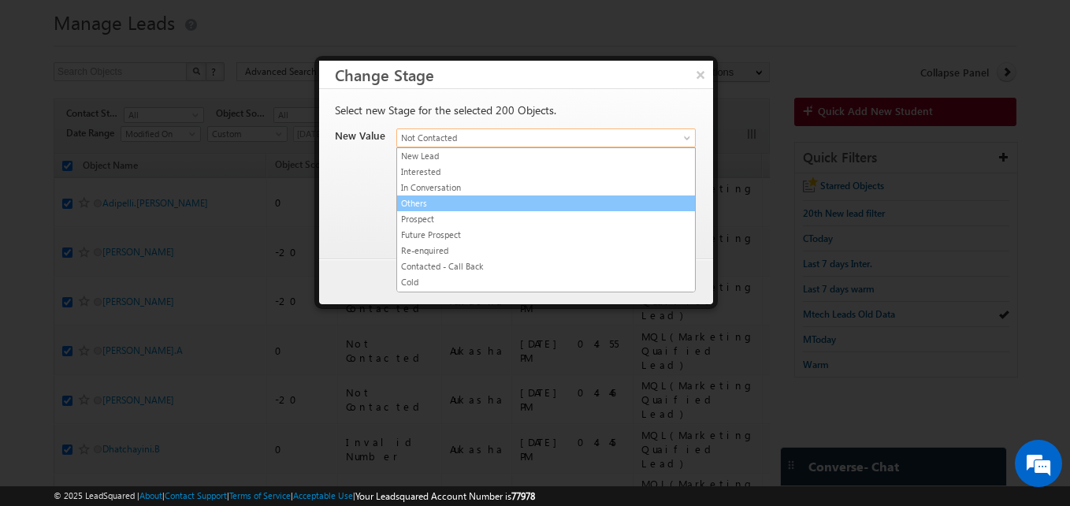
click at [460, 206] on link "Others" at bounding box center [546, 203] width 298 height 14
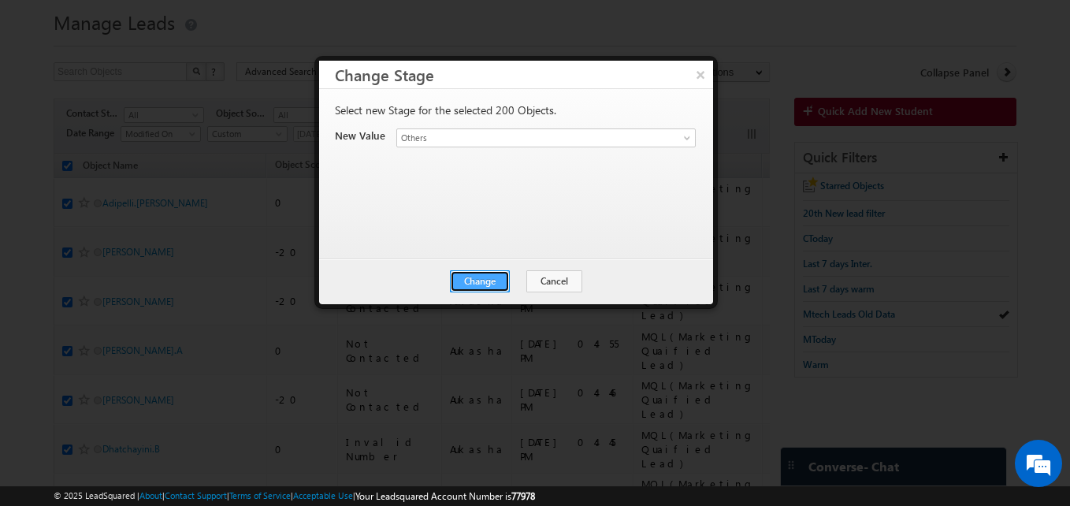
click at [478, 284] on button "Change" at bounding box center [480, 281] width 60 height 22
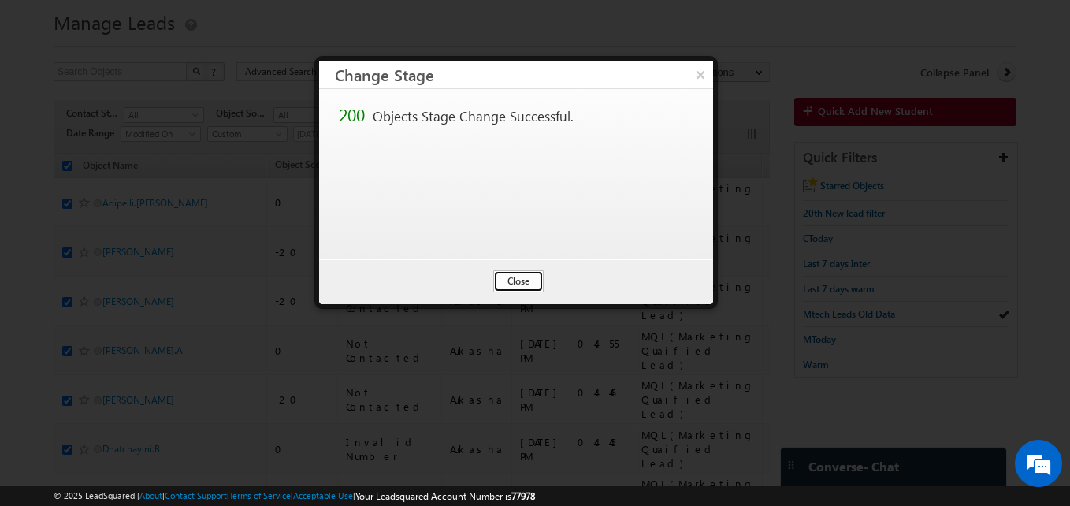
click at [530, 283] on button "Close" at bounding box center [518, 281] width 50 height 22
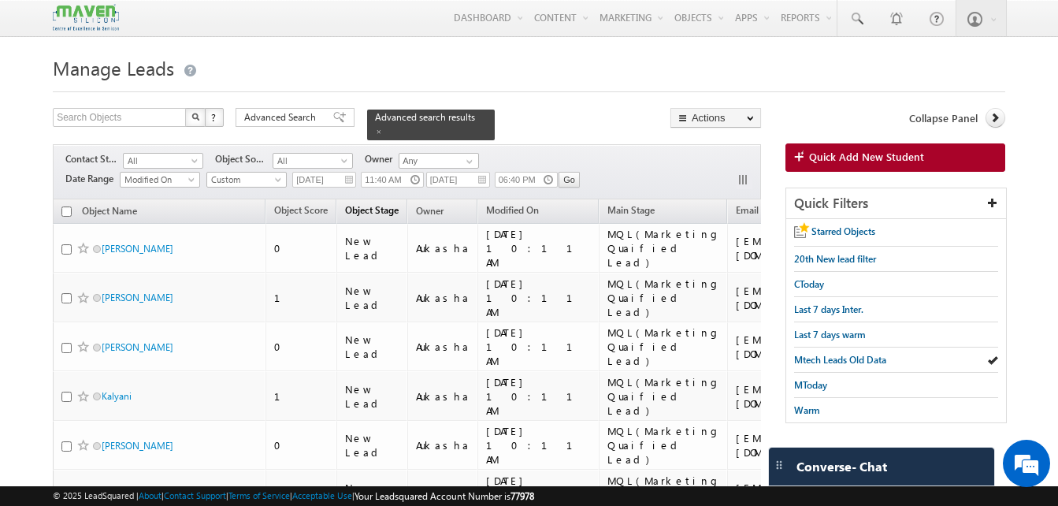
click at [385, 206] on span "Object Stage" at bounding box center [372, 210] width 54 height 12
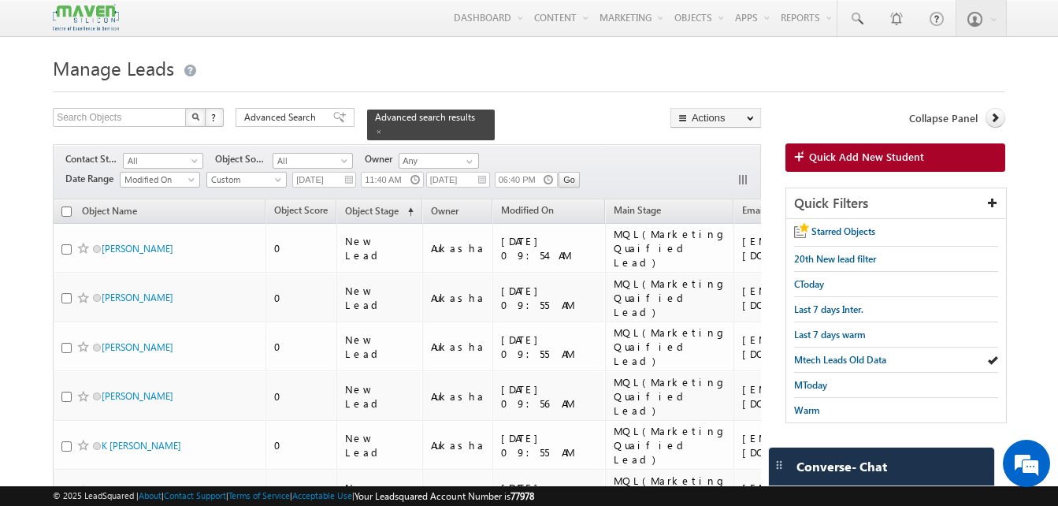
click at [67, 206] on input "checkbox" at bounding box center [66, 211] width 10 height 10
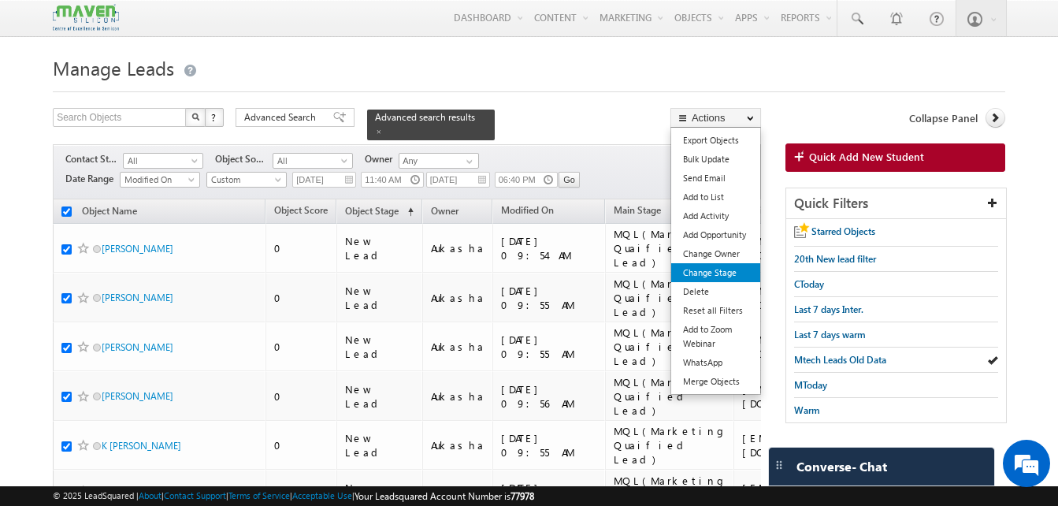
click at [739, 278] on link "Change Stage" at bounding box center [715, 272] width 89 height 19
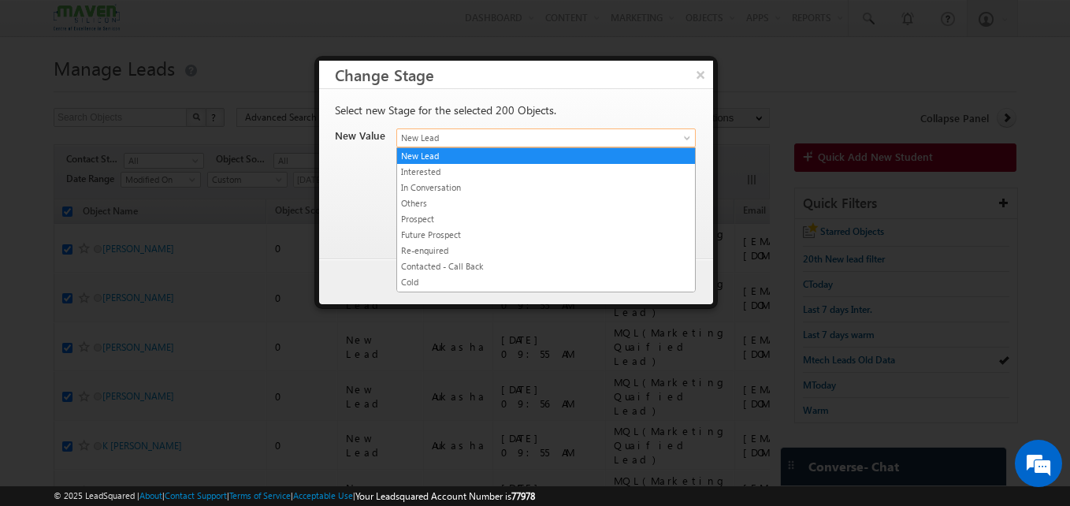
click at [434, 135] on span "New Lead" at bounding box center [527, 138] width 261 height 14
click at [450, 208] on link "Others" at bounding box center [546, 203] width 298 height 14
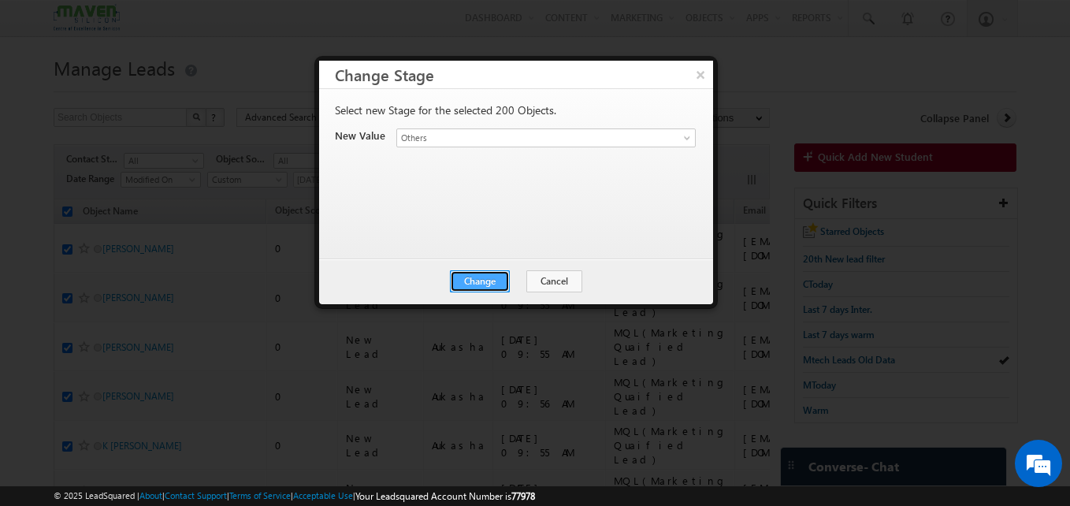
click at [477, 276] on button "Change" at bounding box center [480, 281] width 60 height 22
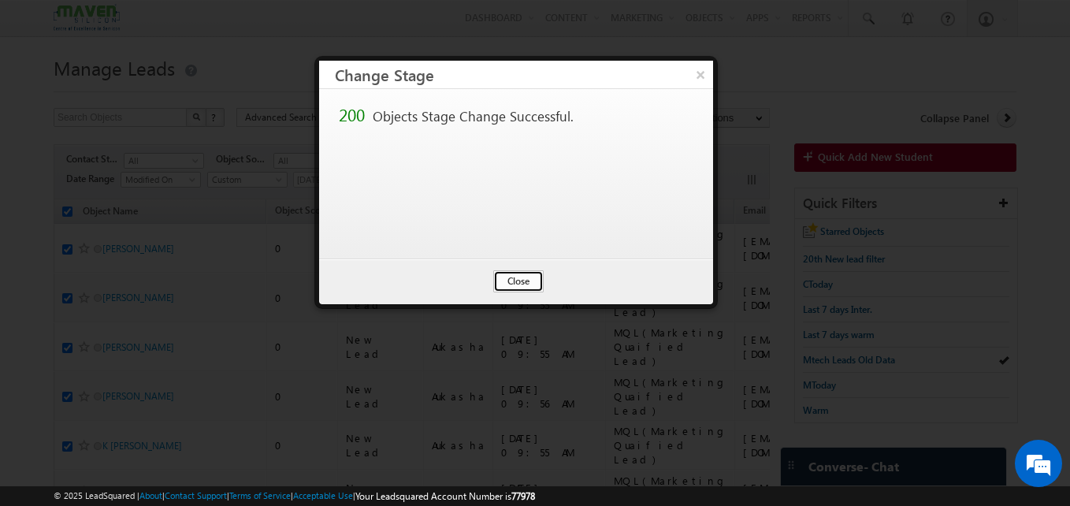
click at [510, 284] on button "Close" at bounding box center [518, 281] width 50 height 22
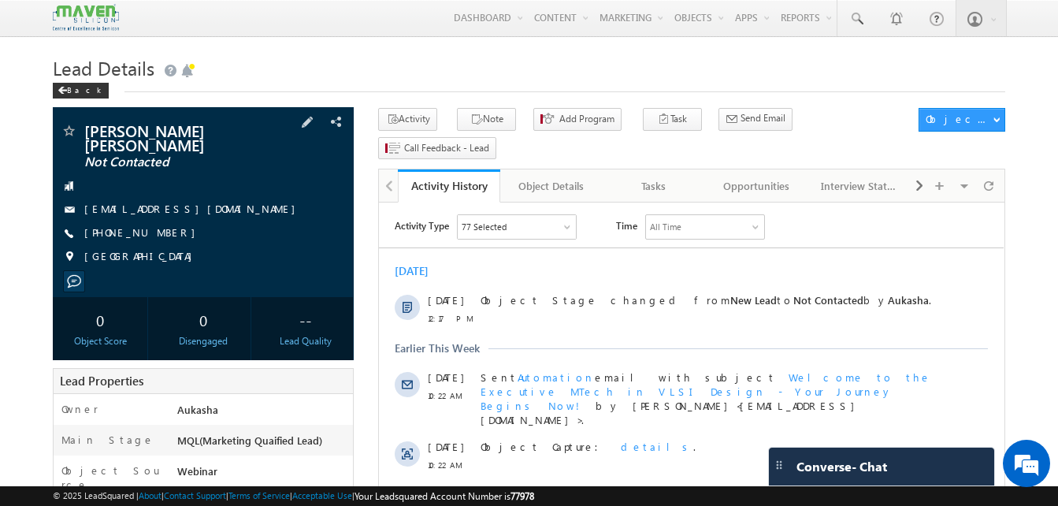
drag, startPoint x: 172, startPoint y: 220, endPoint x: 158, endPoint y: 220, distance: 14.2
click at [158, 225] on div "[PHONE_NUMBER]" at bounding box center [203, 233] width 285 height 16
copy div "[PHONE_NUMBER]"
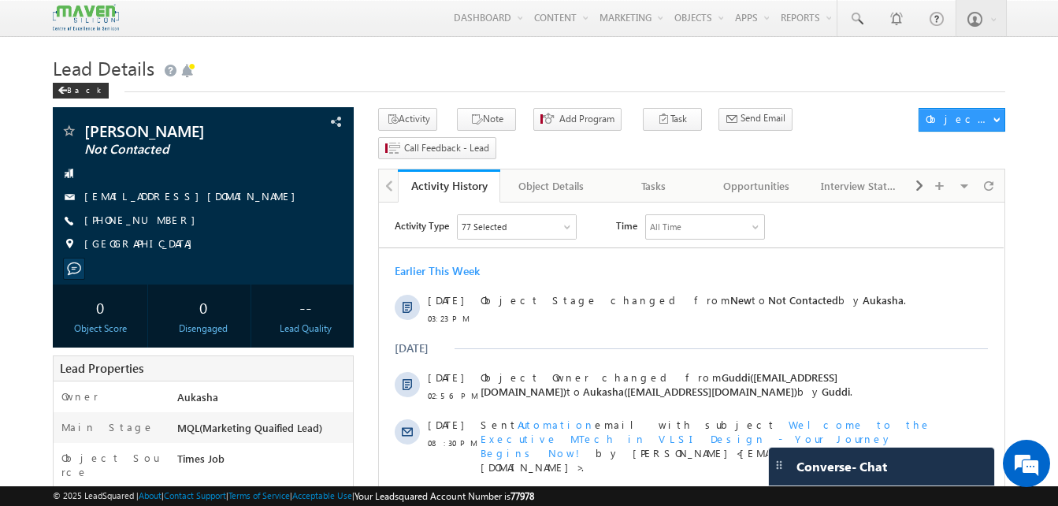
click at [578, 57] on h1 "Lead Details" at bounding box center [529, 66] width 952 height 31
click at [621, 79] on h1 "Lead Details" at bounding box center [529, 66] width 952 height 31
